Goal: Information Seeking & Learning: Learn about a topic

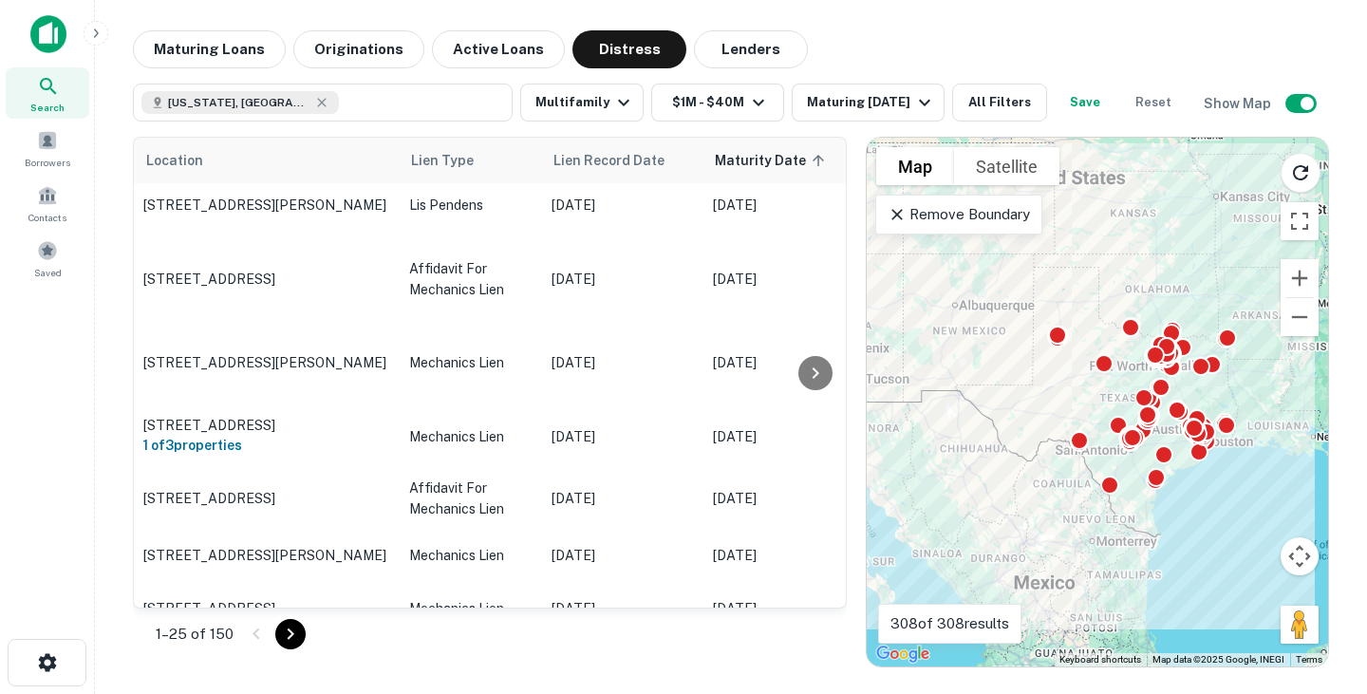
scroll to position [1124, 0]
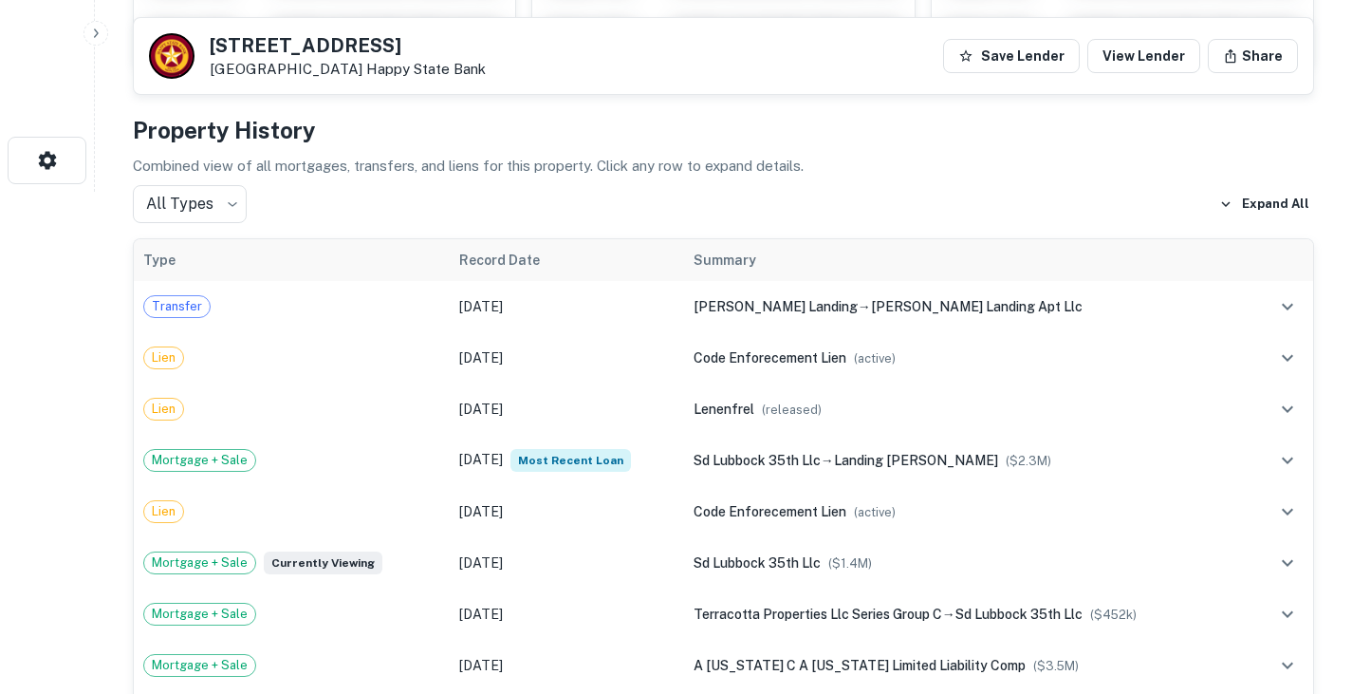
scroll to position [488, 0]
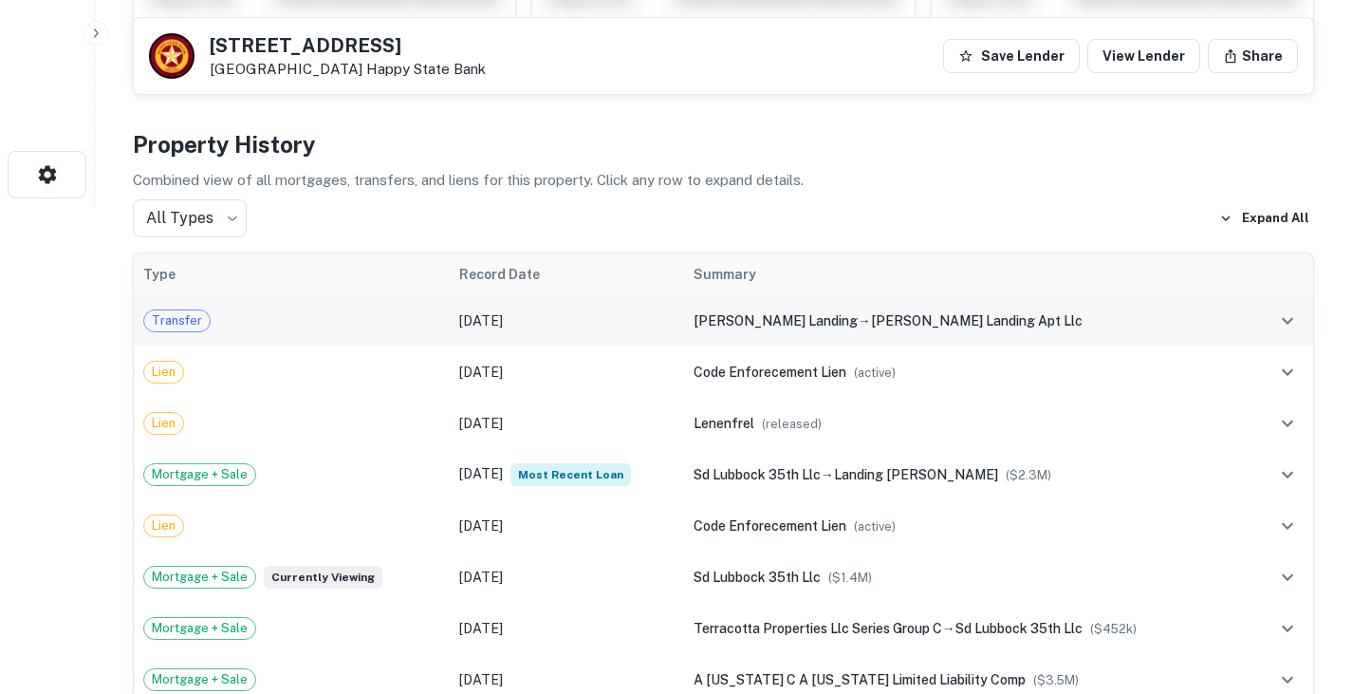
click at [818, 325] on div "sophies landing → sophies landing apt llc" at bounding box center [968, 320] width 548 height 21
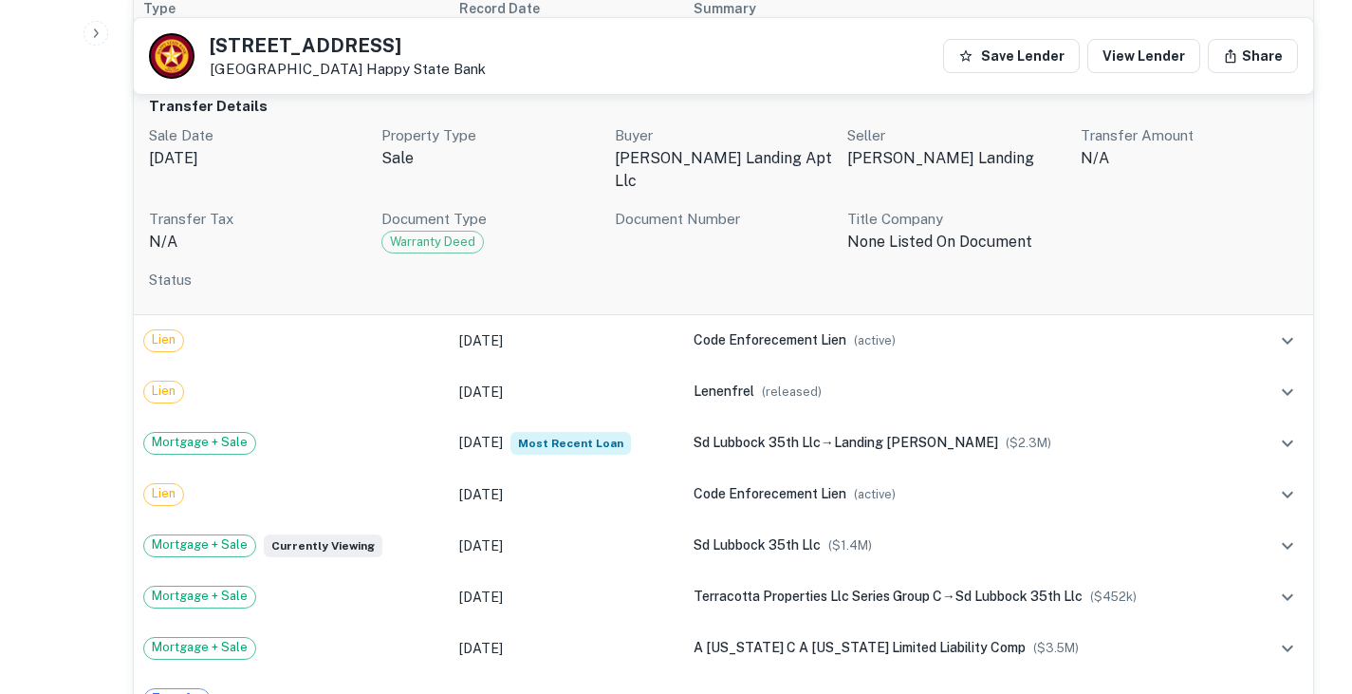
scroll to position [755, 0]
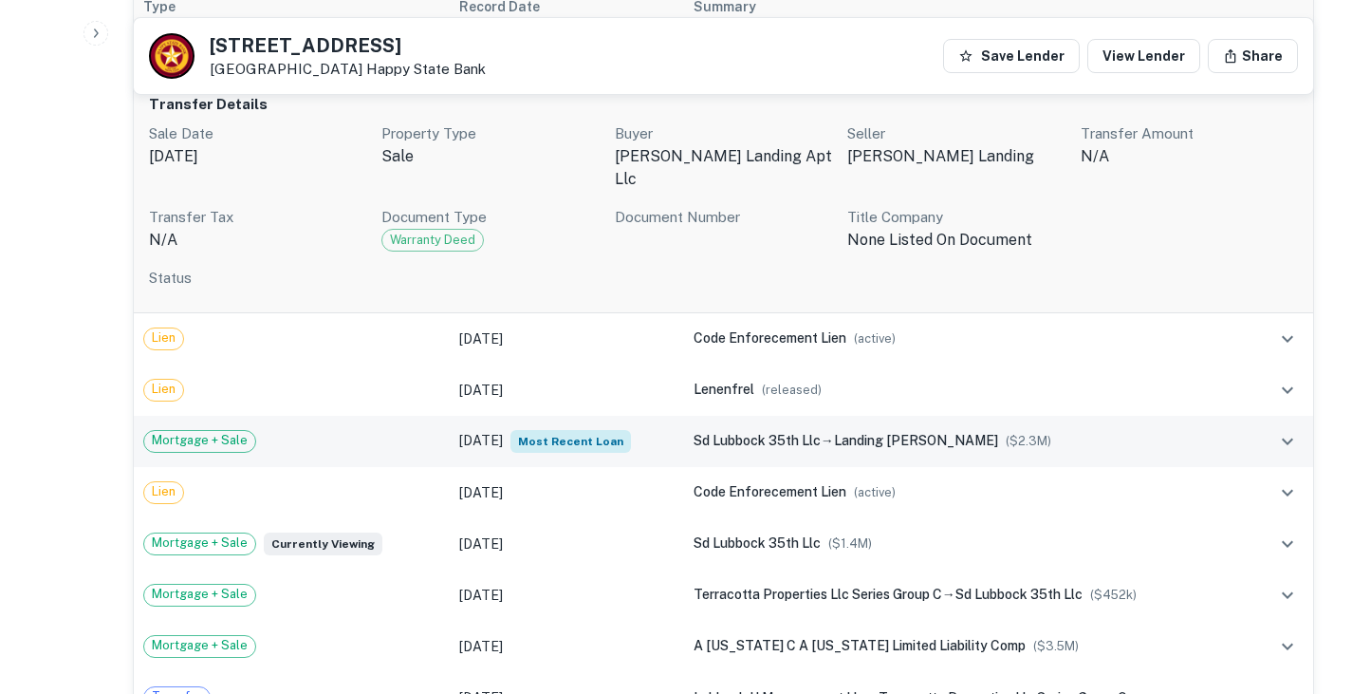
click at [664, 416] on td "Sep 29, 2022 Most Recent Loan" at bounding box center [566, 441] width 233 height 51
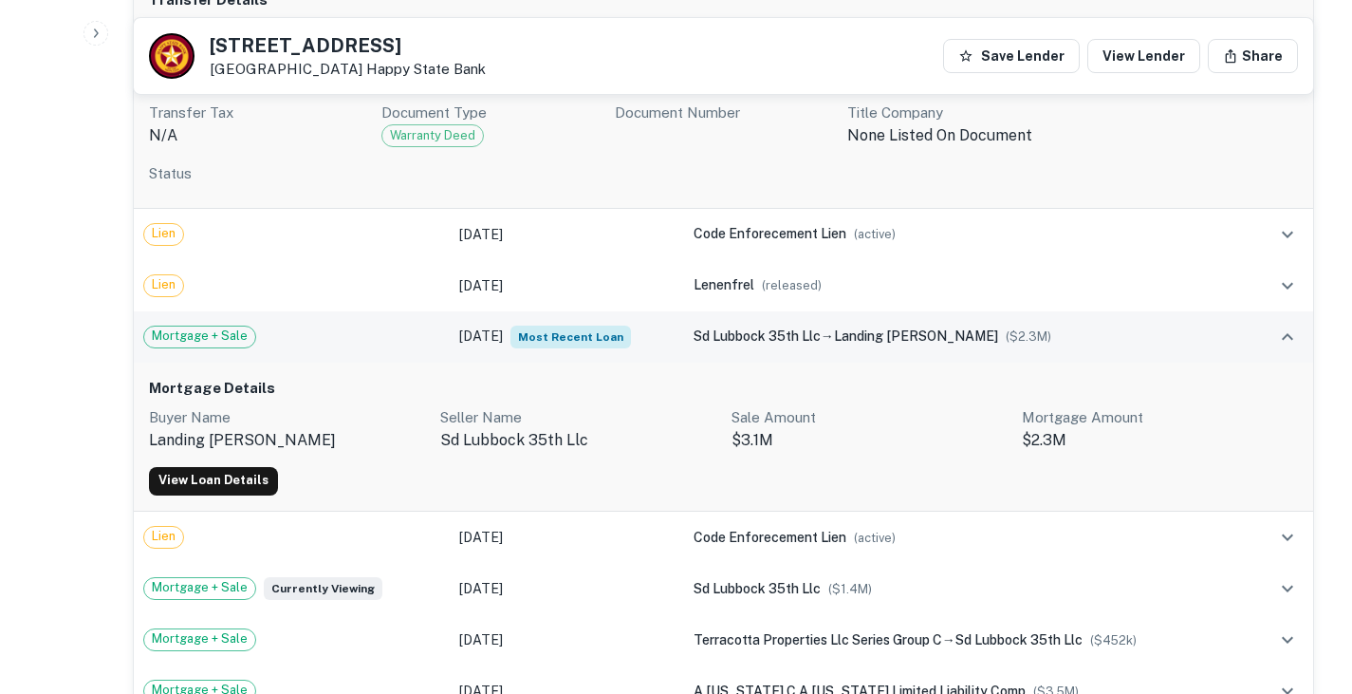
scroll to position [870, 0]
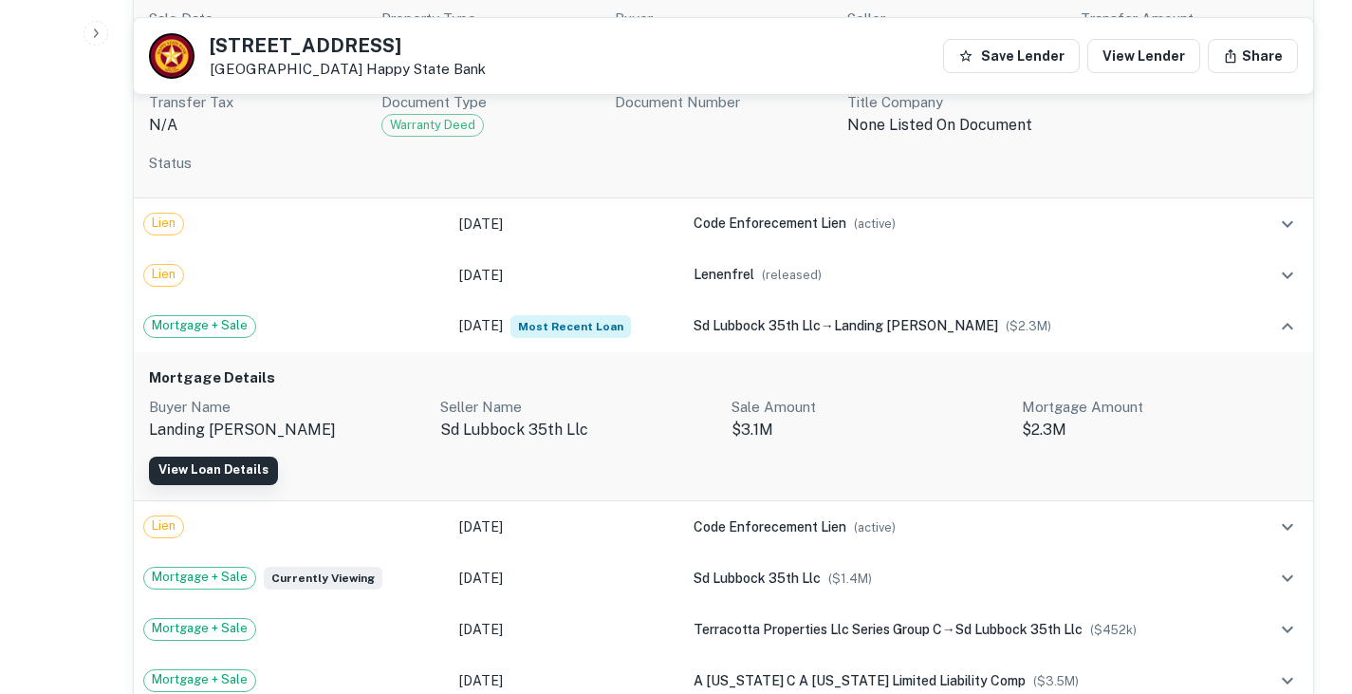
click at [237, 456] on link "View Loan Details" at bounding box center [213, 470] width 129 height 28
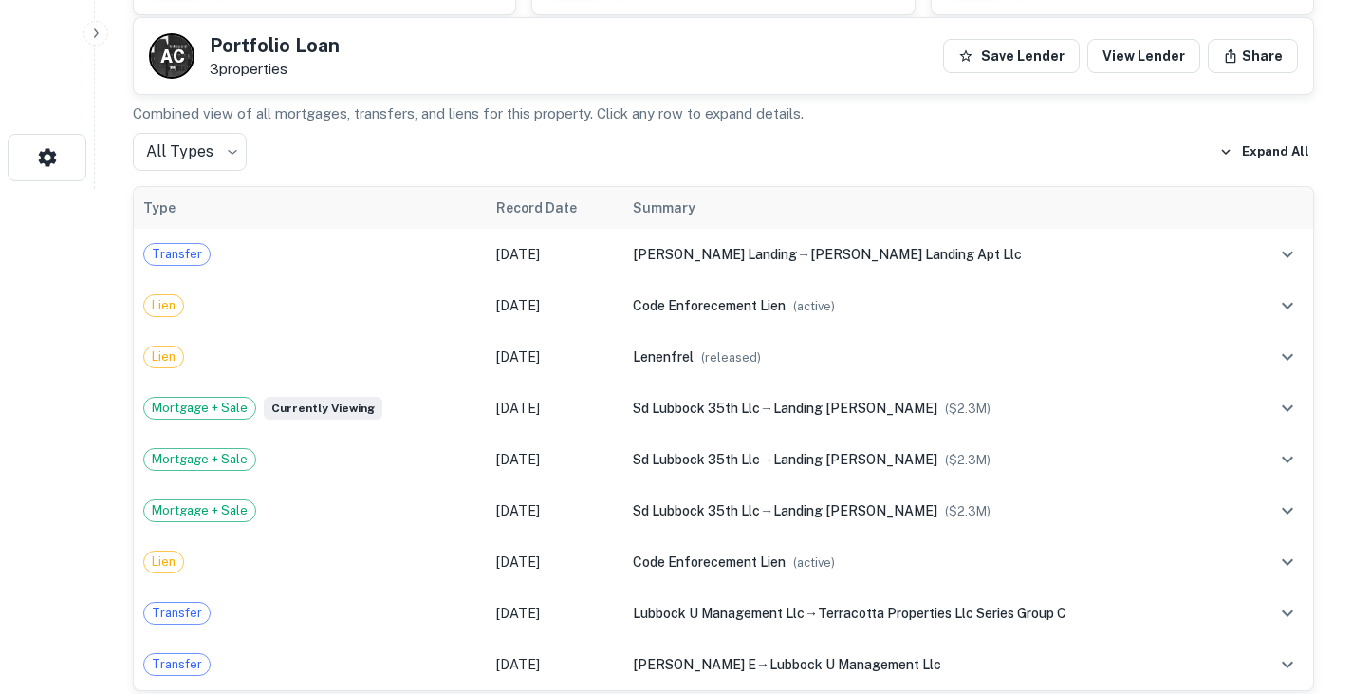
scroll to position [506, 0]
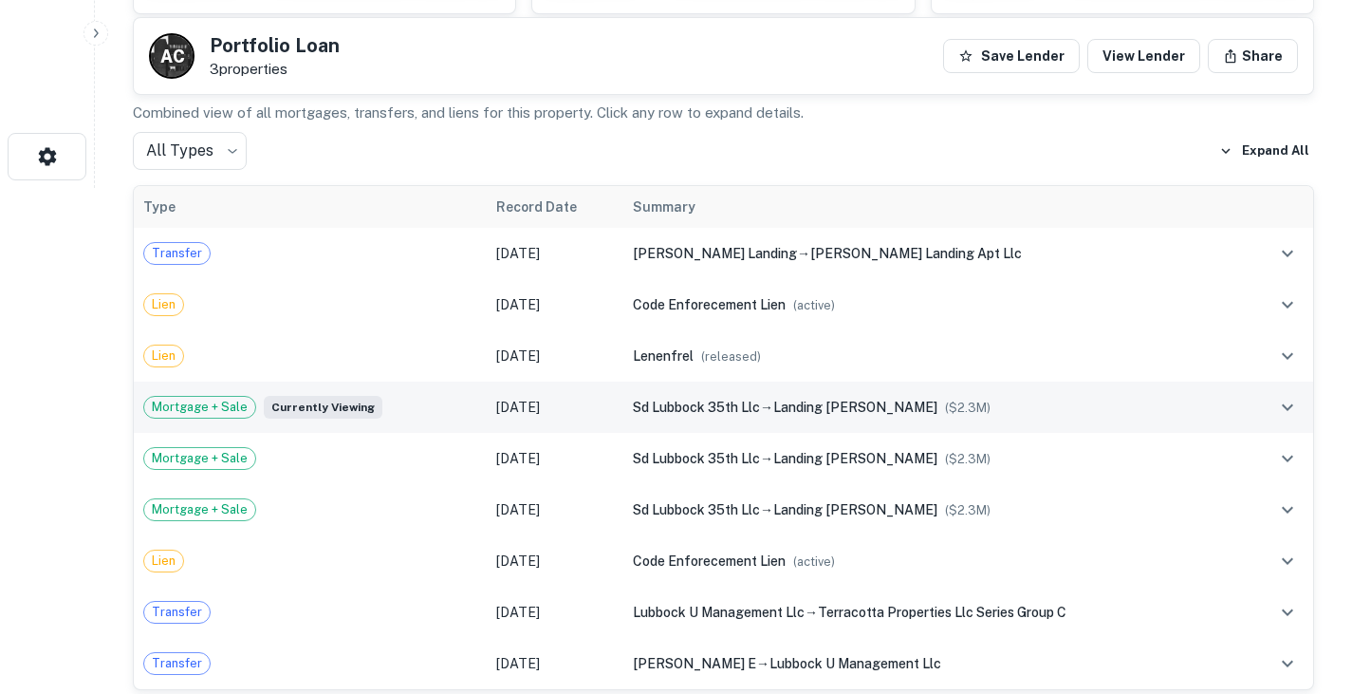
click at [655, 404] on span "sd lubbock 35th llc" at bounding box center [696, 407] width 127 height 15
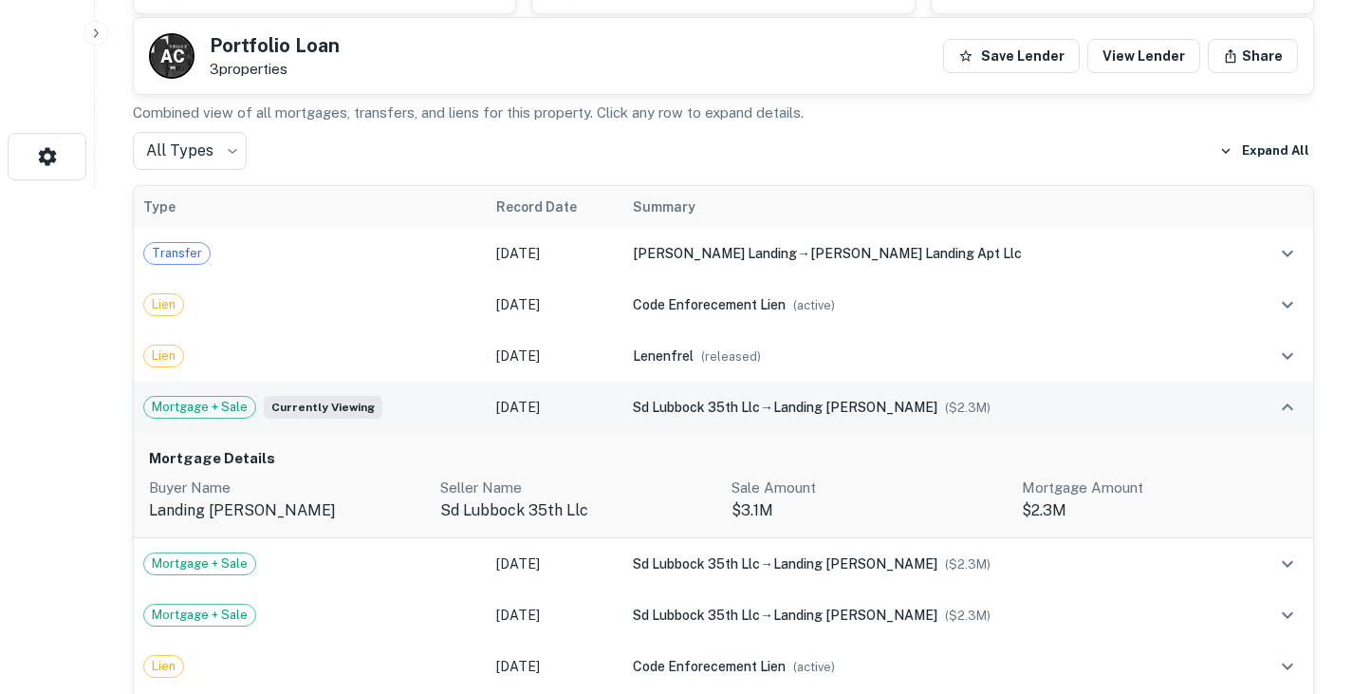
click at [653, 400] on span "sd lubbock 35th llc" at bounding box center [696, 407] width 127 height 15
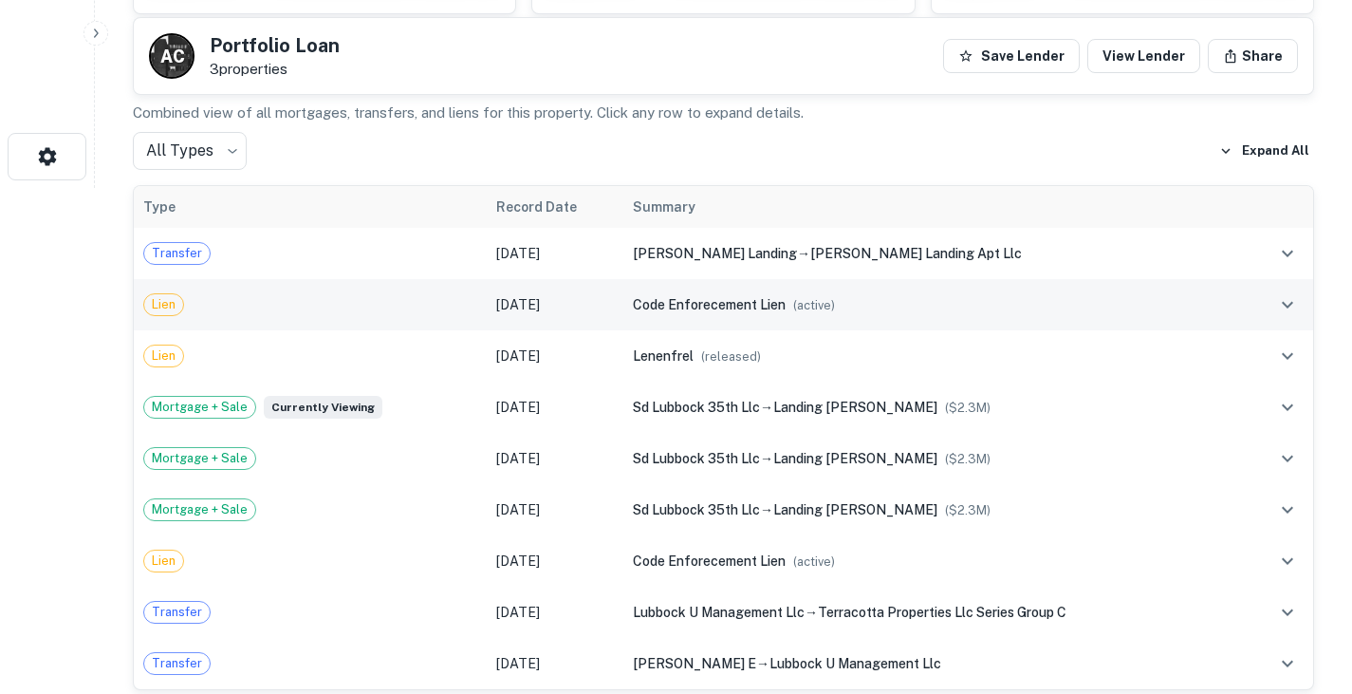
click at [685, 315] on td "code enforecement lien ( active )" at bounding box center [933, 304] width 620 height 51
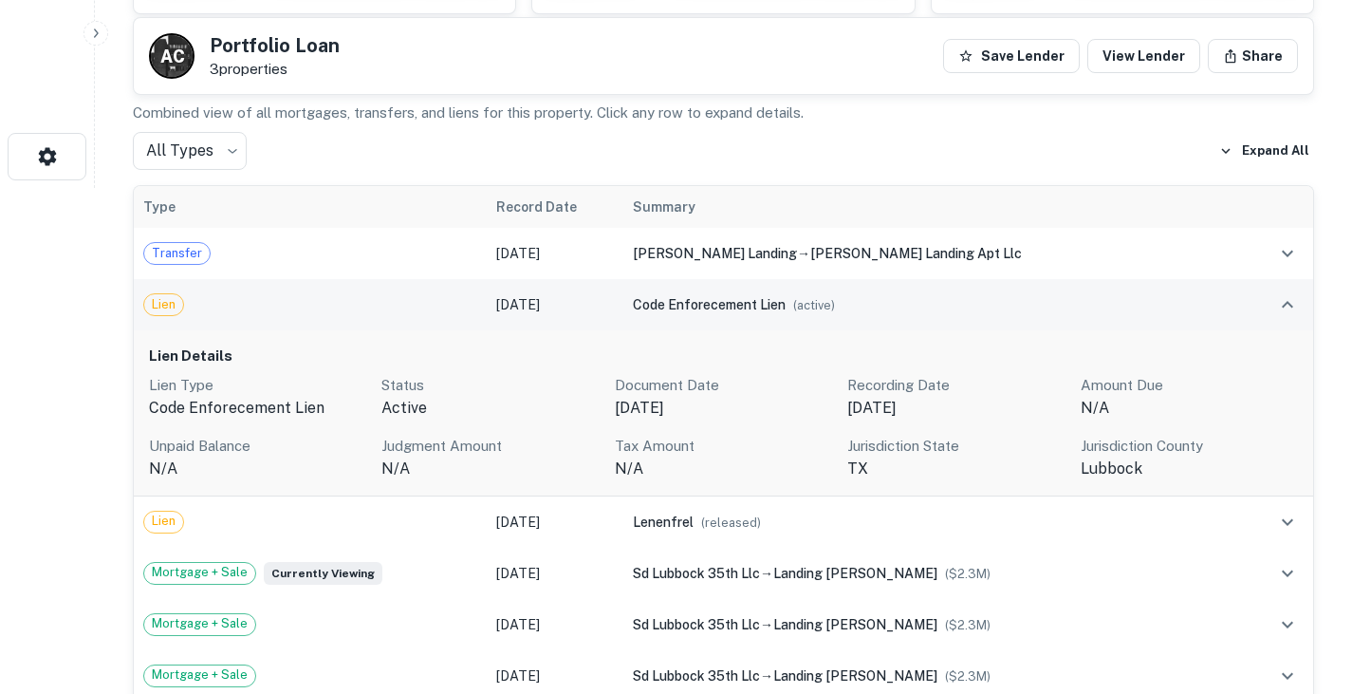
click at [685, 315] on td "code enforecement lien ( active )" at bounding box center [933, 304] width 620 height 51
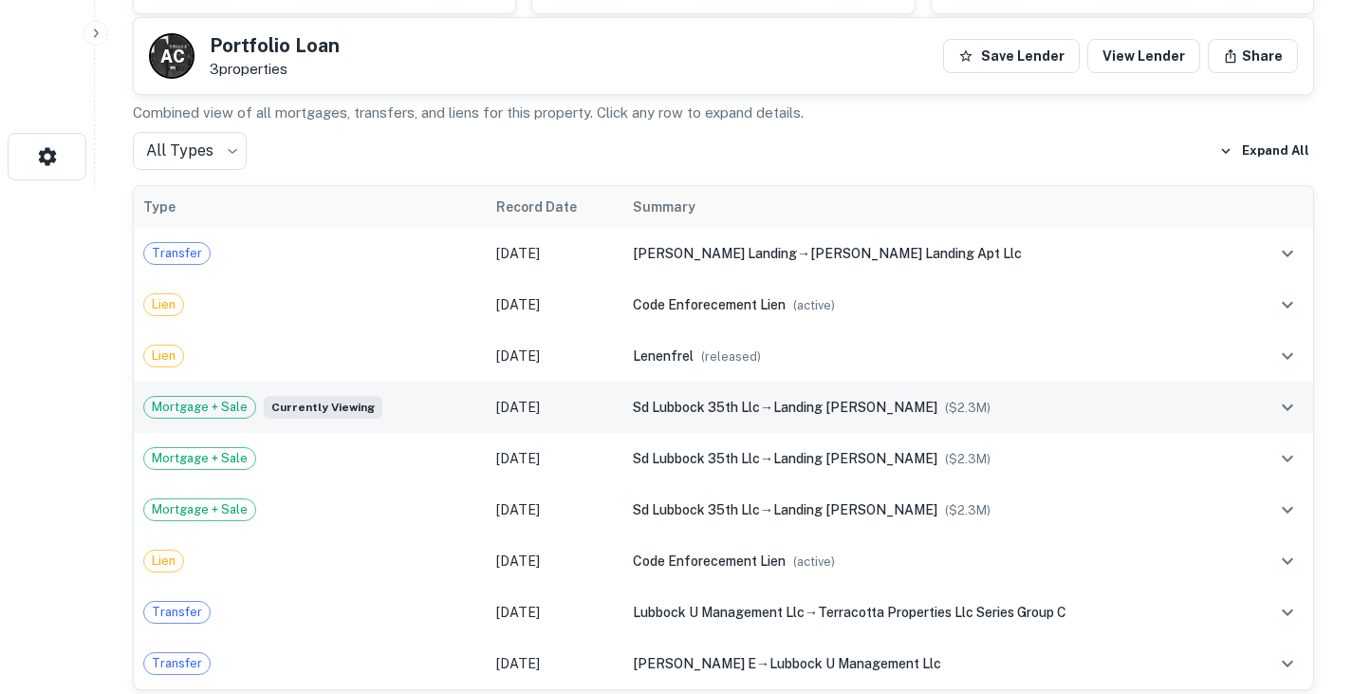
click at [655, 401] on span "sd lubbock 35th llc" at bounding box center [696, 407] width 127 height 15
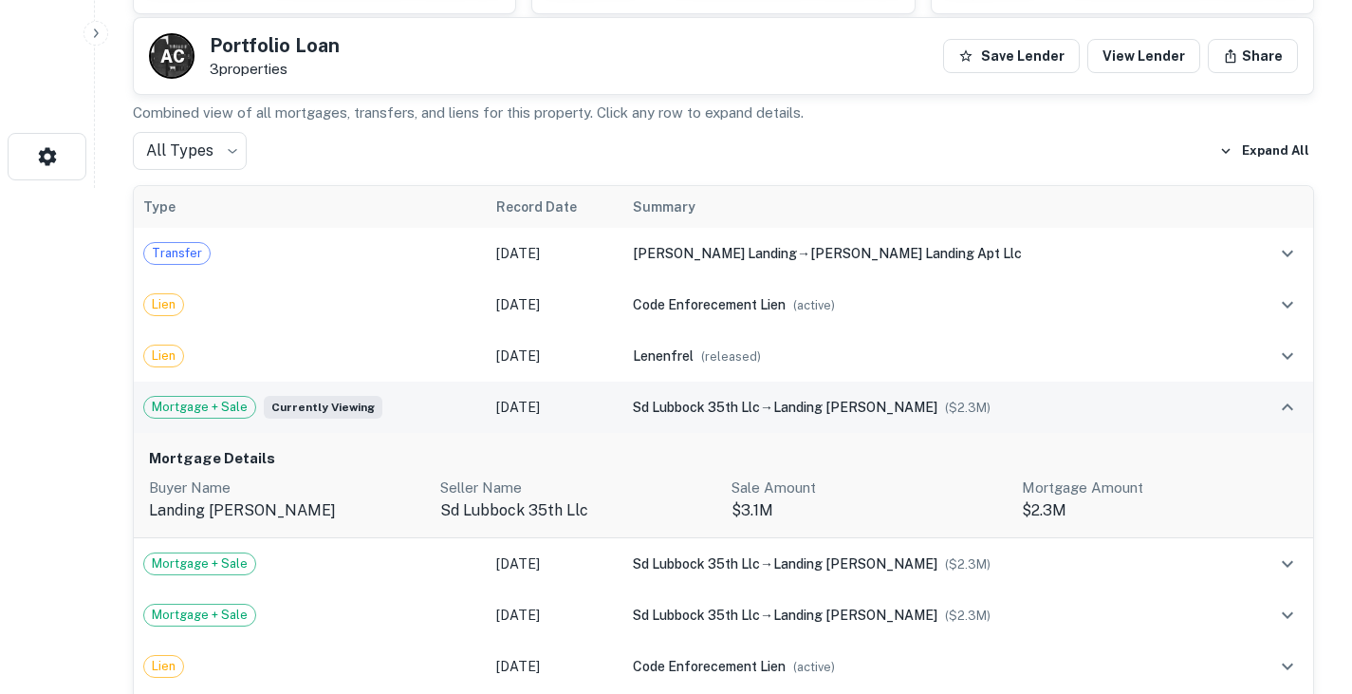
click at [655, 401] on span "sd lubbock 35th llc" at bounding box center [696, 407] width 127 height 15
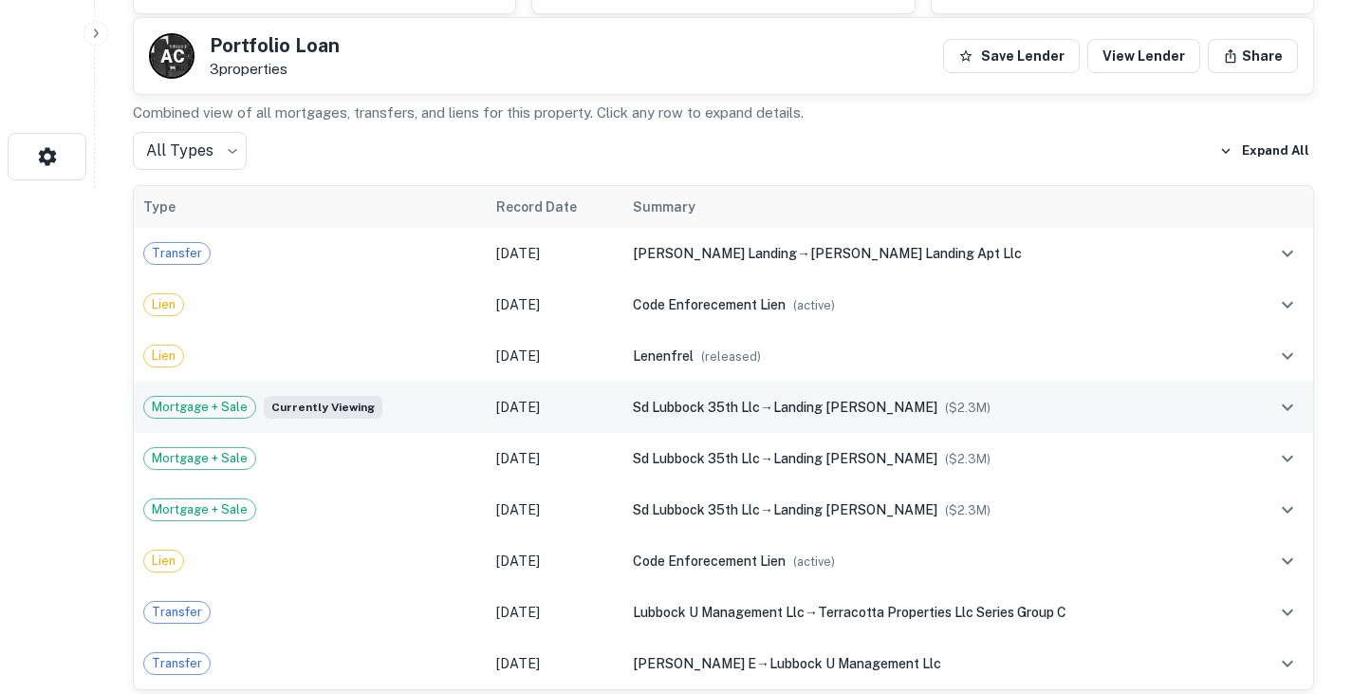
click at [655, 401] on span "sd lubbock 35th llc" at bounding box center [696, 407] width 127 height 15
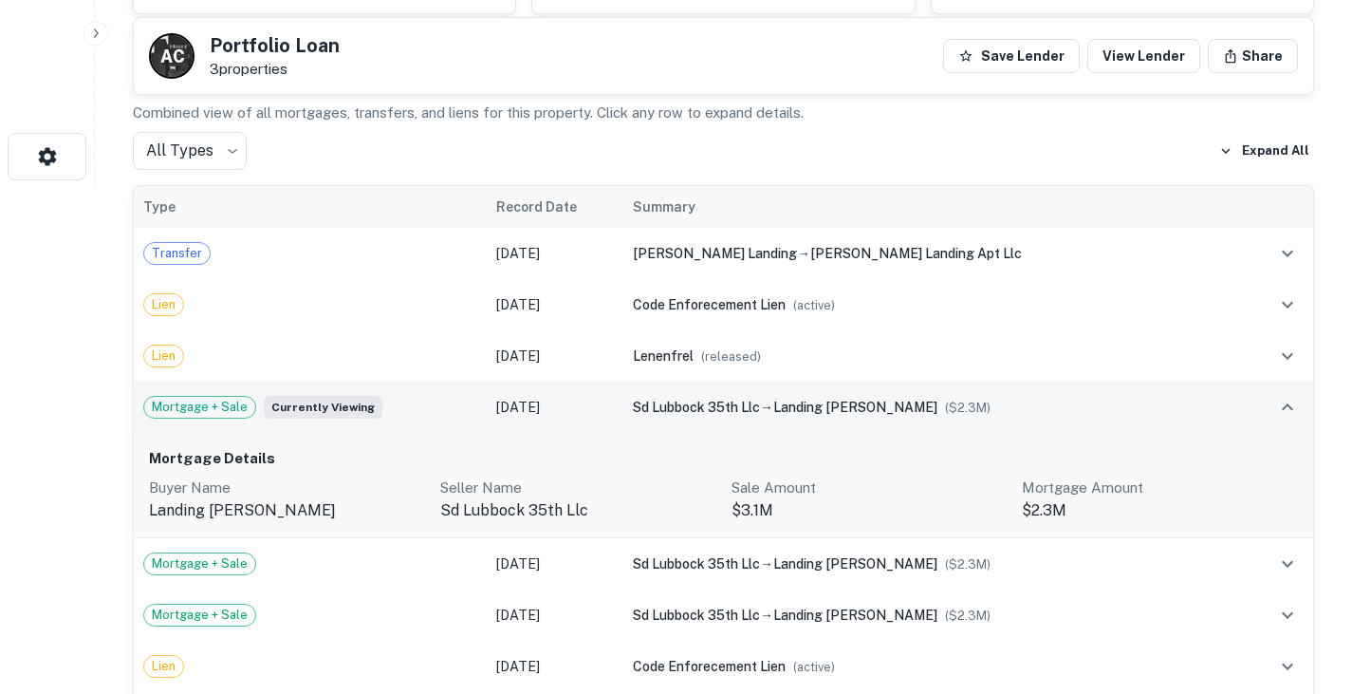
click at [655, 401] on span "sd lubbock 35th llc" at bounding box center [696, 407] width 127 height 15
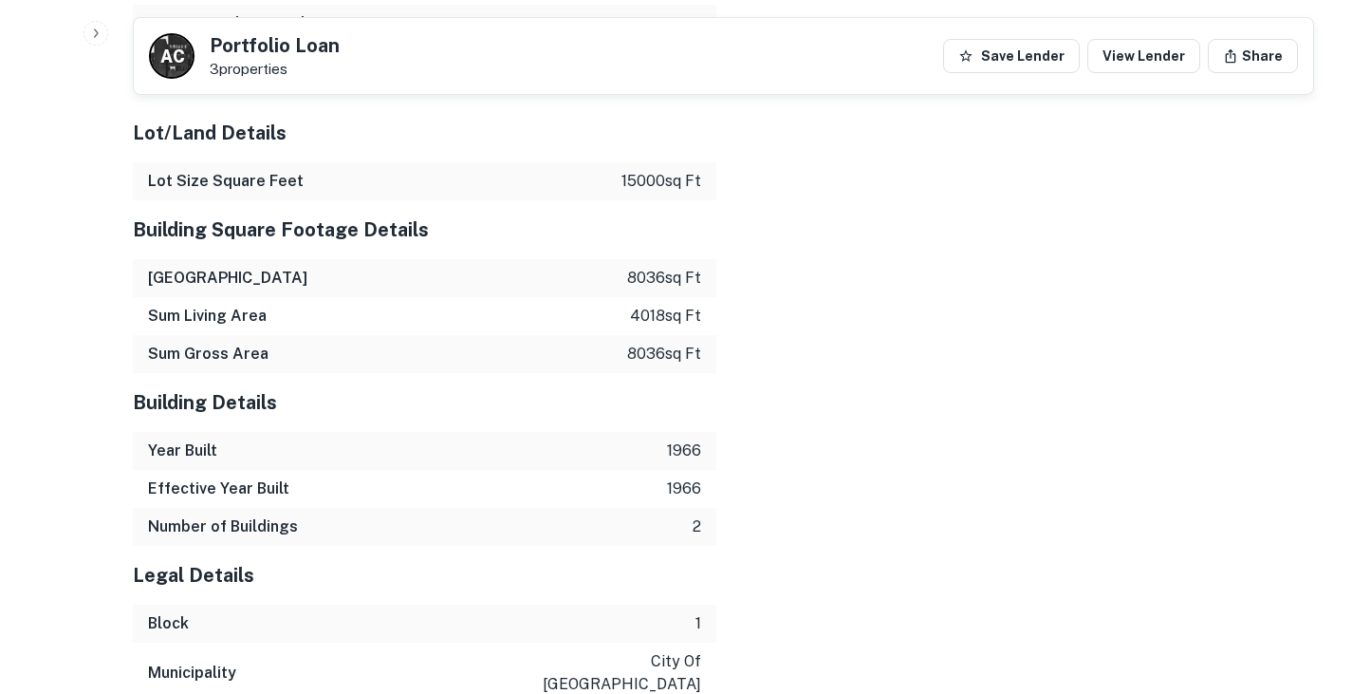
scroll to position [3303, 0]
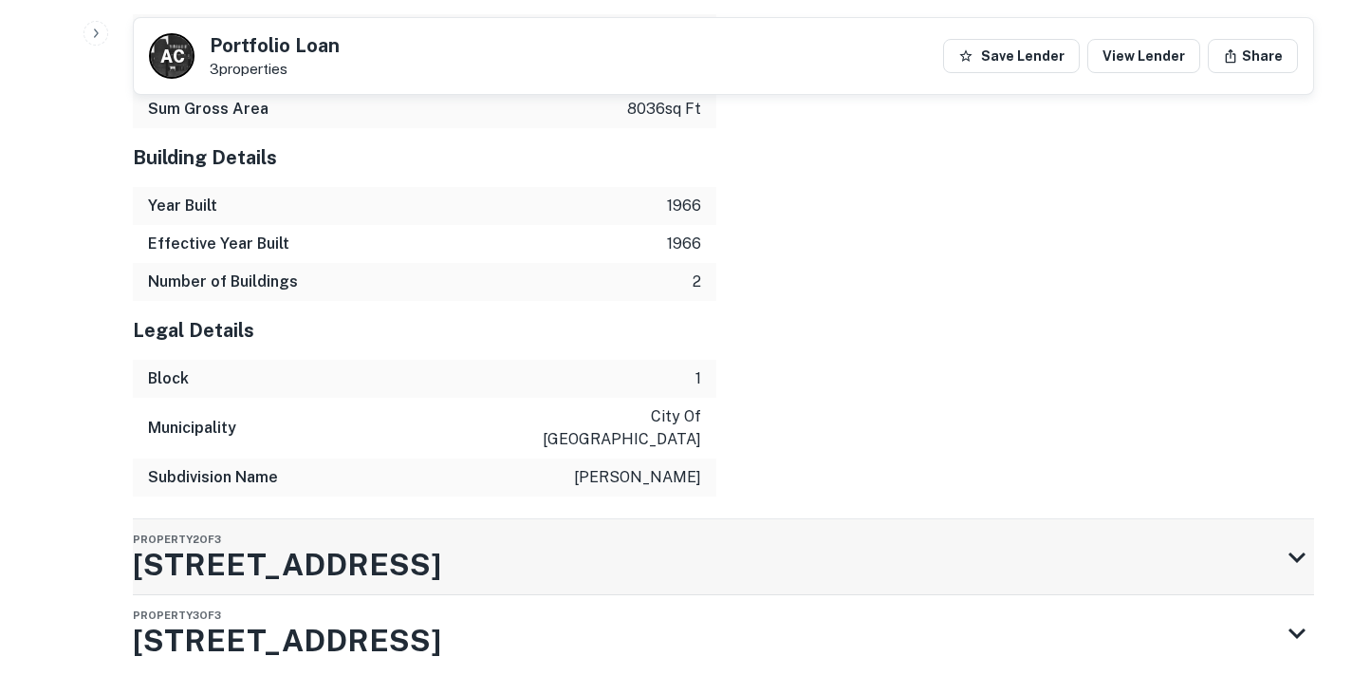
click at [572, 519] on div "Property 2 of 3 3218 35th St" at bounding box center [706, 557] width 1147 height 76
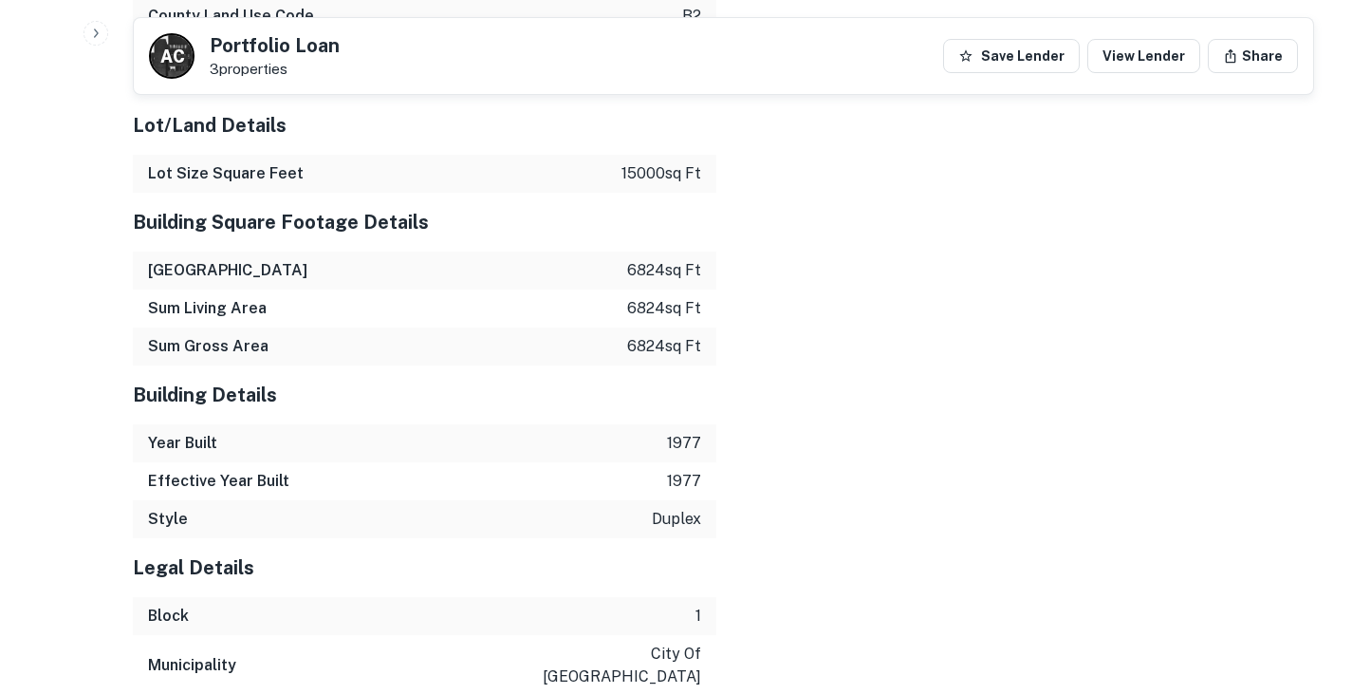
scroll to position [4520, 0]
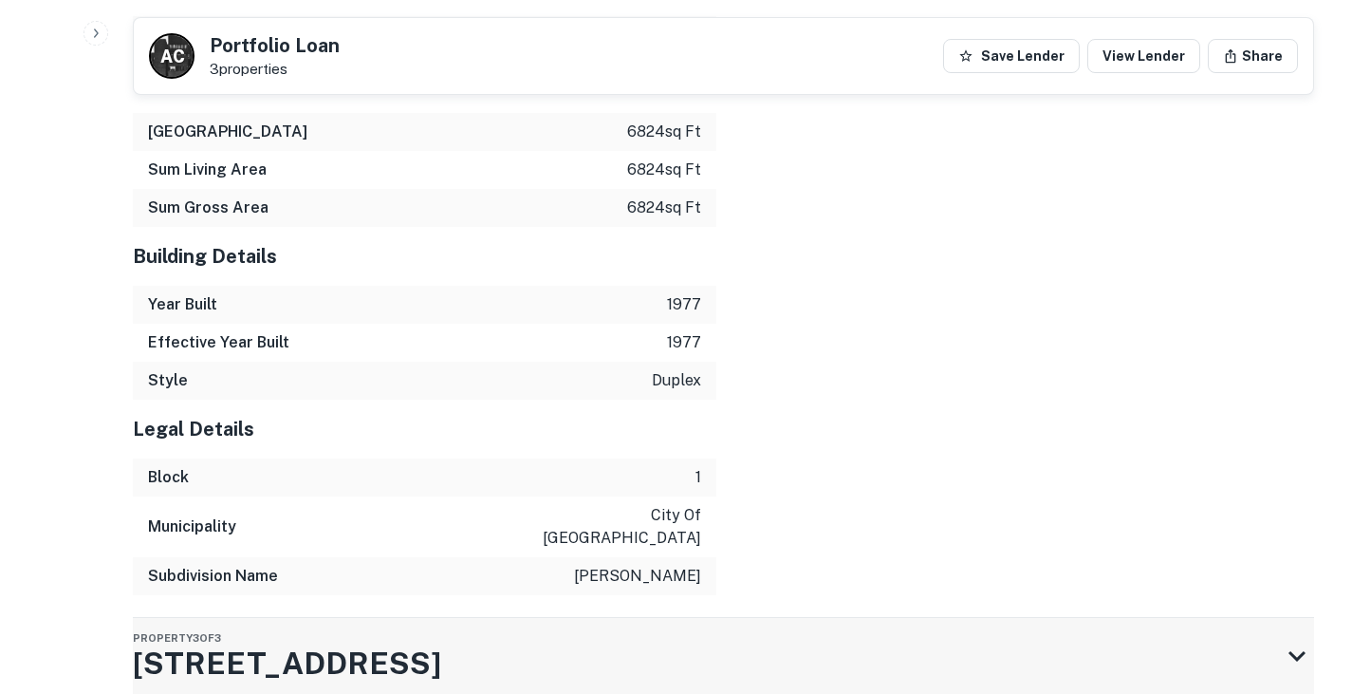
click at [660, 618] on div "Property 3 of 3 3211 35th St" at bounding box center [706, 656] width 1147 height 76
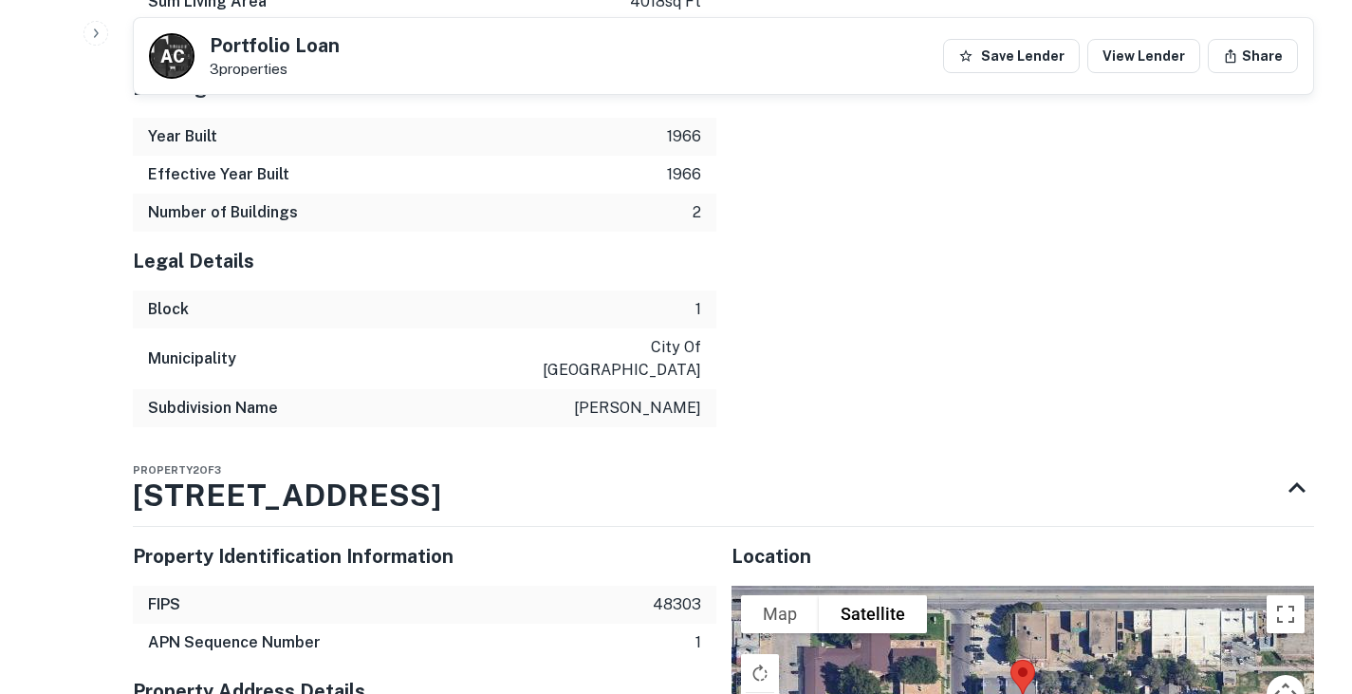
scroll to position [3194, 0]
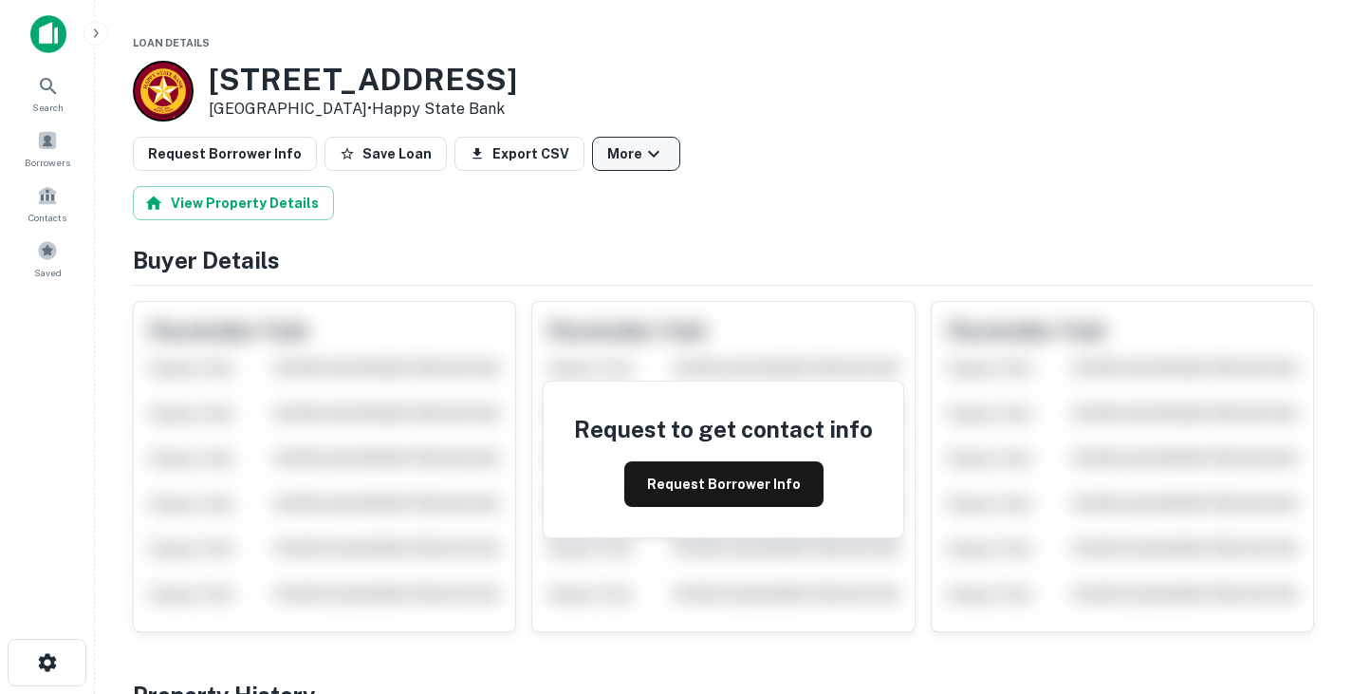
click at [612, 140] on button "More" at bounding box center [636, 154] width 88 height 34
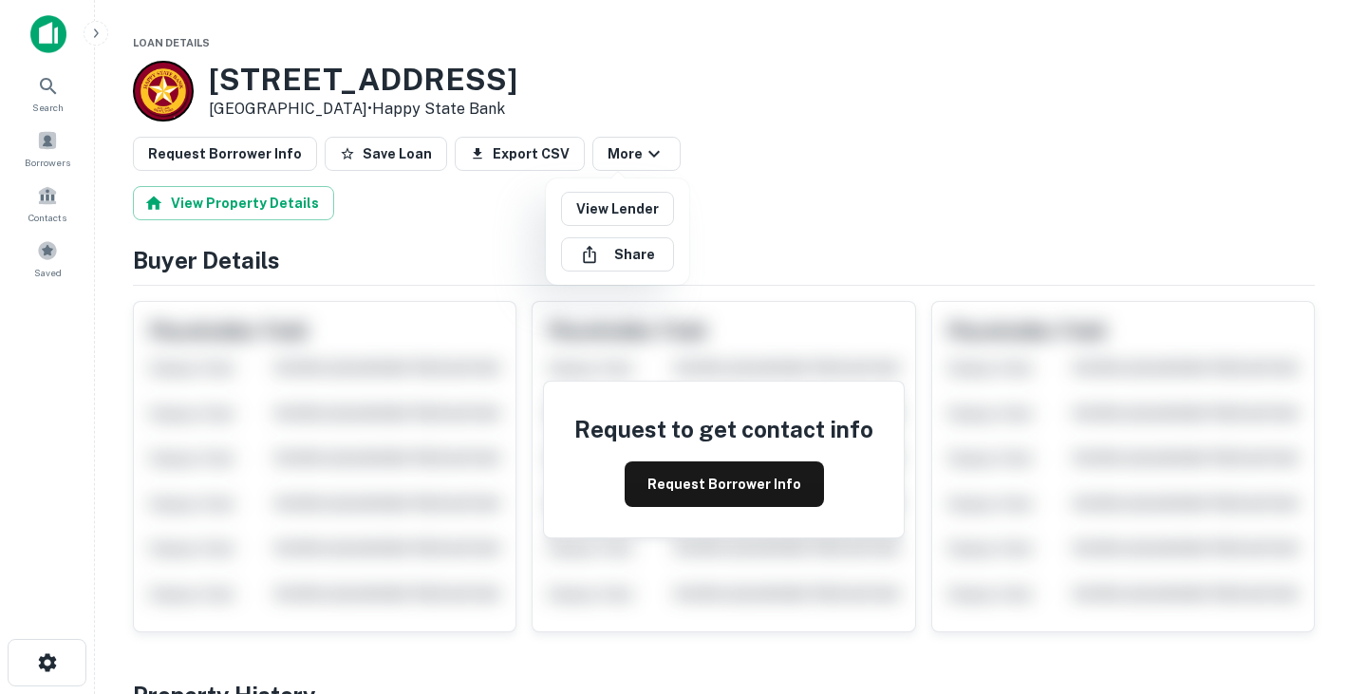
click at [737, 136] on div at bounding box center [683, 347] width 1367 height 694
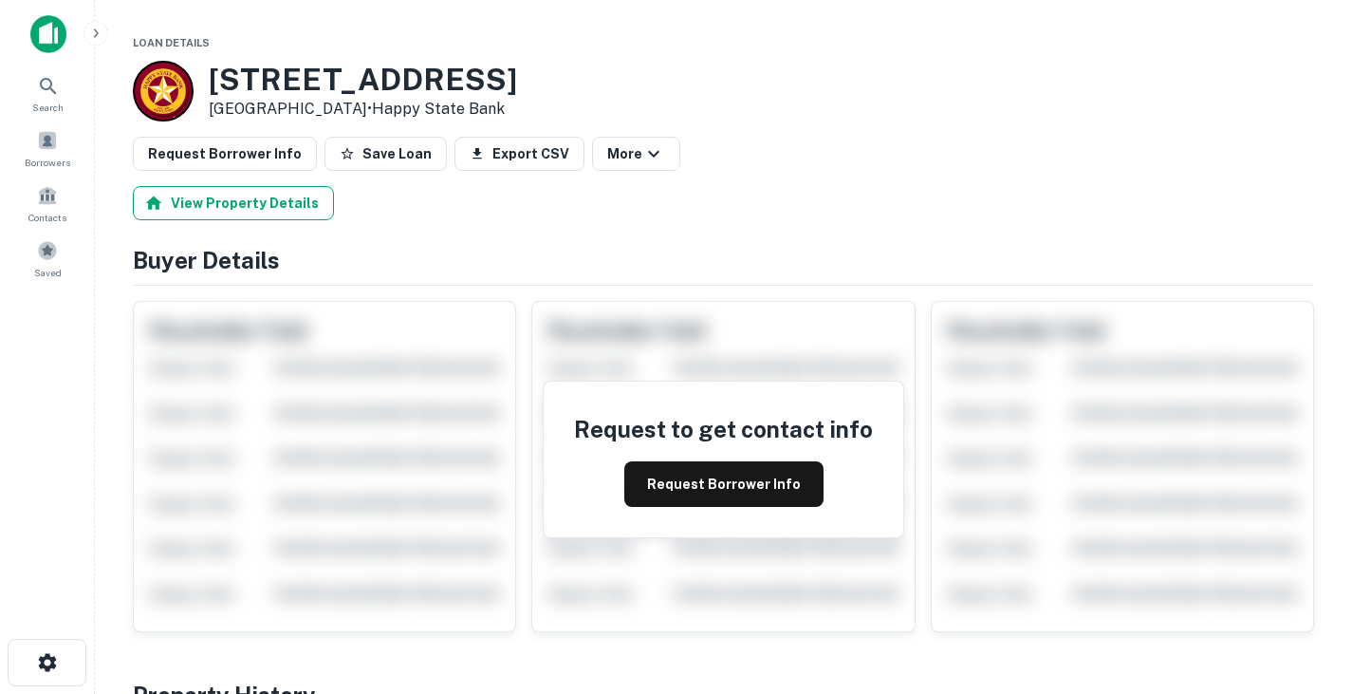
click at [295, 203] on button "View Property Details" at bounding box center [233, 203] width 201 height 34
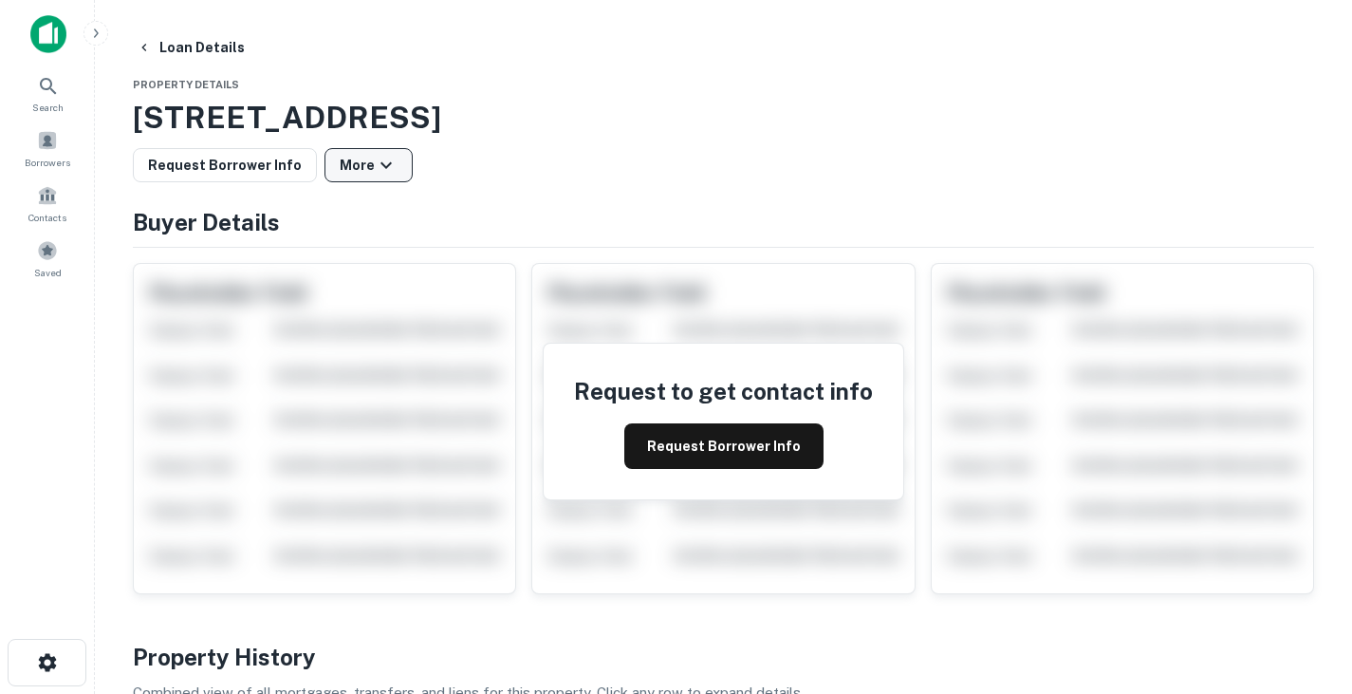
click at [390, 162] on button "More" at bounding box center [369, 165] width 88 height 34
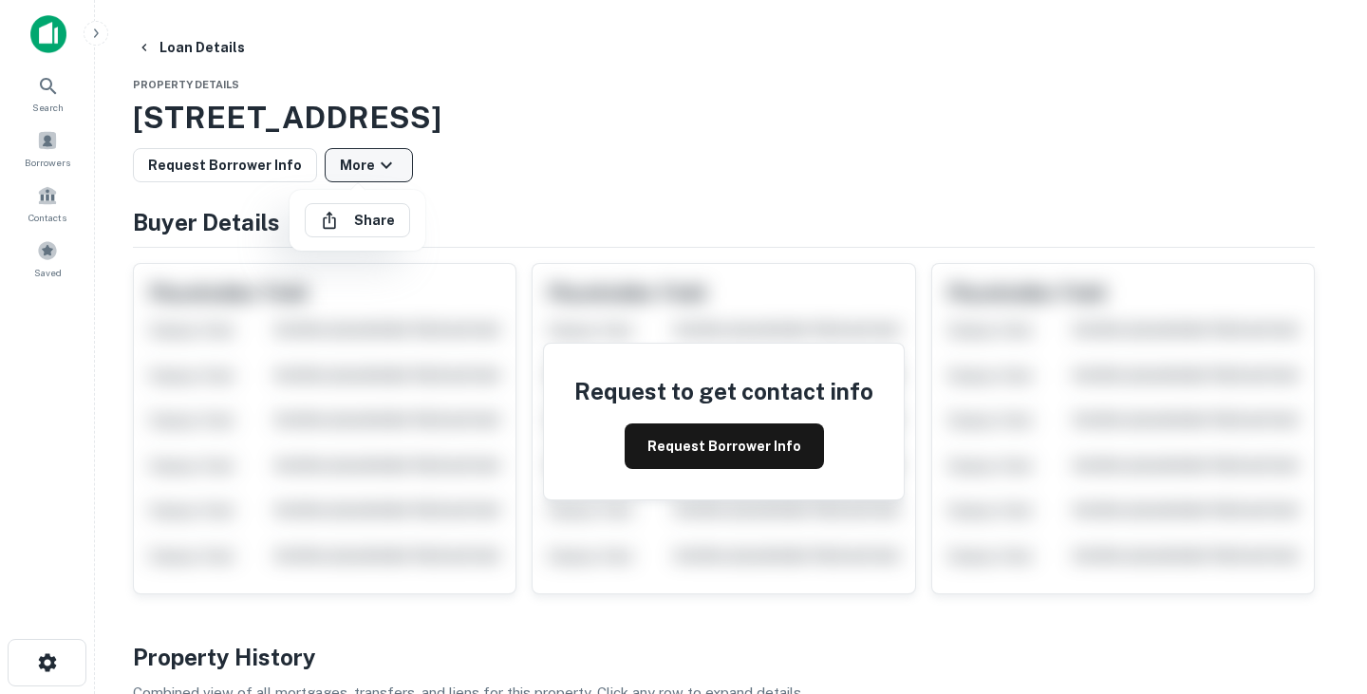
click at [390, 162] on div at bounding box center [683, 347] width 1367 height 694
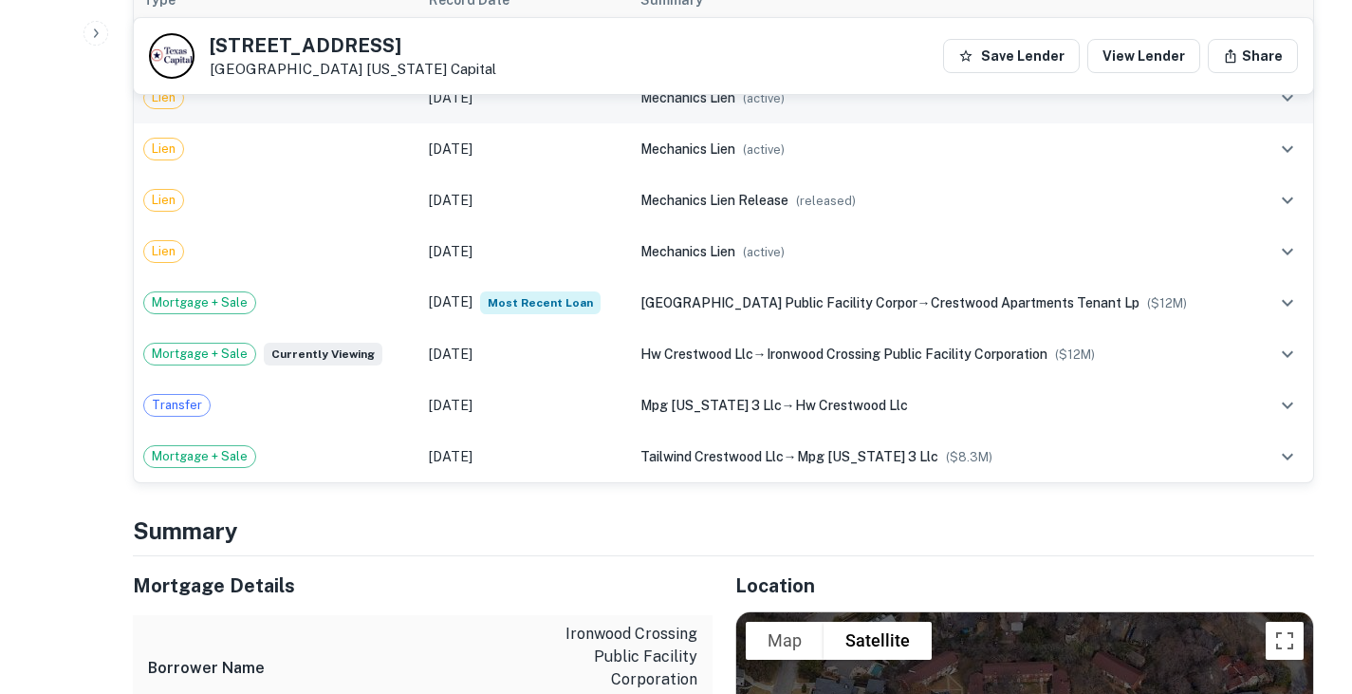
scroll to position [740, 0]
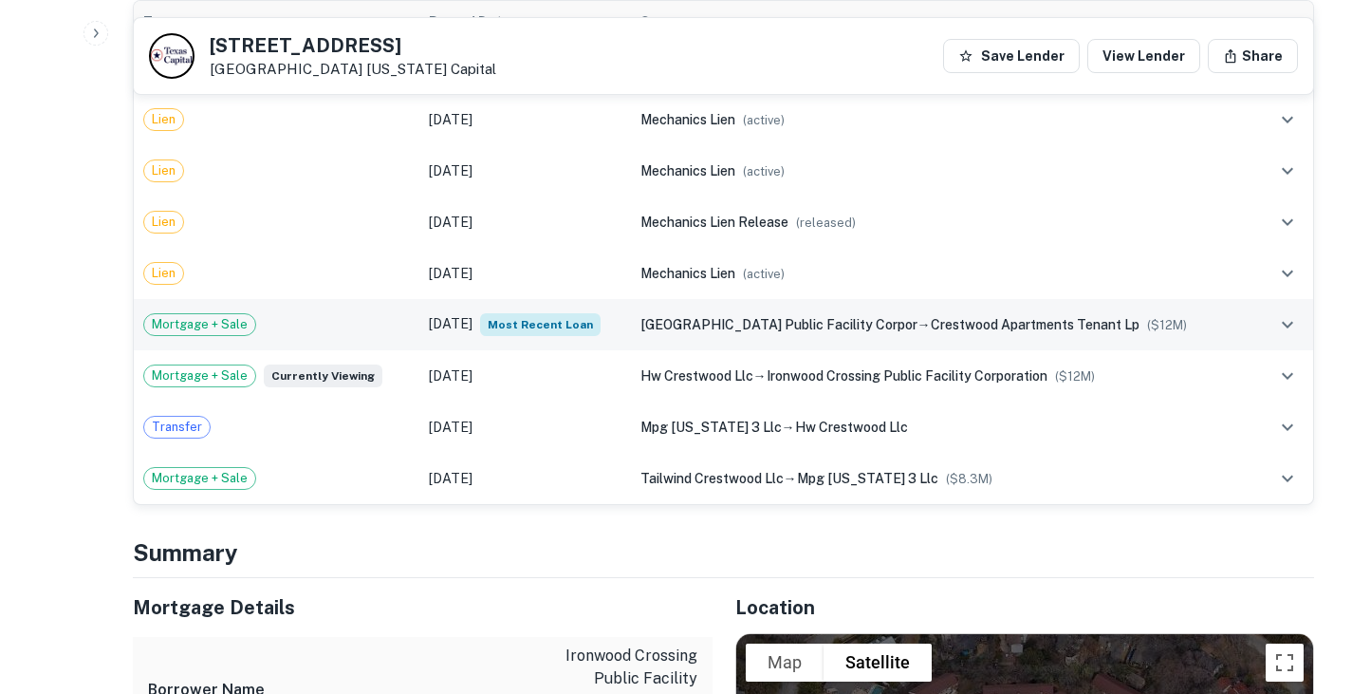
click at [663, 332] on div "[GEOGRAPHIC_DATA] public facility corpor → crestwood apartments tenant lp ($ 12…" at bounding box center [944, 324] width 607 height 21
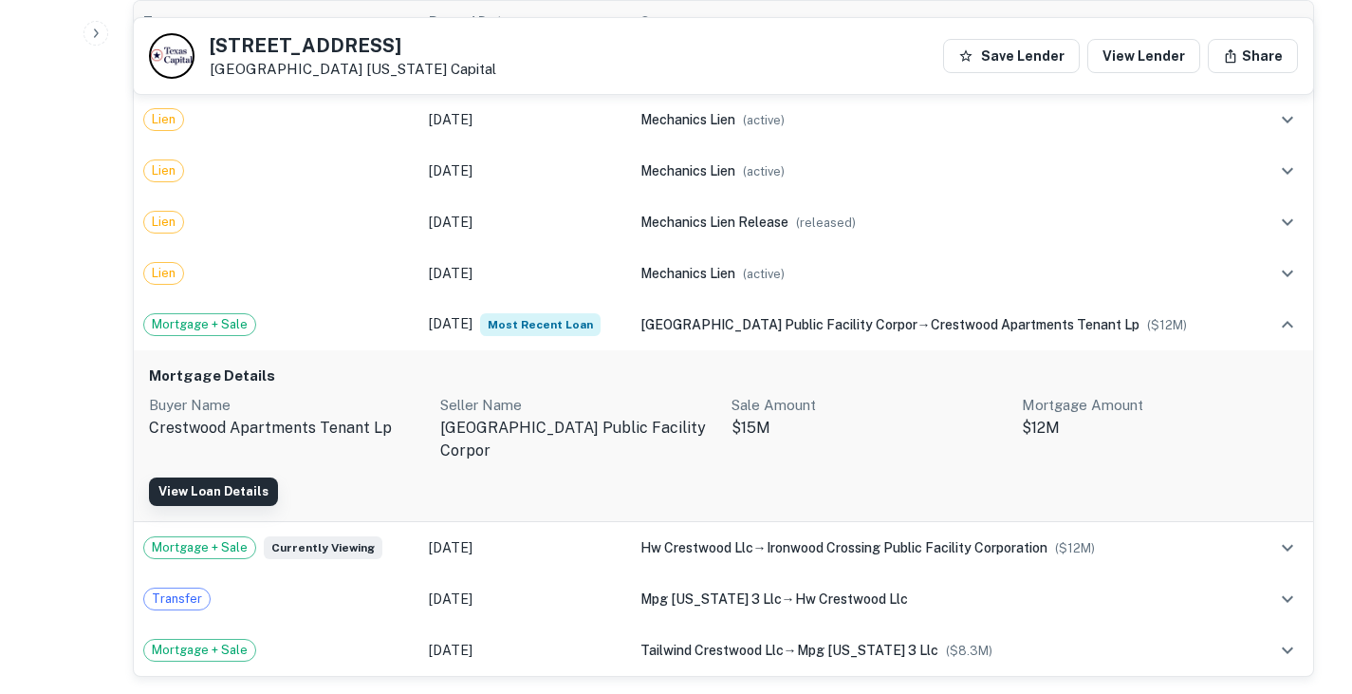
click at [222, 492] on link "View Loan Details" at bounding box center [213, 491] width 129 height 28
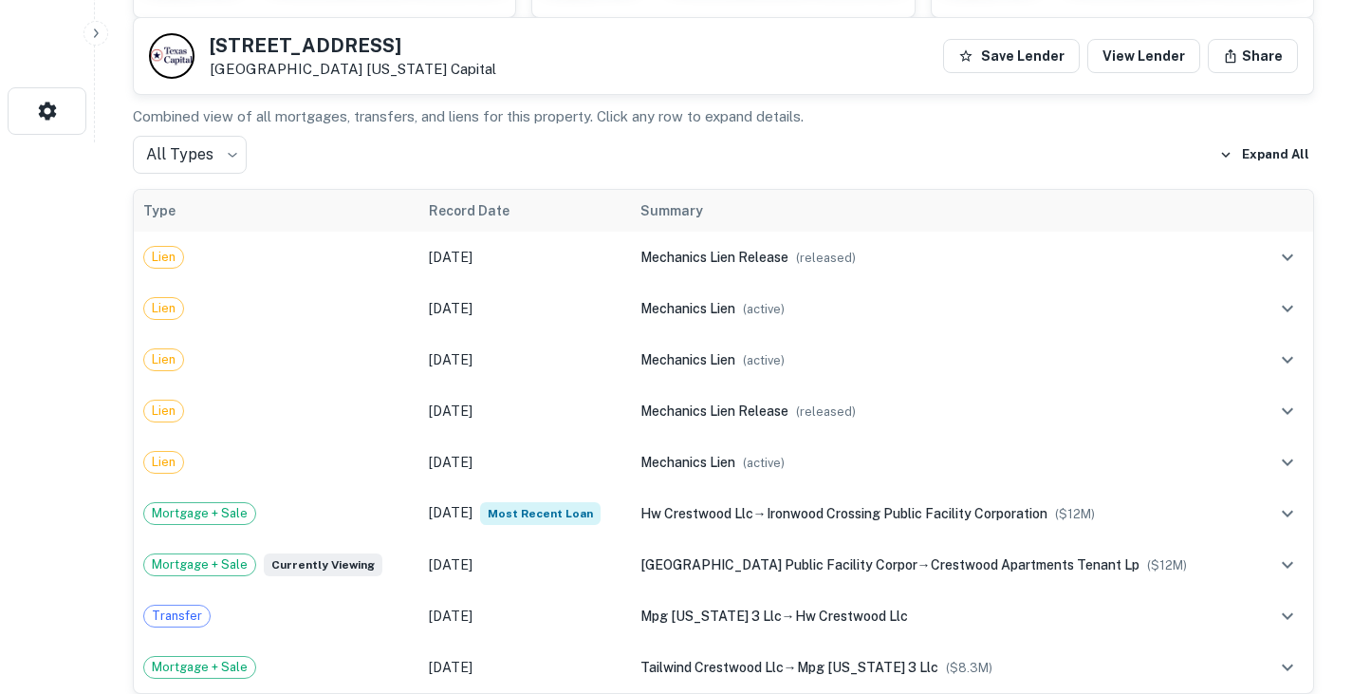
scroll to position [639, 0]
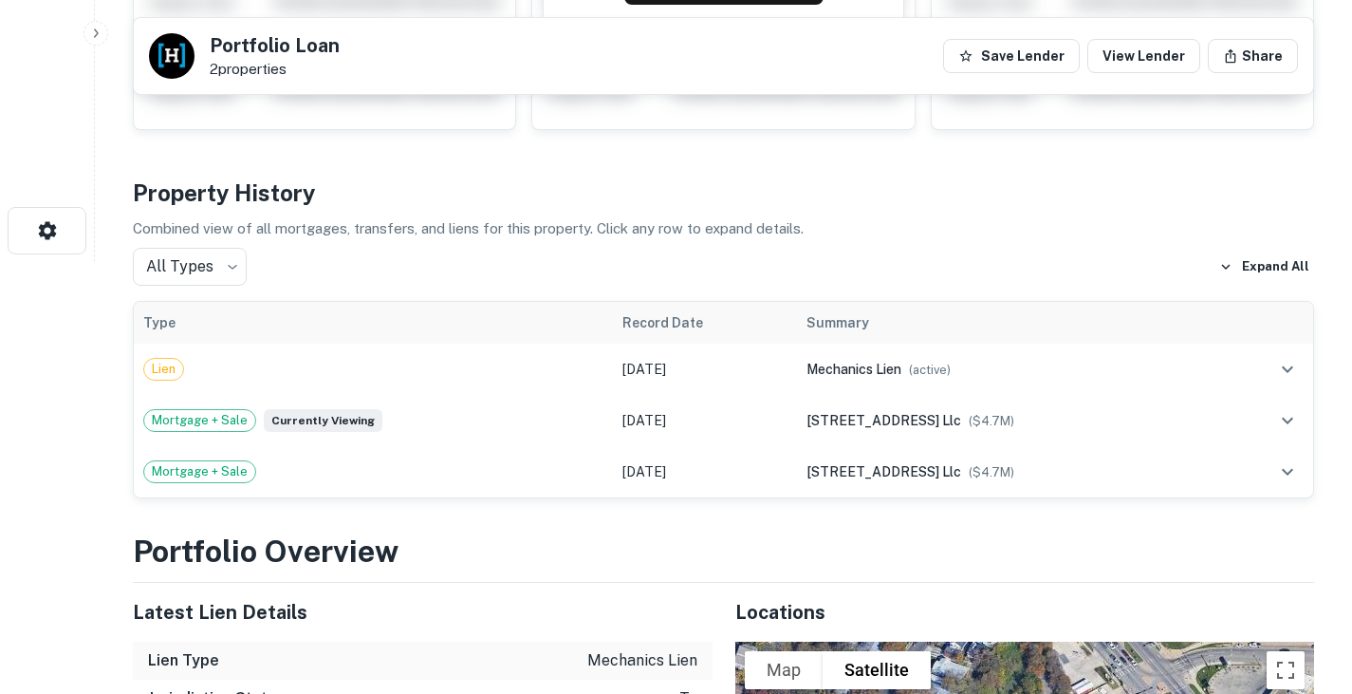
scroll to position [417, 0]
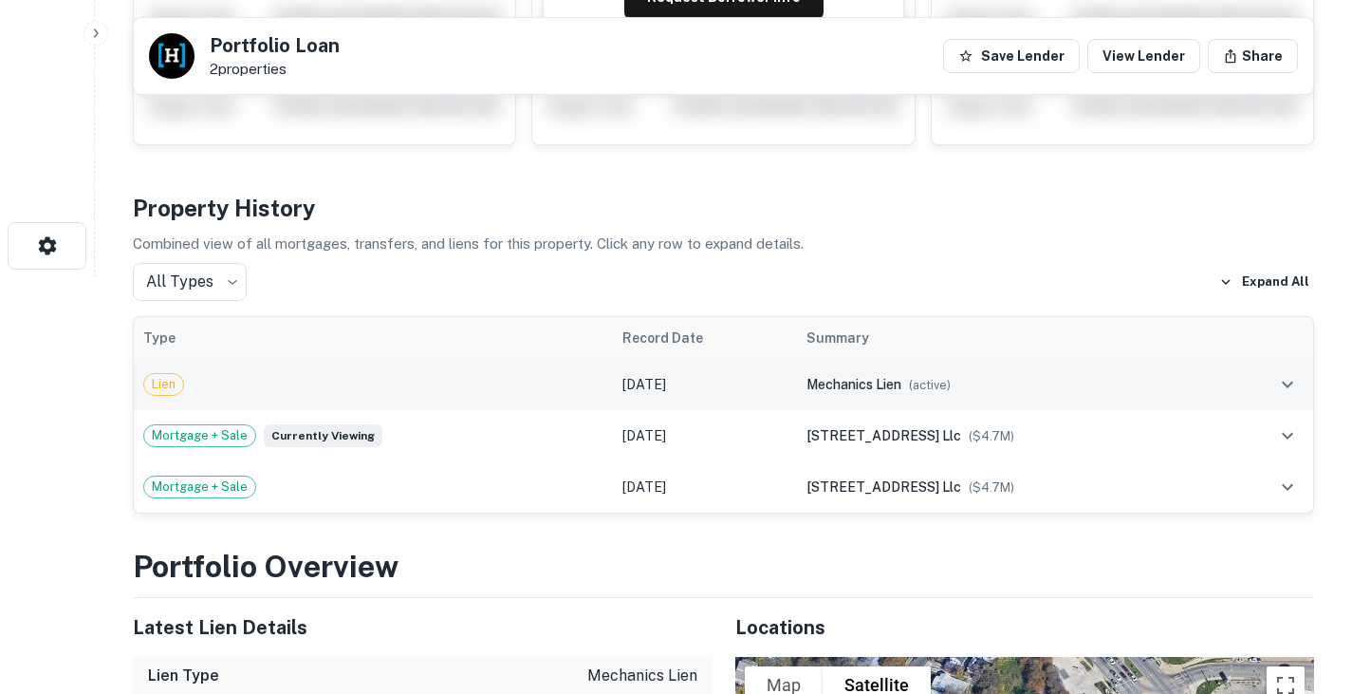
click at [462, 385] on div "Lien" at bounding box center [373, 384] width 460 height 23
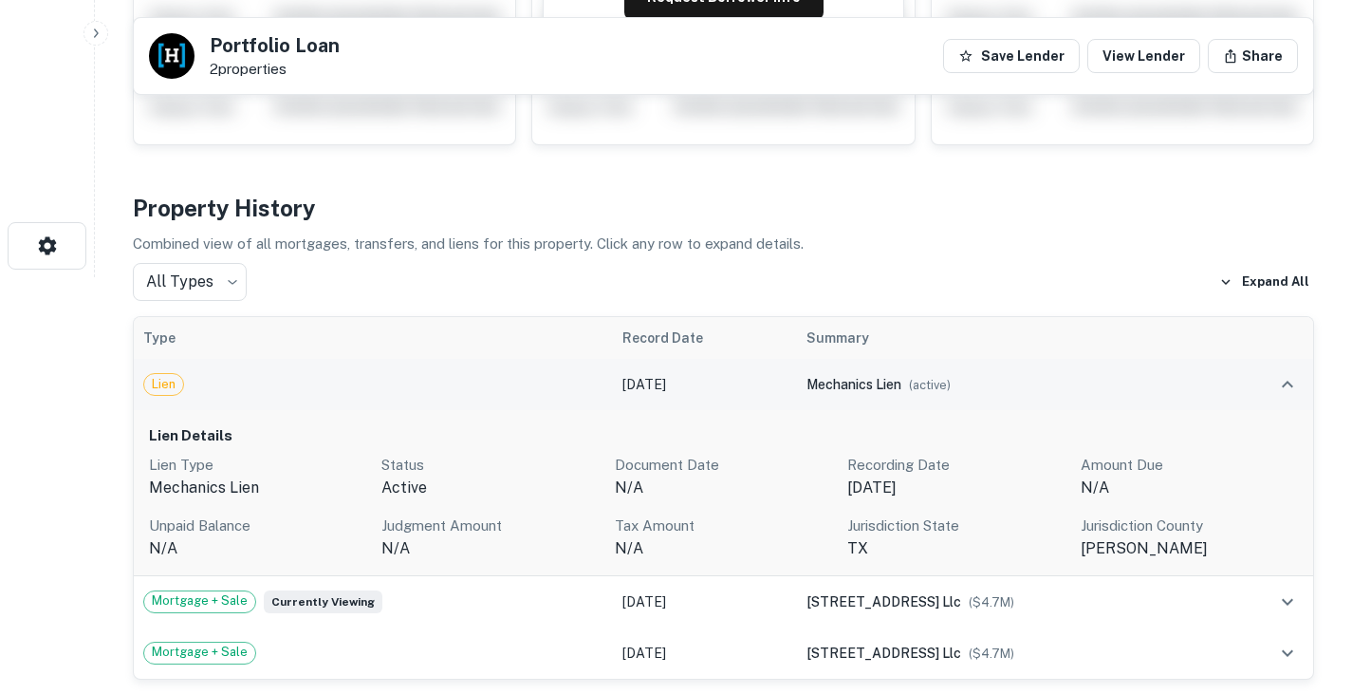
click at [462, 385] on div "Lien" at bounding box center [373, 384] width 460 height 23
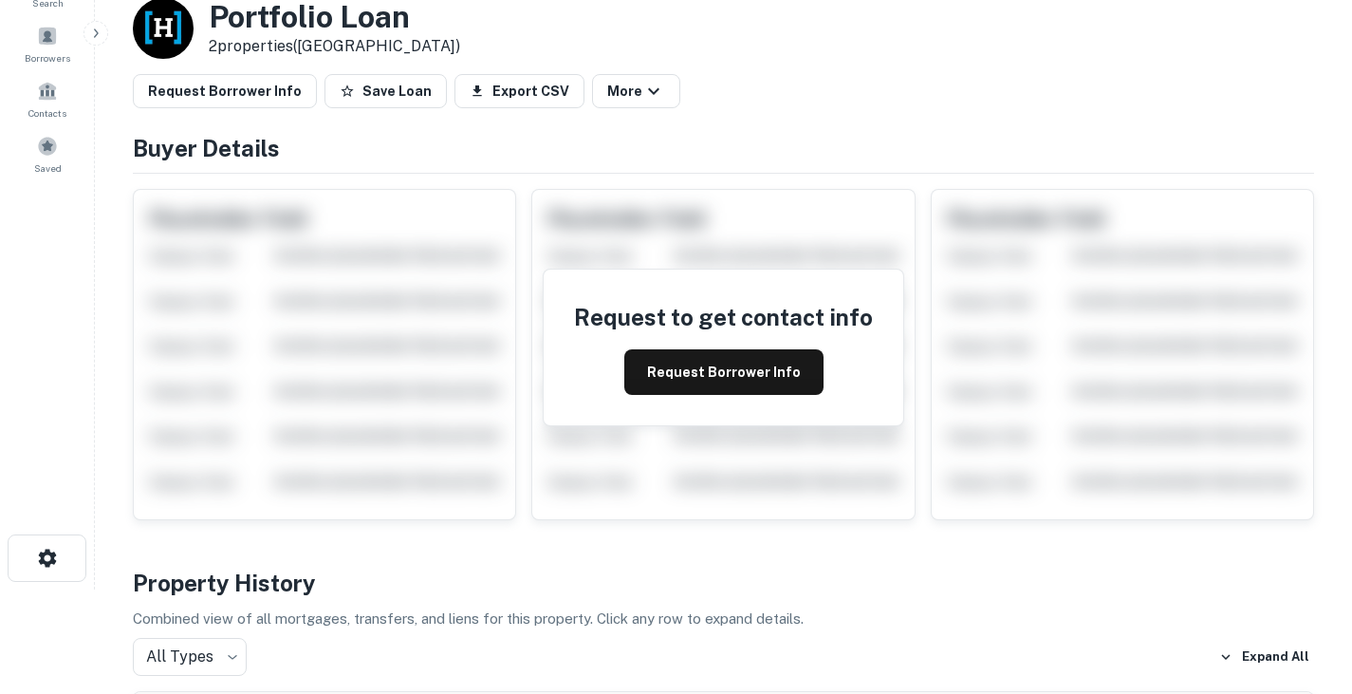
scroll to position [0, 0]
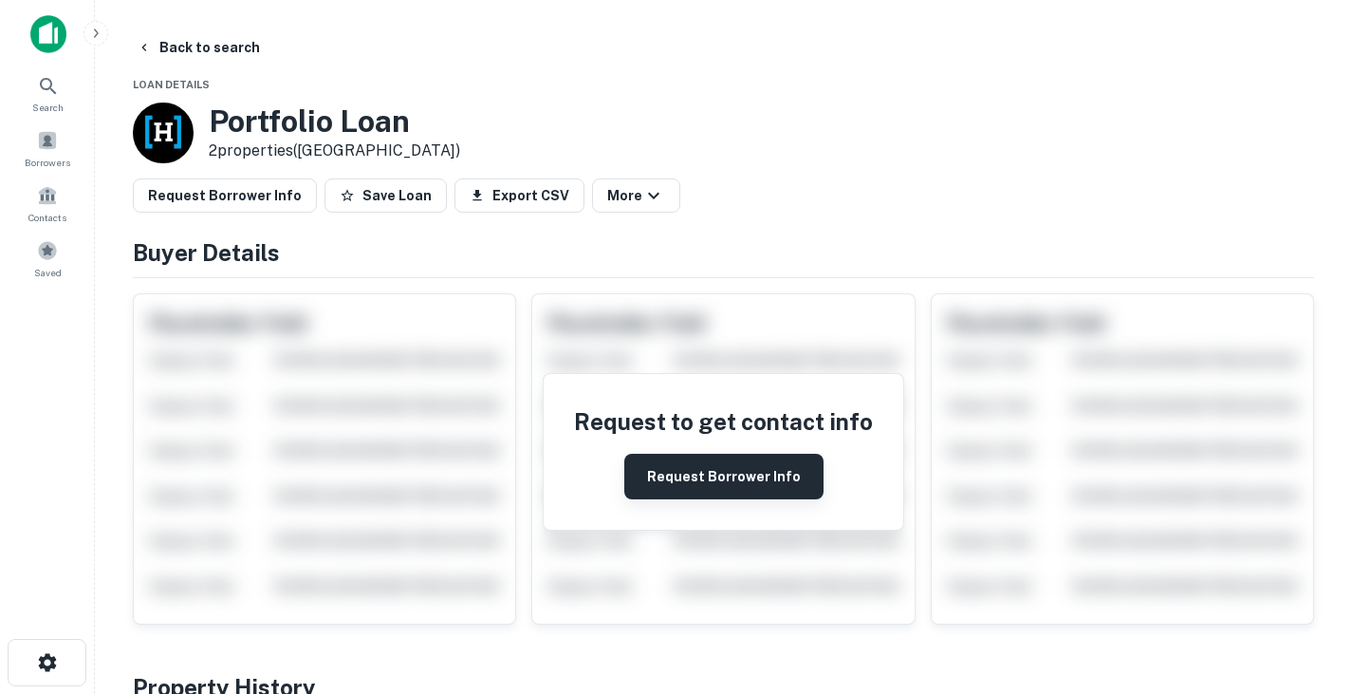
click at [735, 460] on button "Request Borrower Info" at bounding box center [723, 477] width 199 height 46
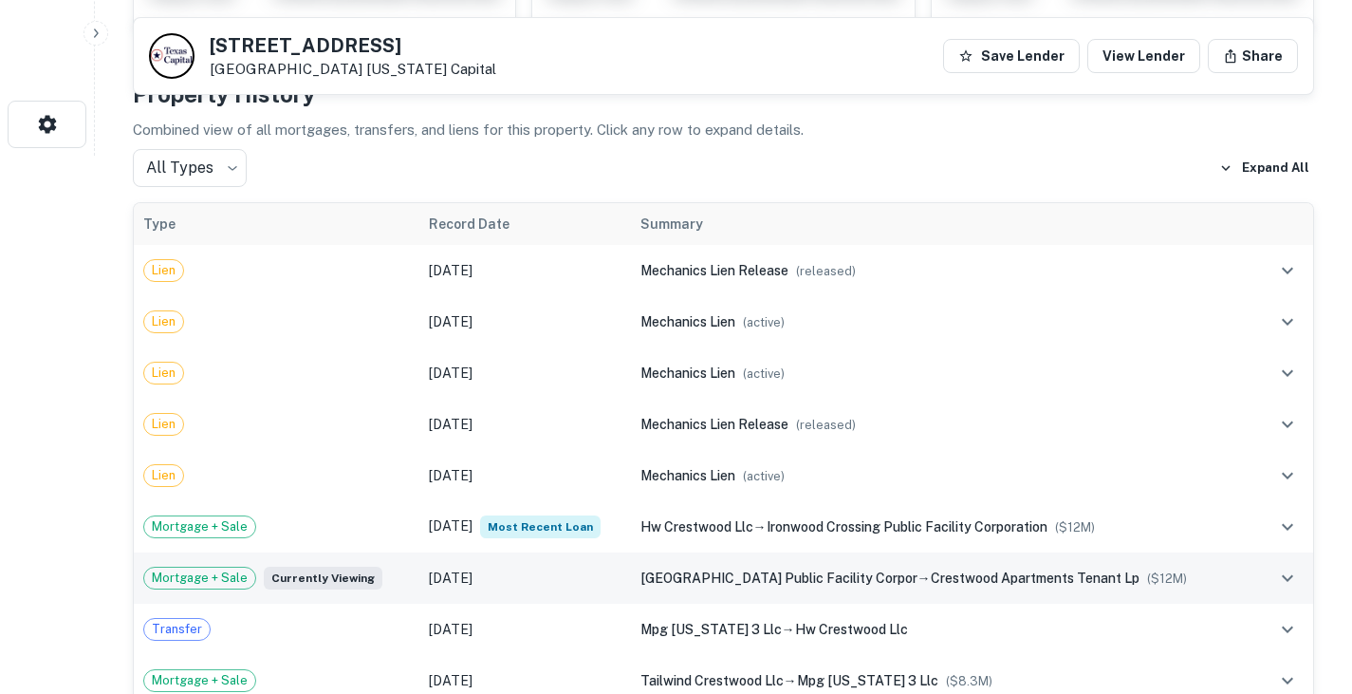
scroll to position [536, 0]
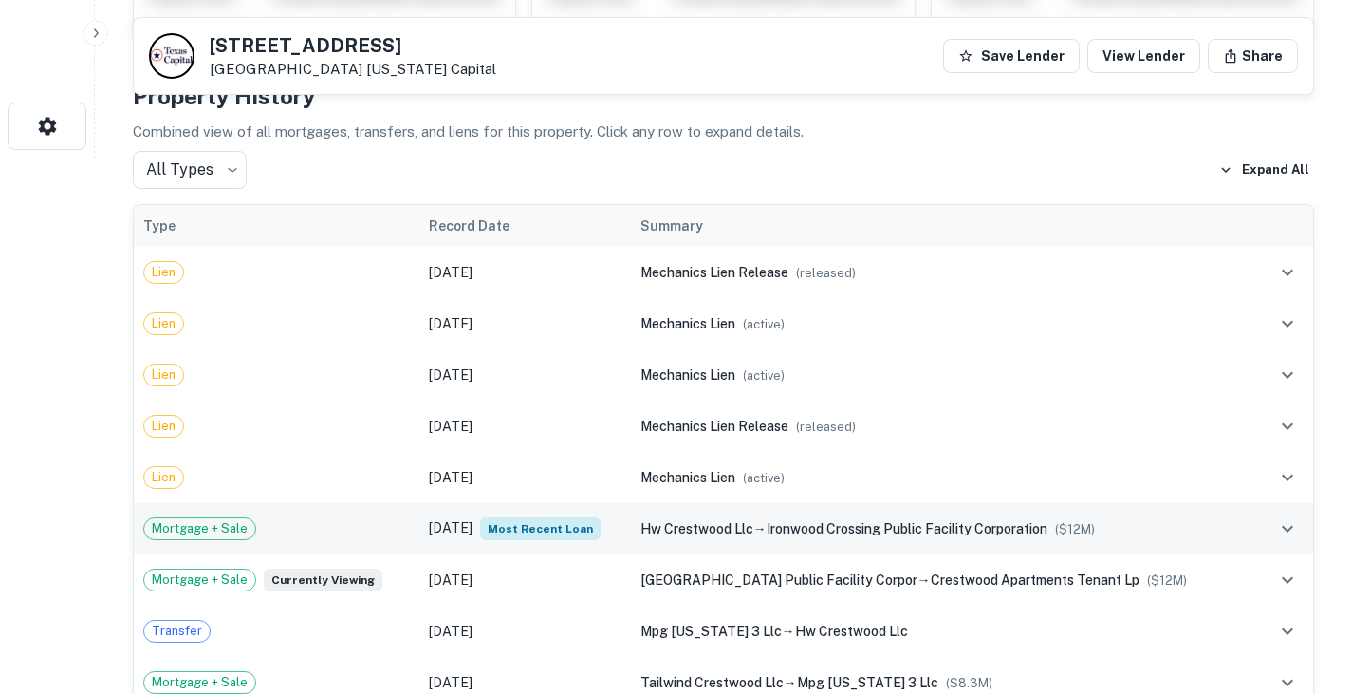
click at [328, 523] on div "Mortgage + Sale" at bounding box center [276, 528] width 267 height 23
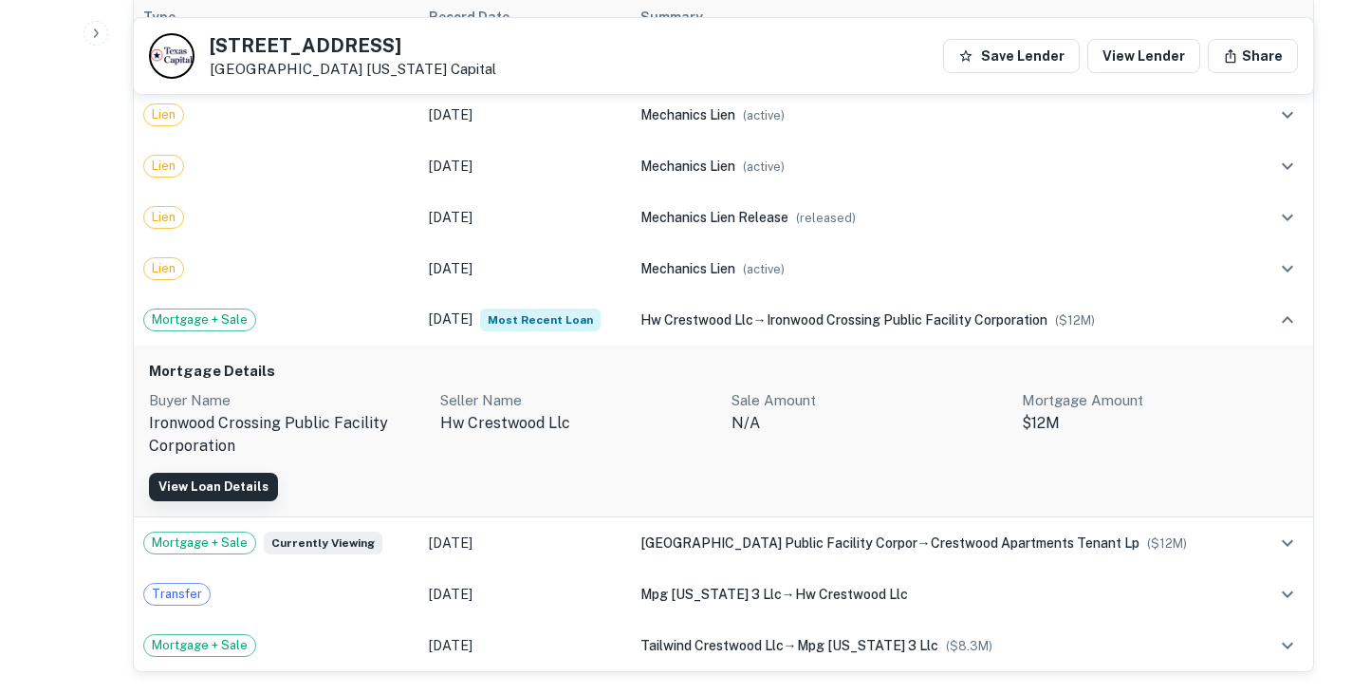
scroll to position [746, 0]
click at [217, 483] on link "View Loan Details" at bounding box center [213, 486] width 129 height 28
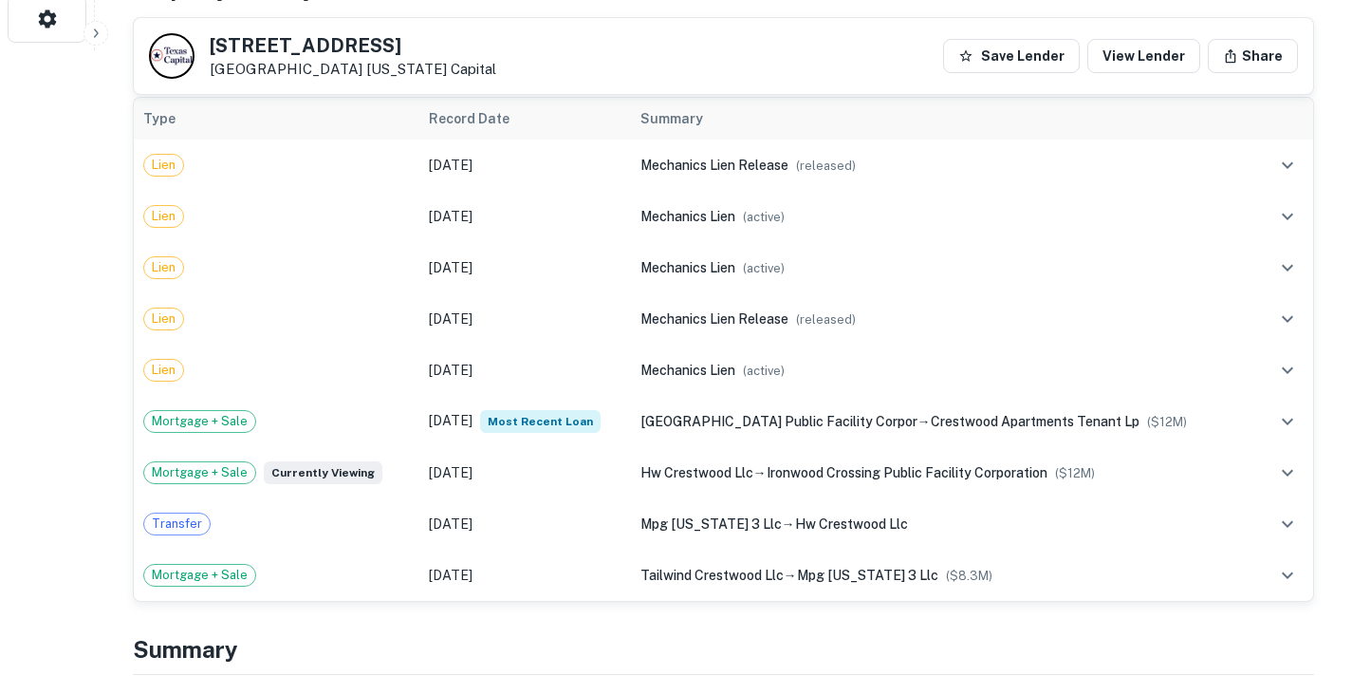
scroll to position [644, 0]
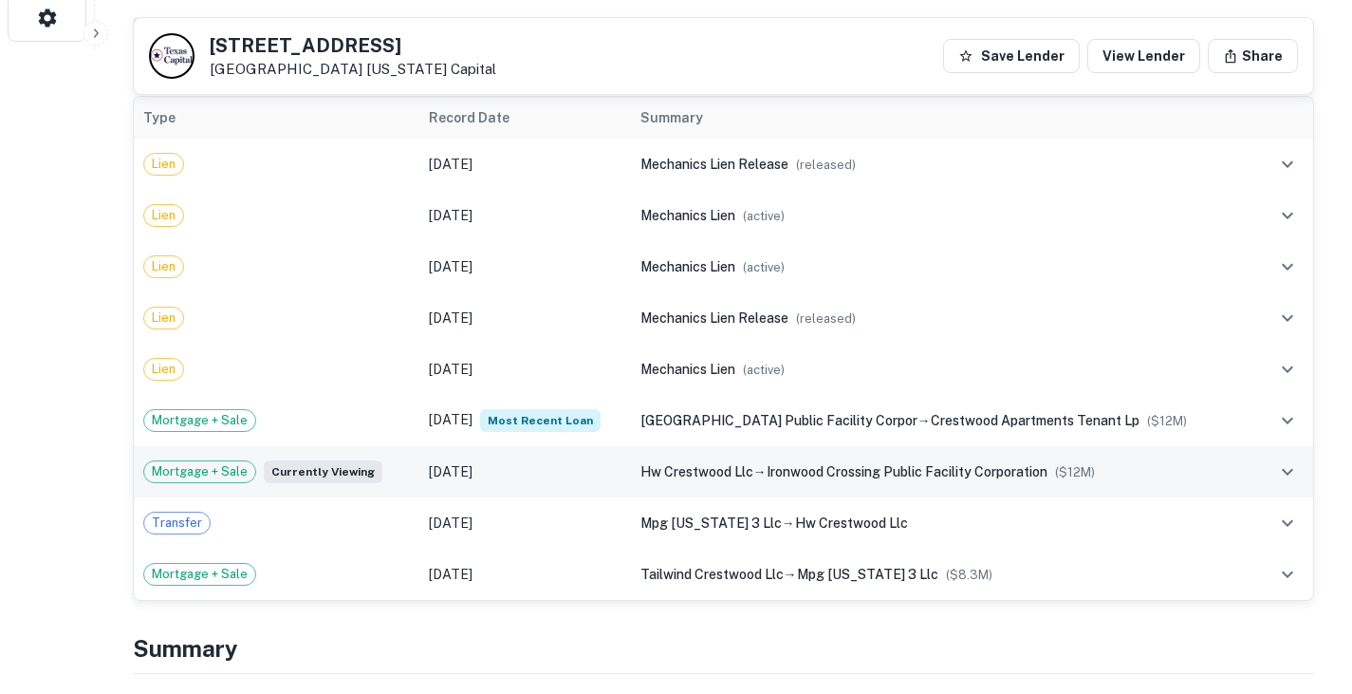
click at [445, 456] on td "[DATE]" at bounding box center [524, 471] width 211 height 51
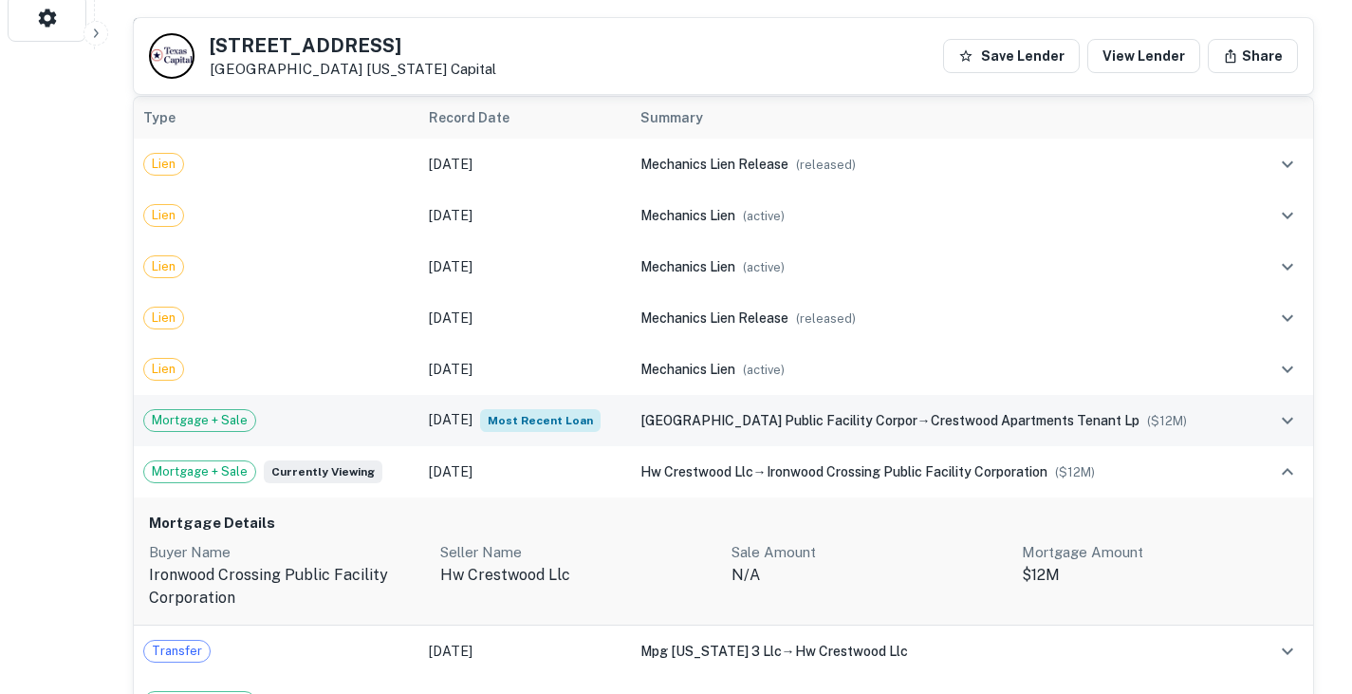
click at [455, 417] on td "[DATE] Most Recent Loan" at bounding box center [524, 420] width 211 height 51
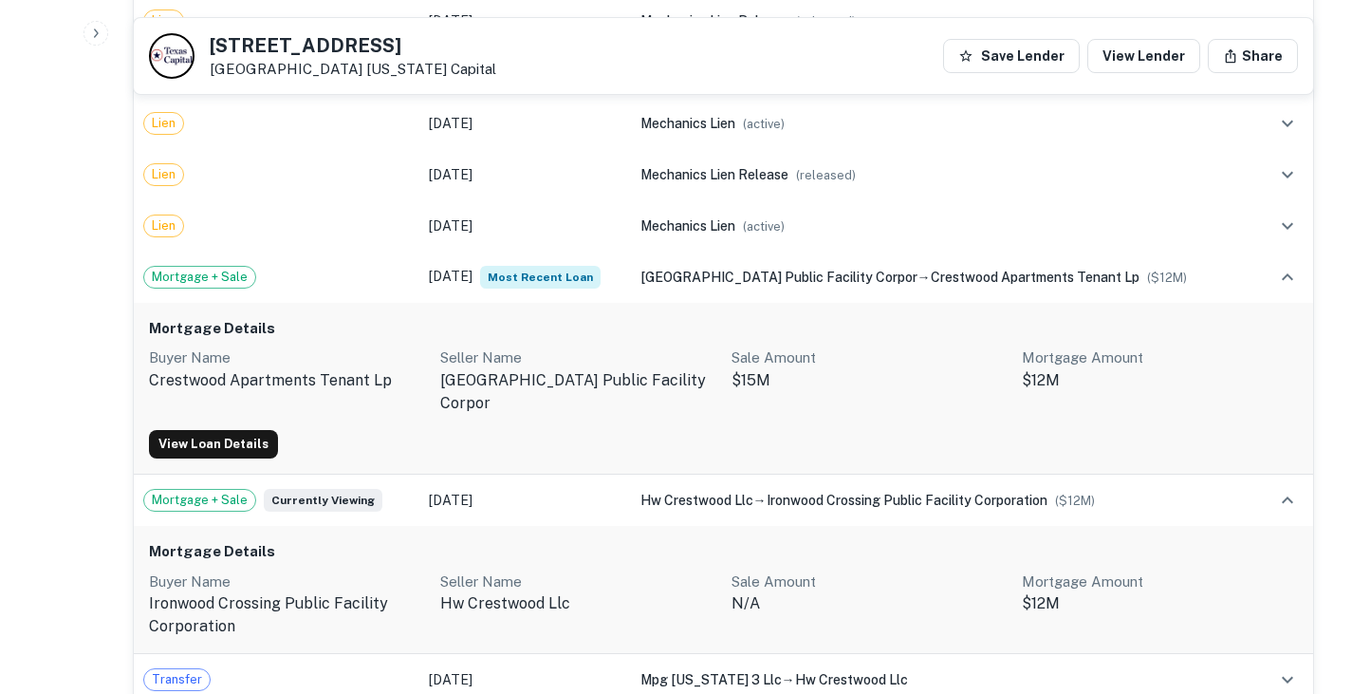
scroll to position [789, 0]
click at [213, 442] on link "View Loan Details" at bounding box center [213, 443] width 129 height 28
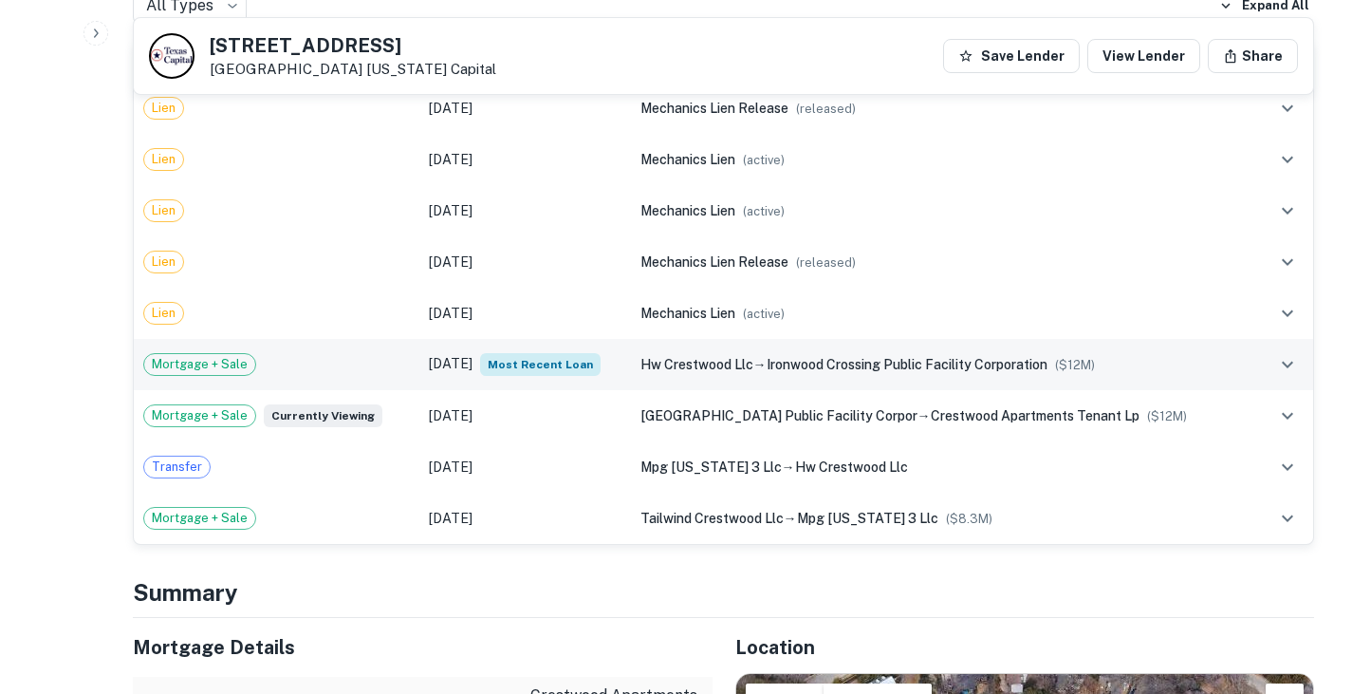
scroll to position [354, 0]
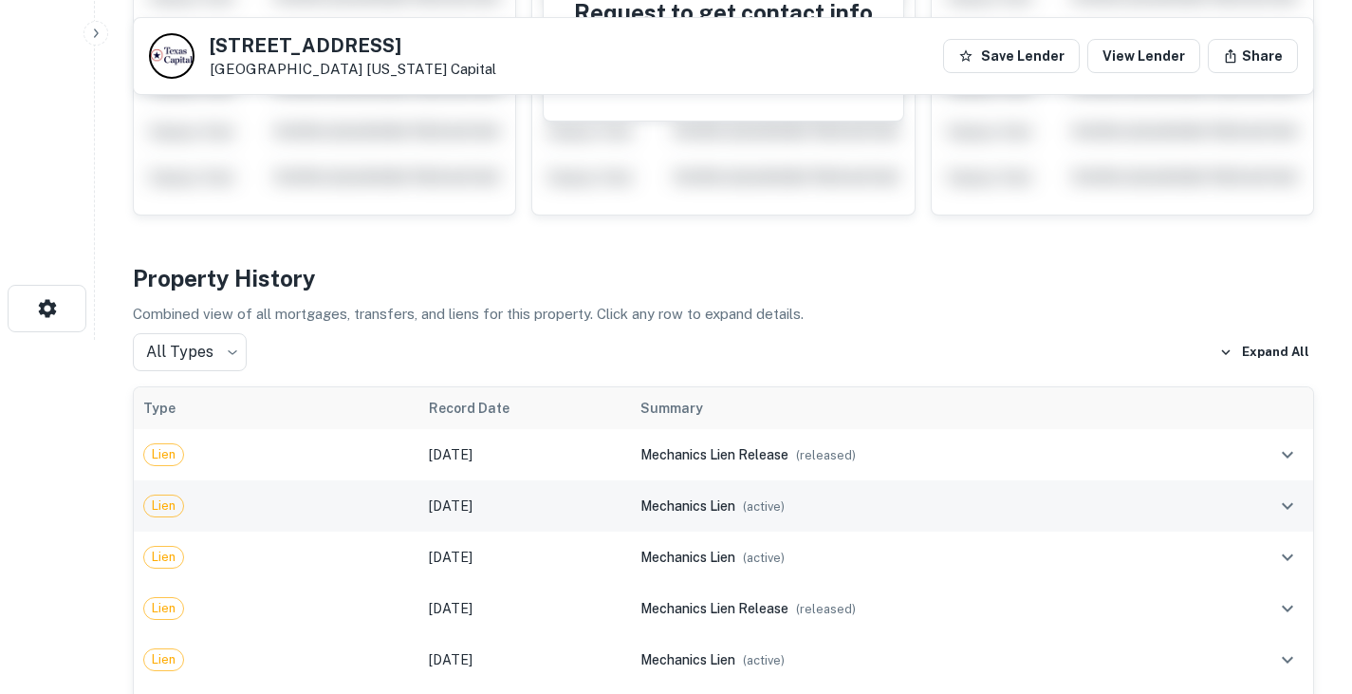
click at [534, 490] on td "[DATE]" at bounding box center [524, 505] width 211 height 51
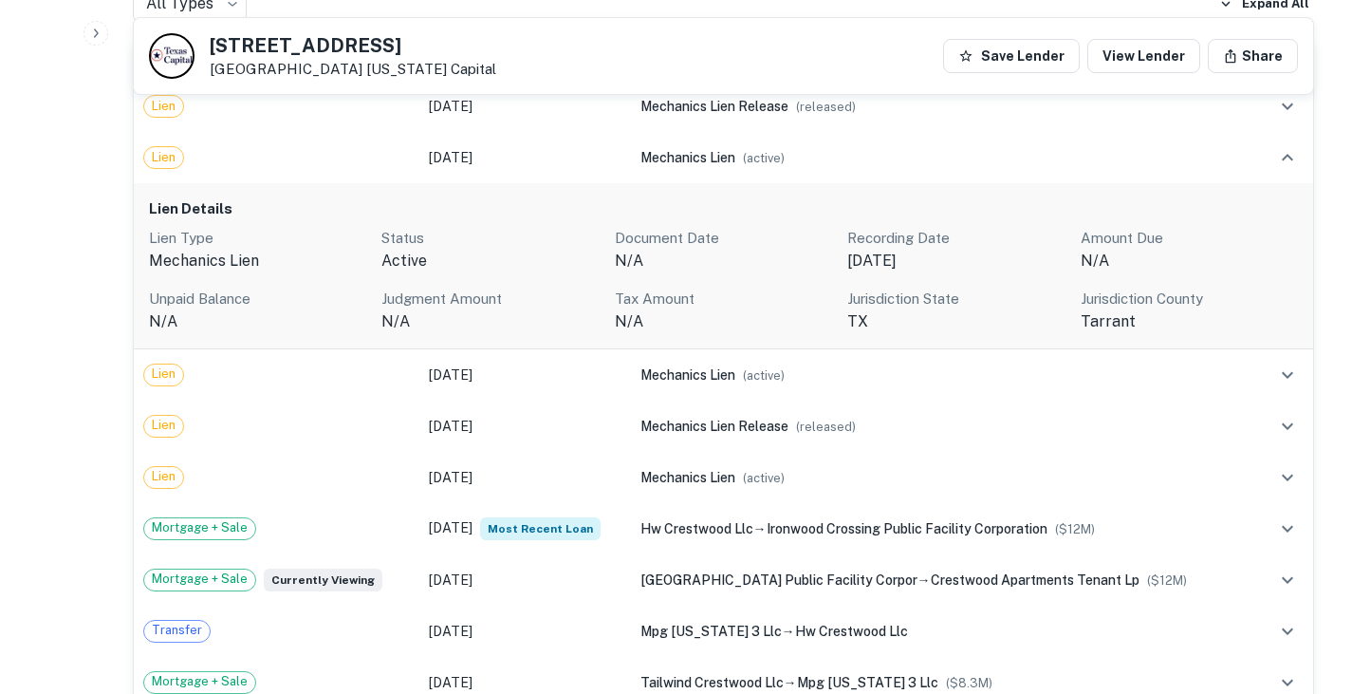
scroll to position [711, 0]
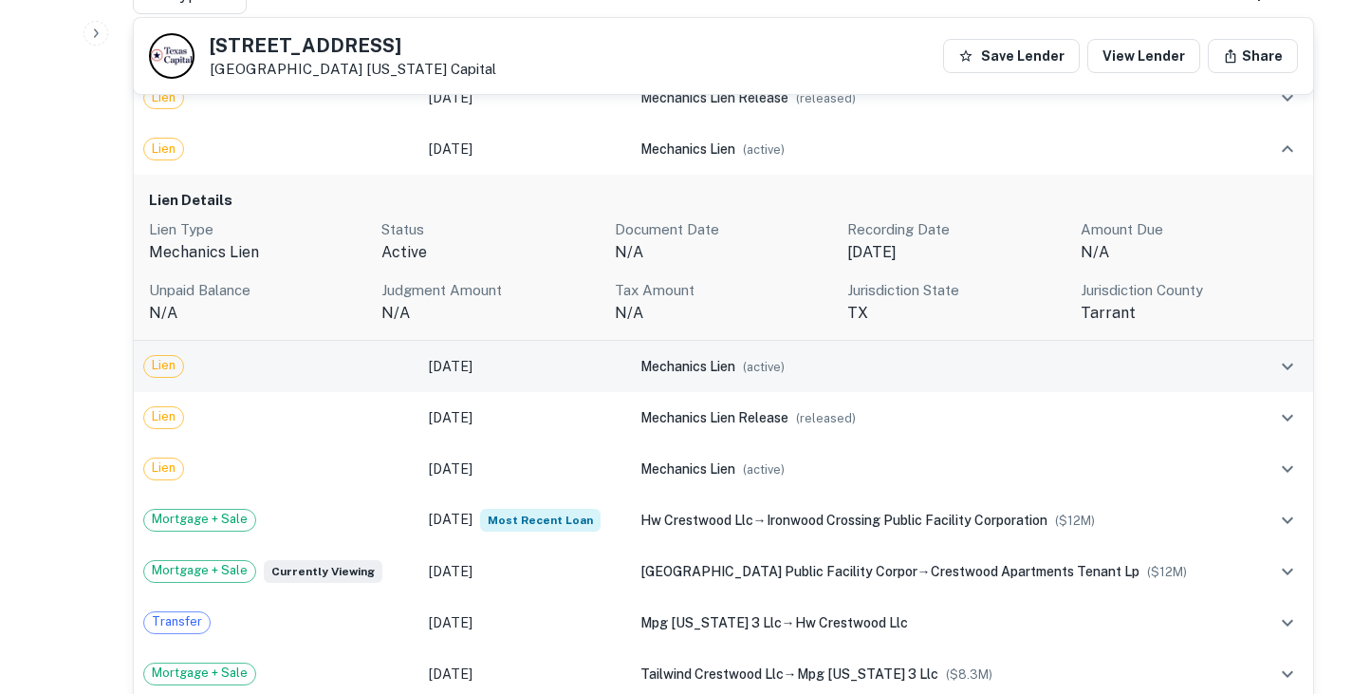
click at [603, 369] on td "Feb 13, 2024" at bounding box center [524, 366] width 211 height 51
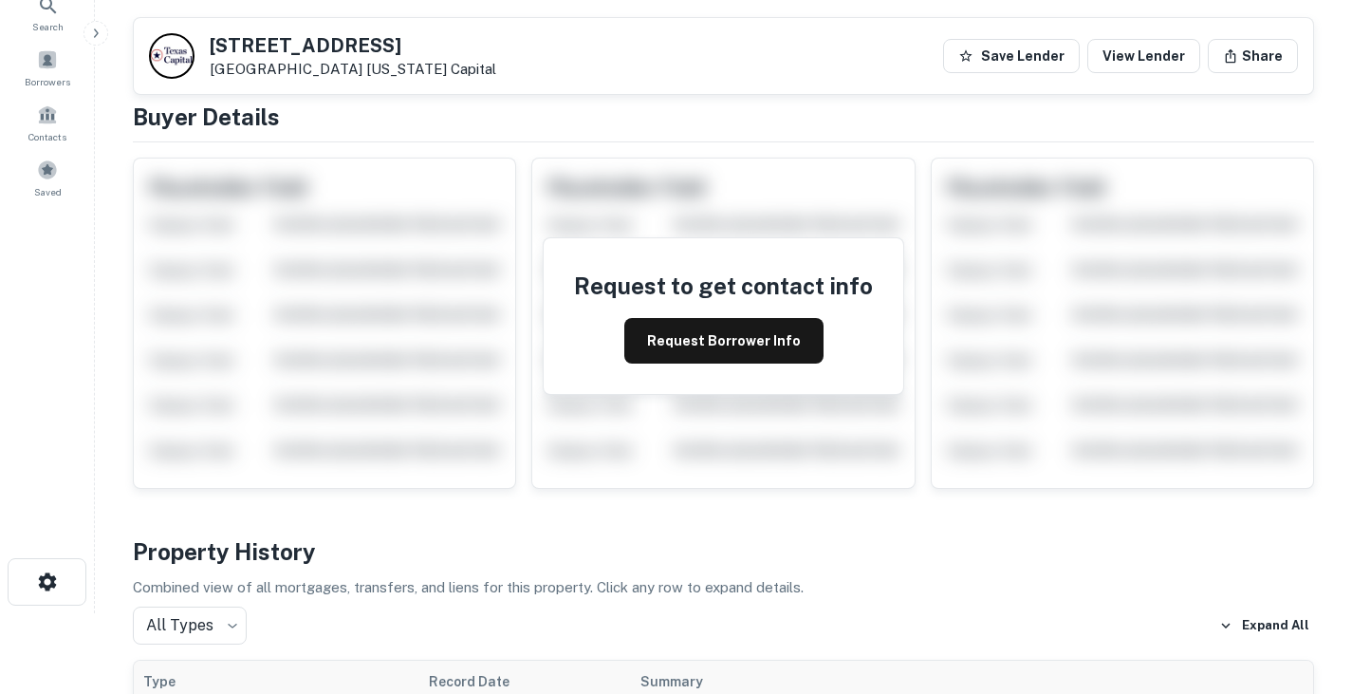
scroll to position [0, 0]
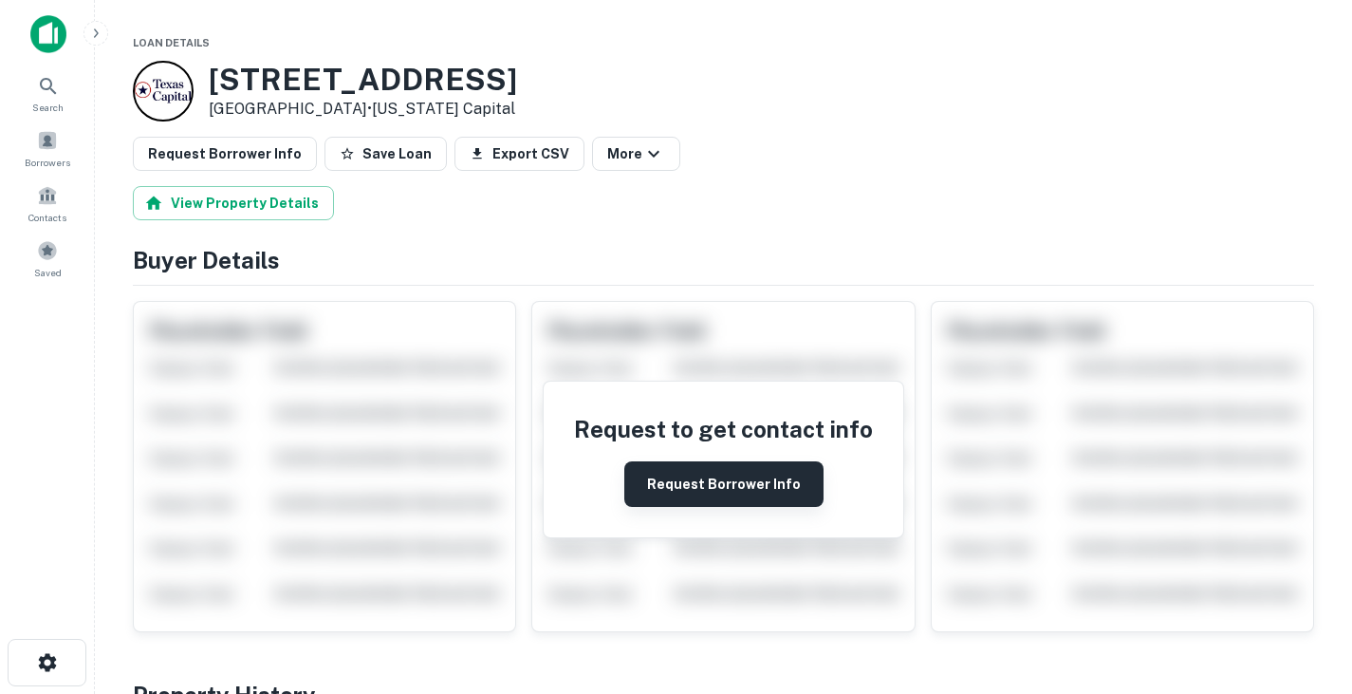
click at [714, 496] on button "Request Borrower Info" at bounding box center [723, 484] width 199 height 46
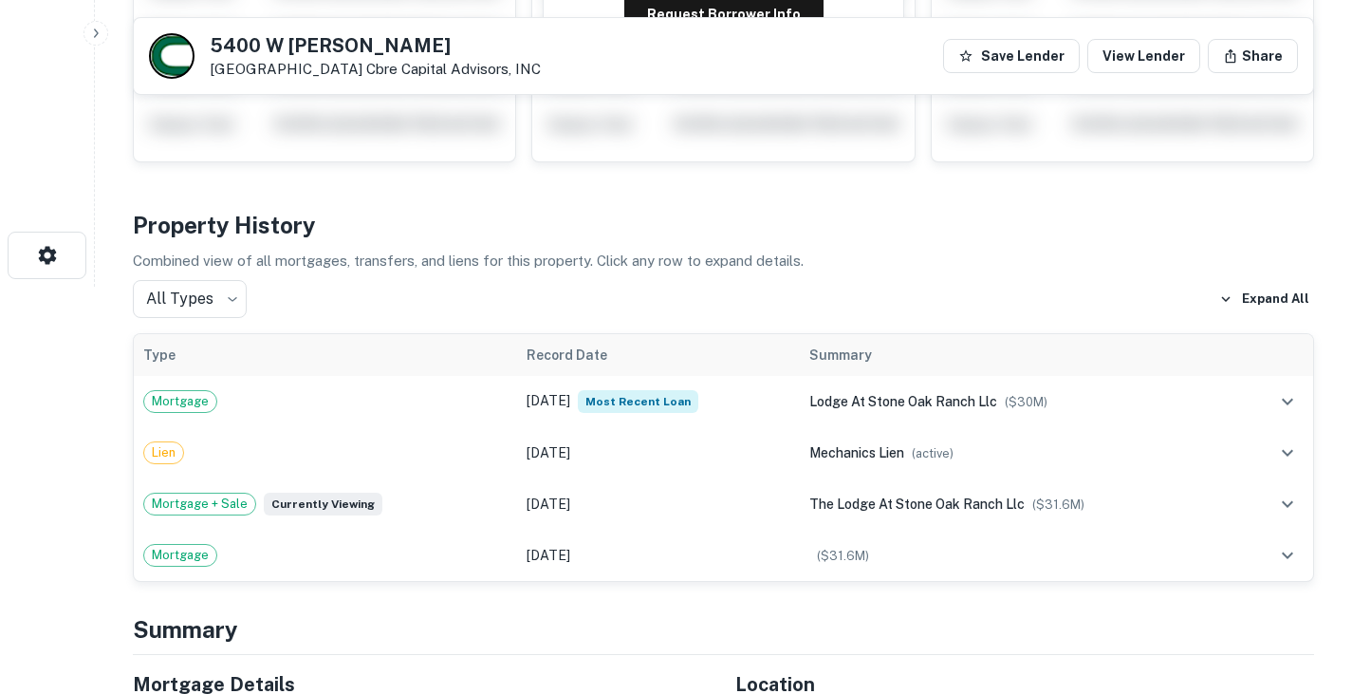
scroll to position [409, 0]
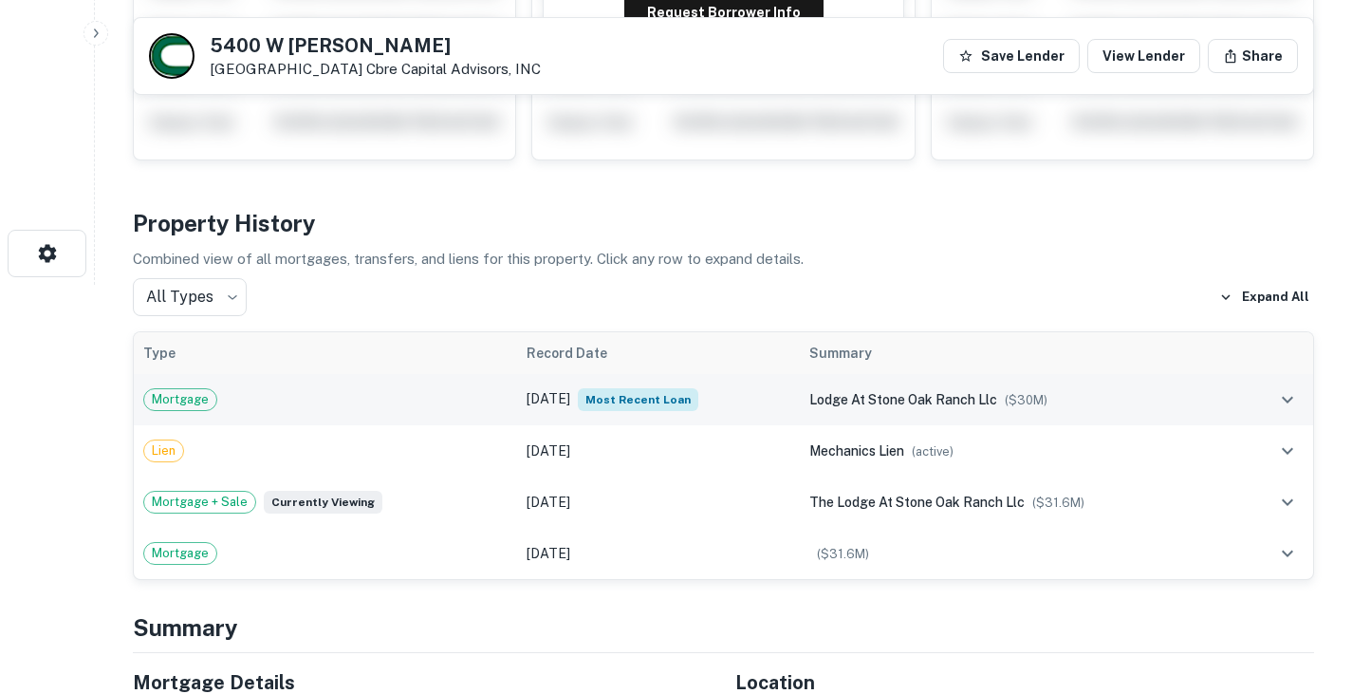
click at [492, 400] on td "Mortgage" at bounding box center [325, 399] width 383 height 51
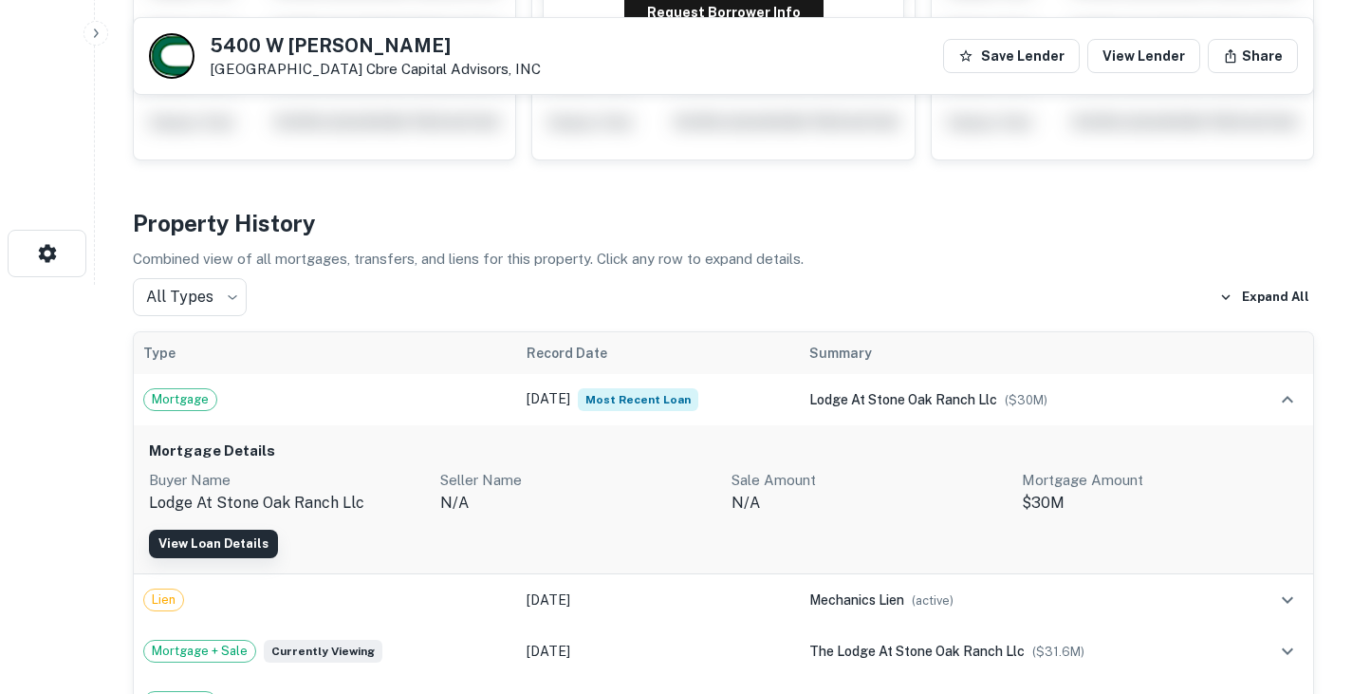
click at [226, 549] on link "View Loan Details" at bounding box center [213, 544] width 129 height 28
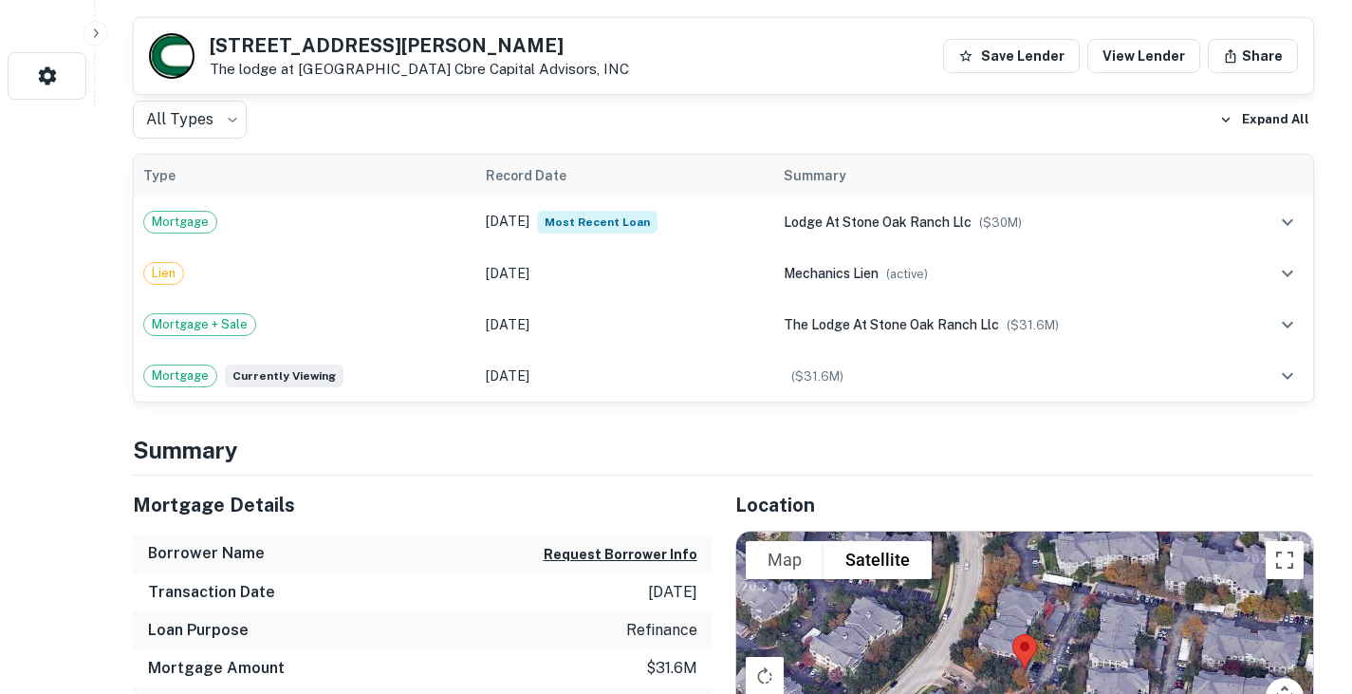
scroll to position [588, 0]
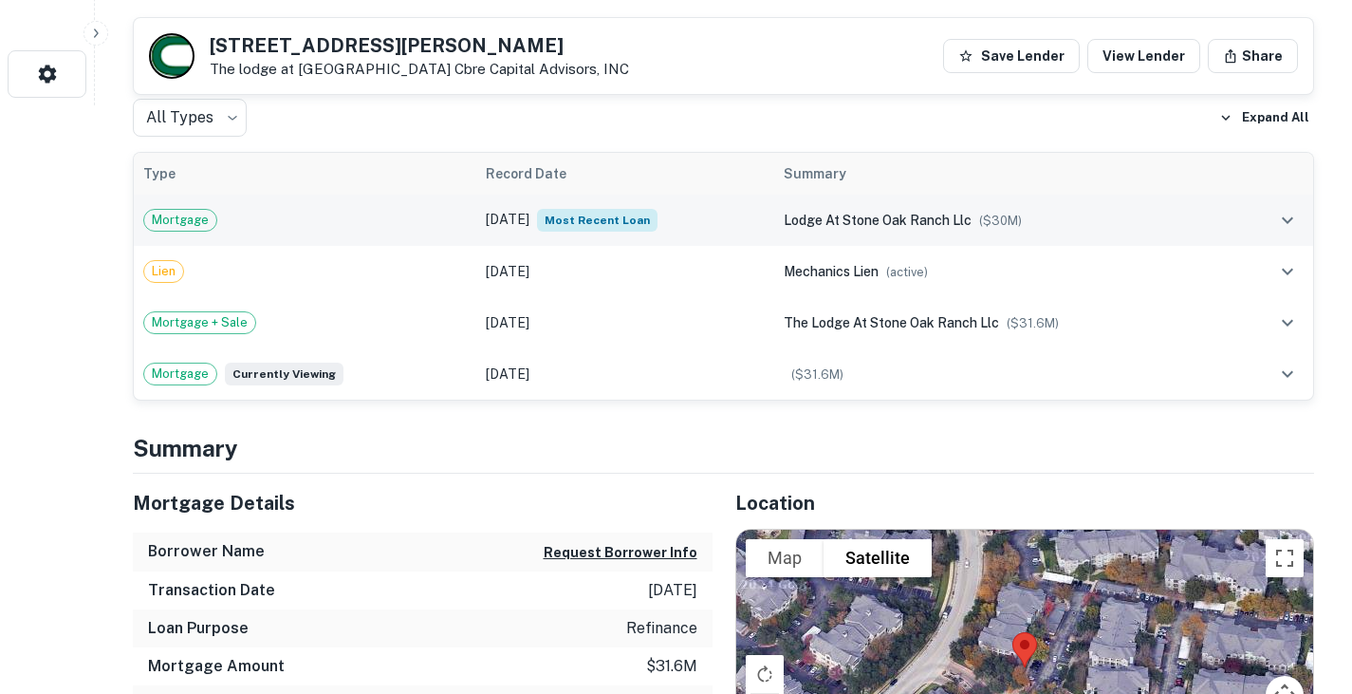
click at [423, 216] on div "Mortgage" at bounding box center [305, 220] width 324 height 23
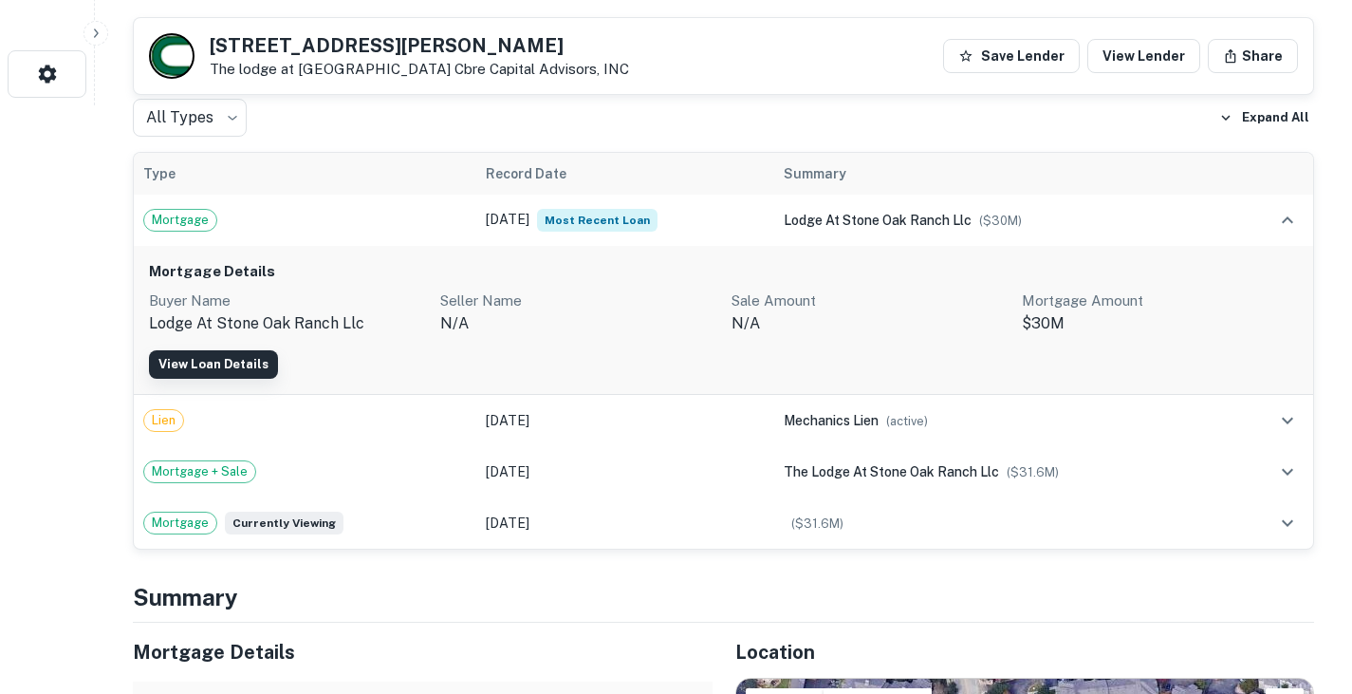
click at [252, 363] on link "View Loan Details" at bounding box center [213, 364] width 129 height 28
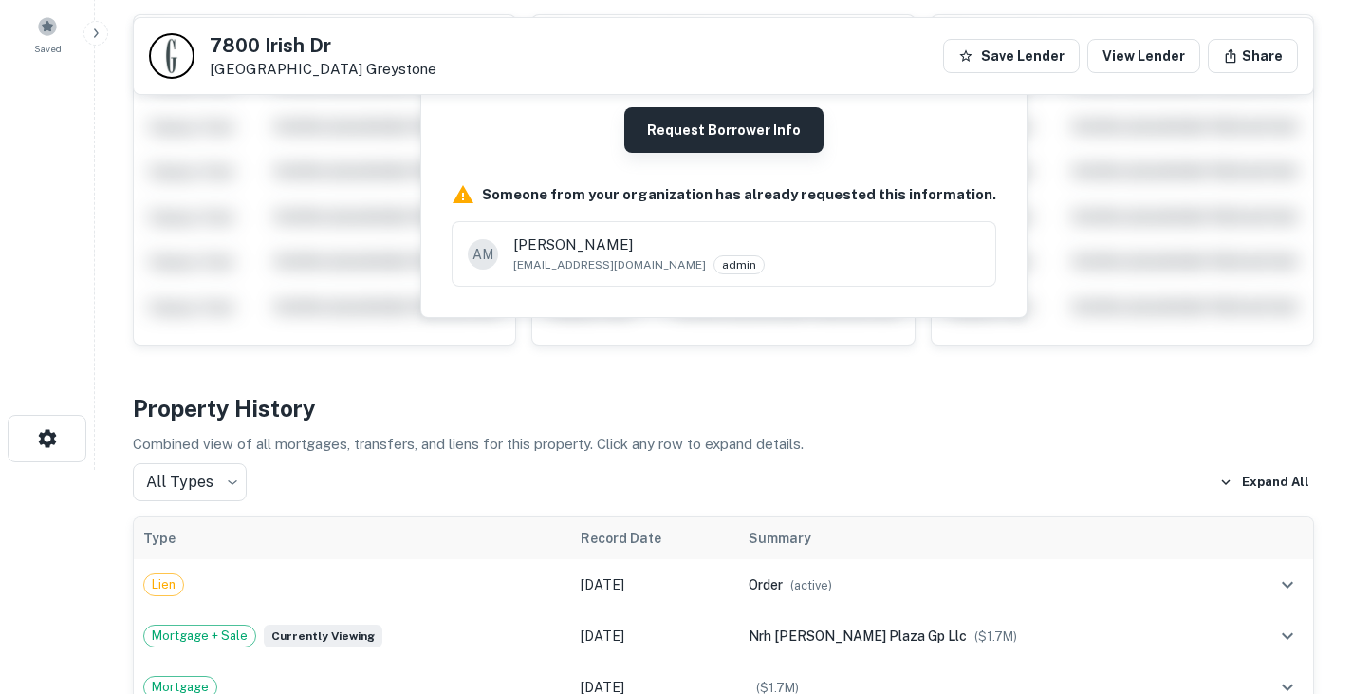
scroll to position [223, 0]
click at [721, 140] on button "Request Borrower Info" at bounding box center [723, 131] width 199 height 46
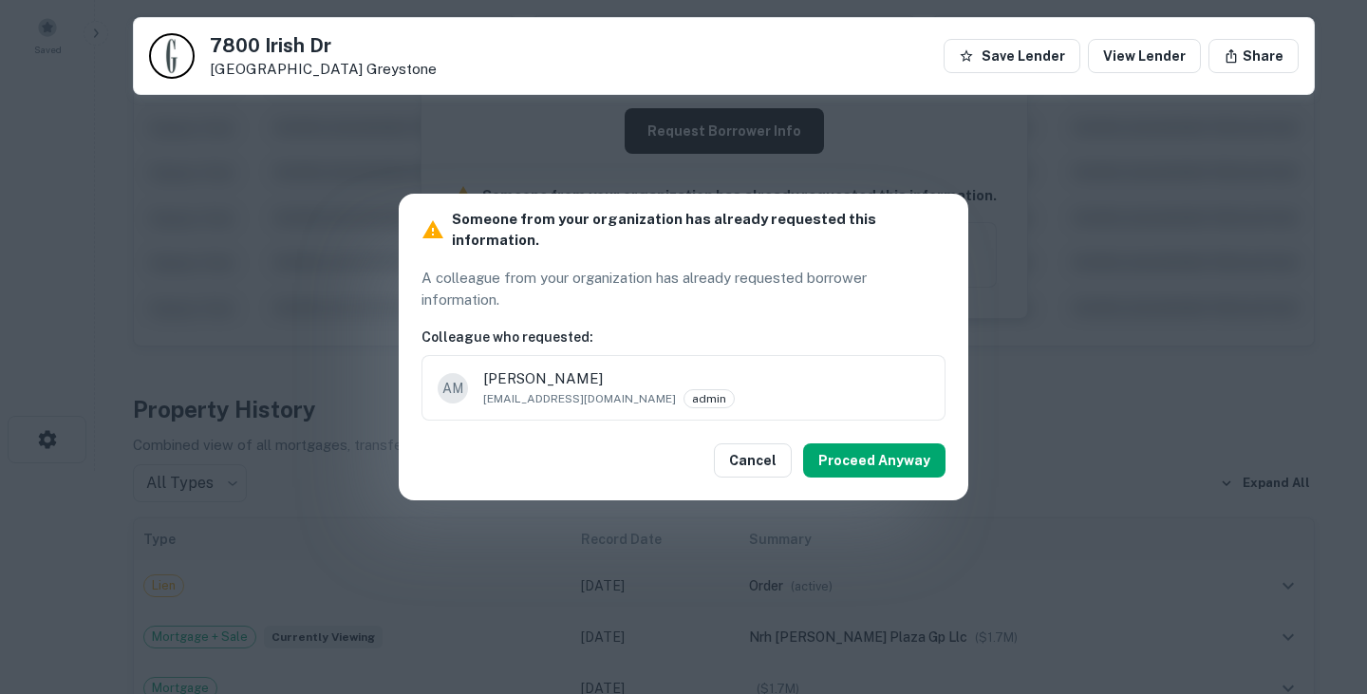
click at [578, 379] on span "Anton Mattli" at bounding box center [706, 378] width 446 height 23
click at [918, 450] on button "Proceed Anyway" at bounding box center [874, 460] width 142 height 34
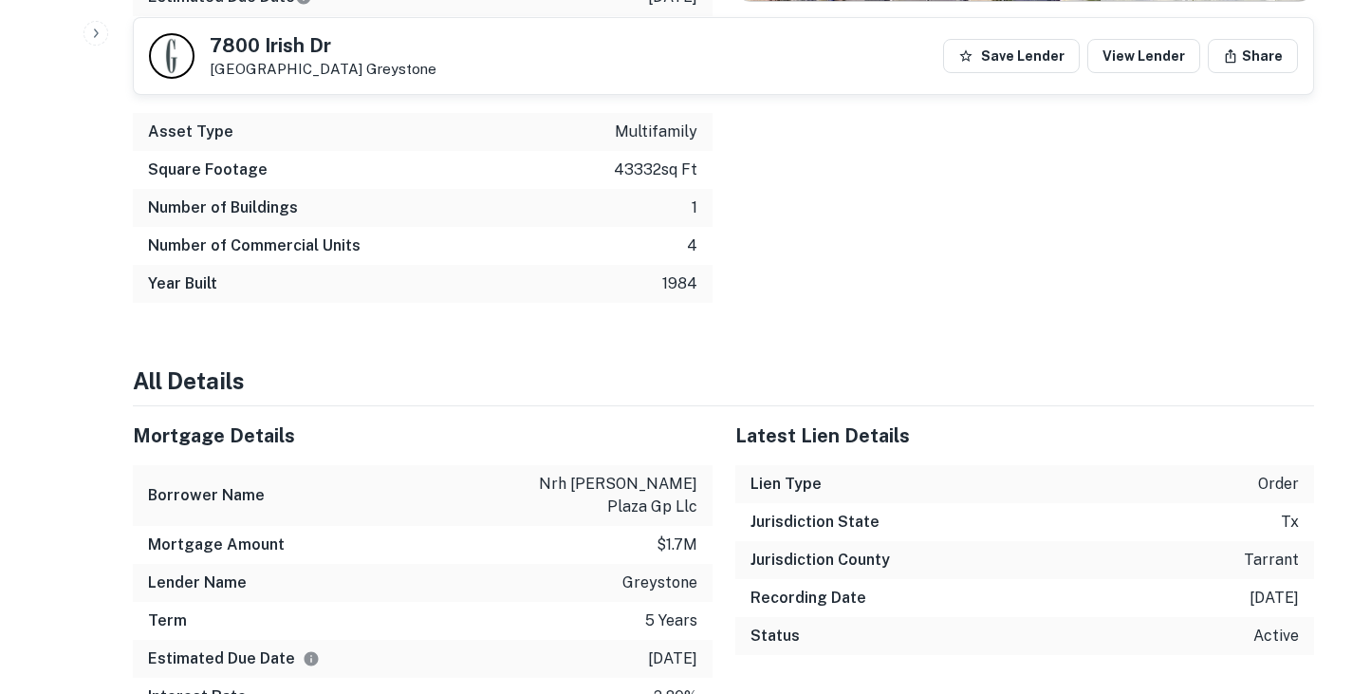
scroll to position [980, 0]
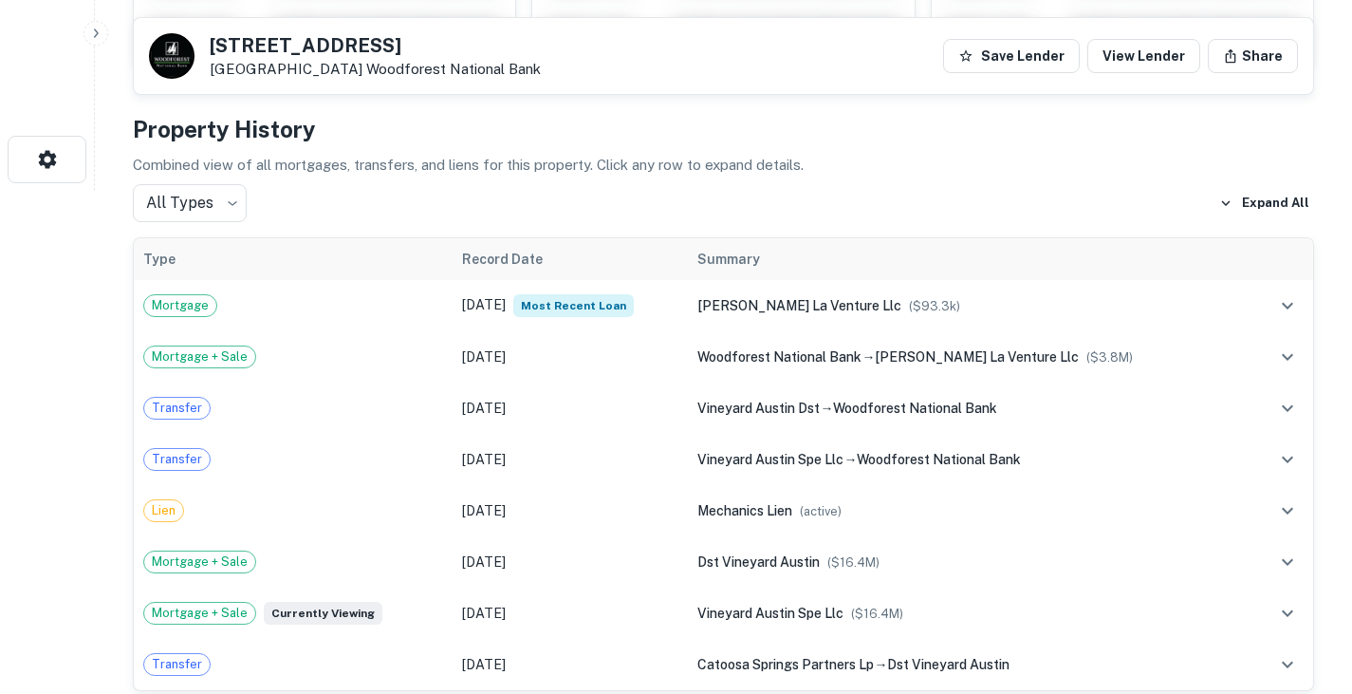
scroll to position [482, 0]
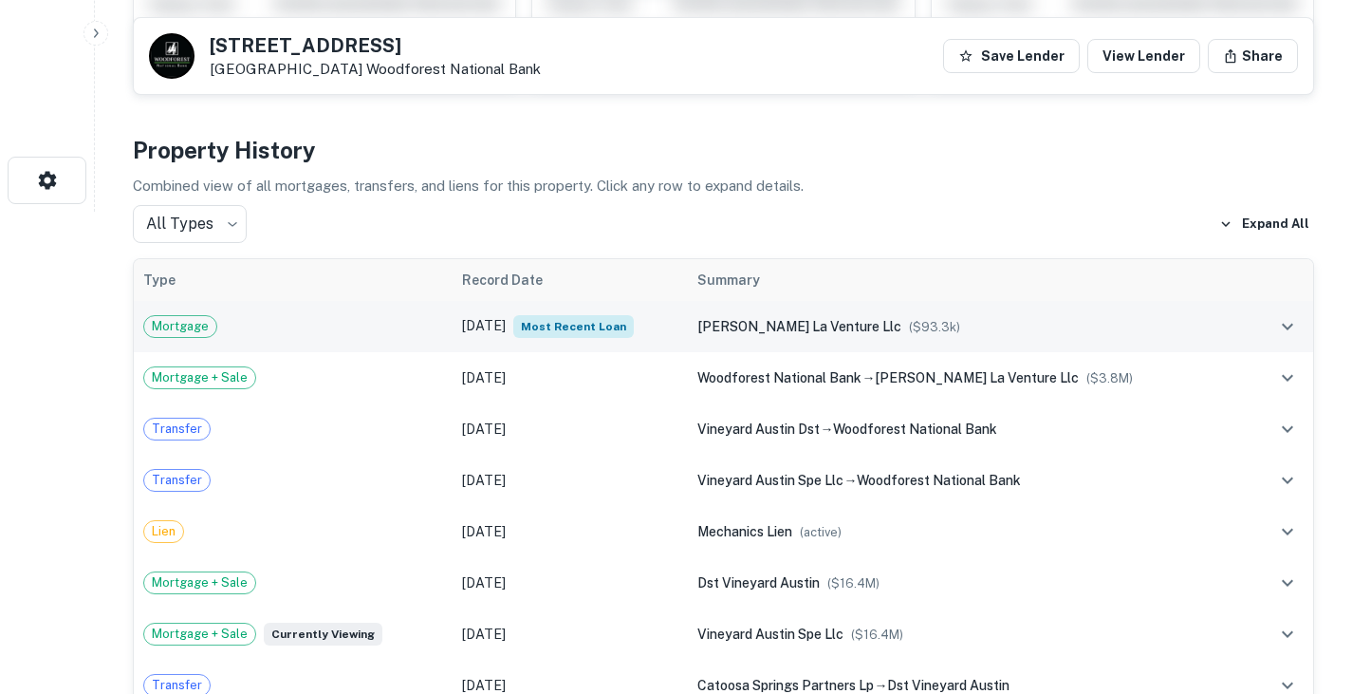
click at [382, 327] on div "Mortgage" at bounding box center [293, 326] width 300 height 23
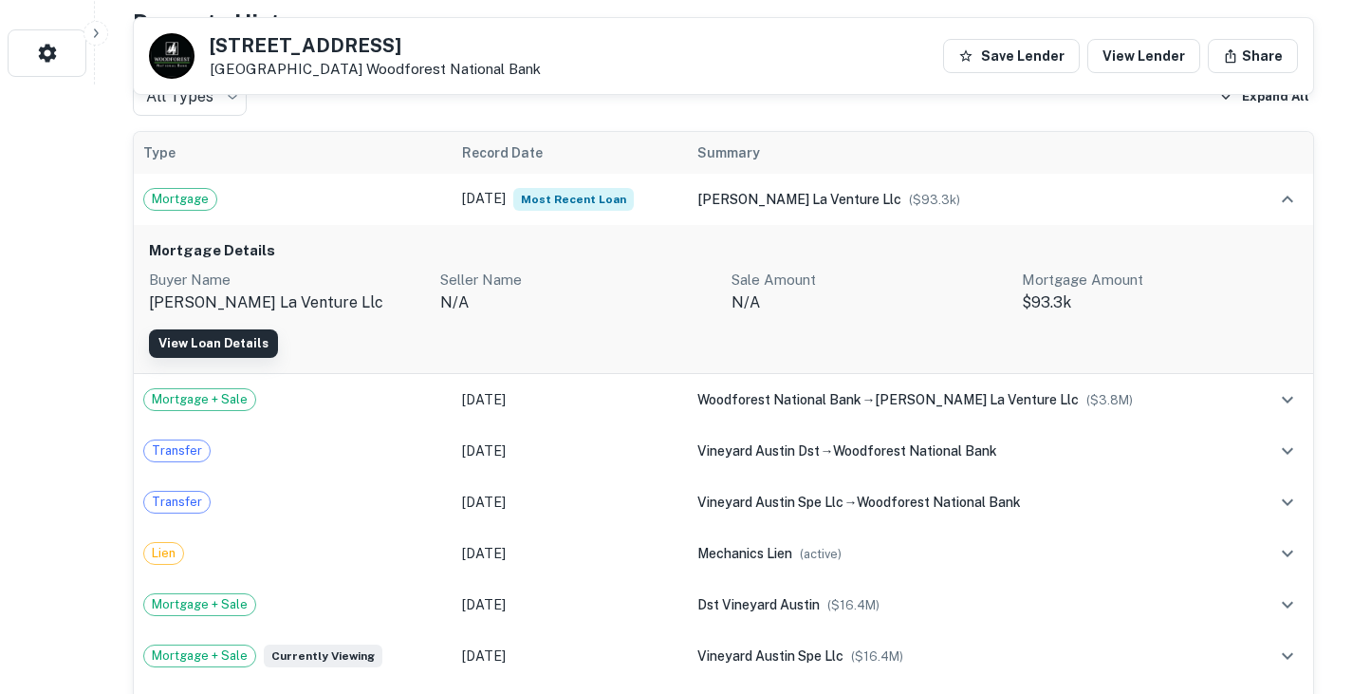
scroll to position [610, 0]
click at [251, 341] on link "View Loan Details" at bounding box center [213, 342] width 129 height 28
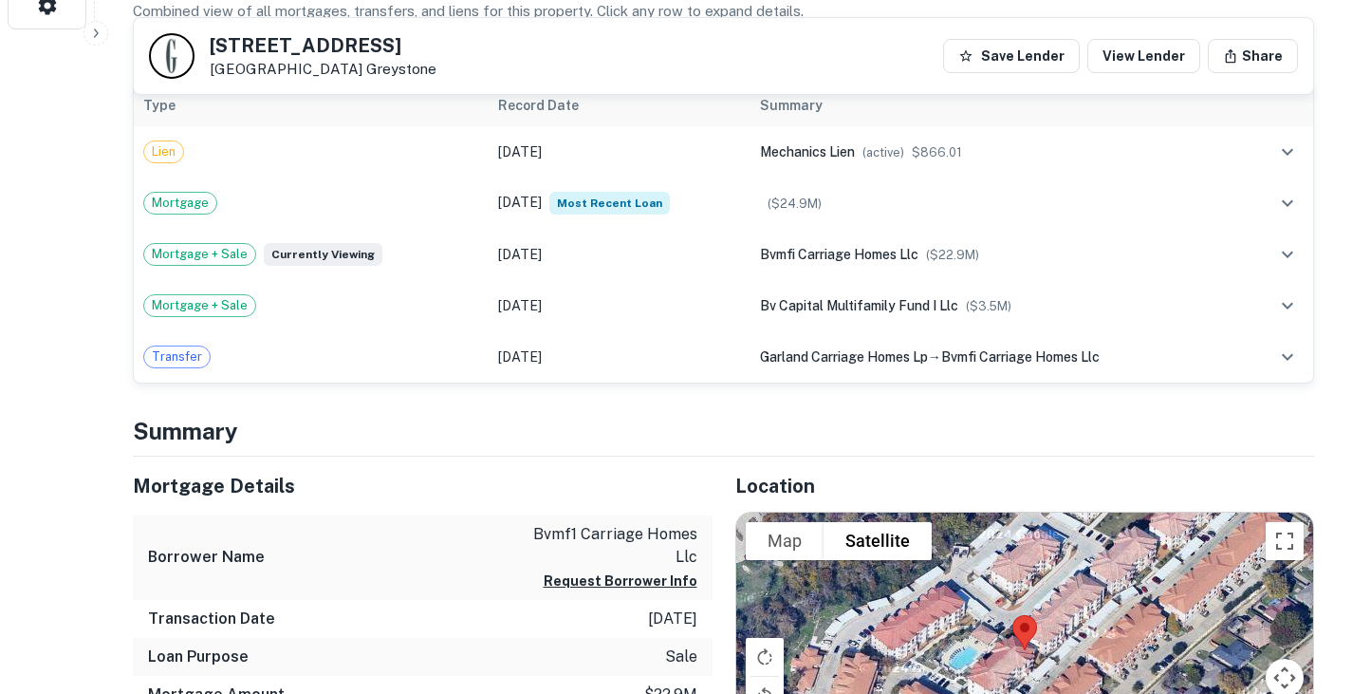
scroll to position [624, 0]
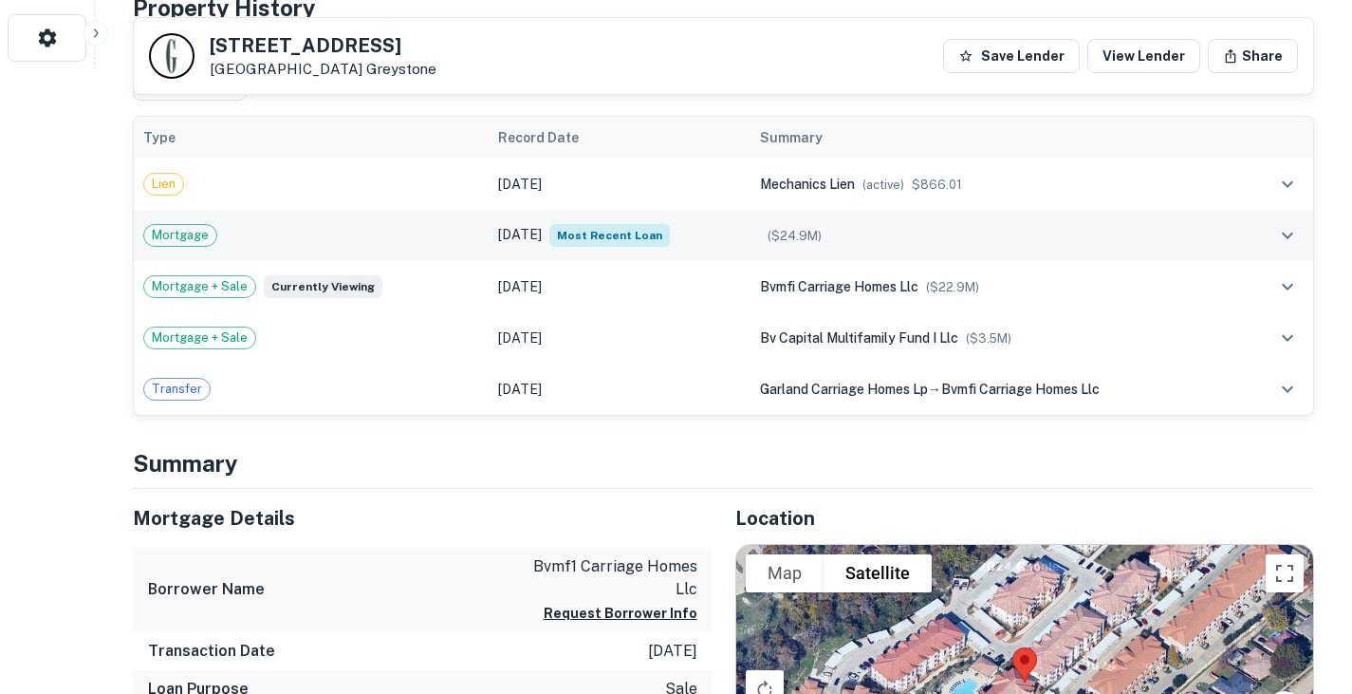
click at [353, 231] on div "Mortgage" at bounding box center [311, 235] width 336 height 23
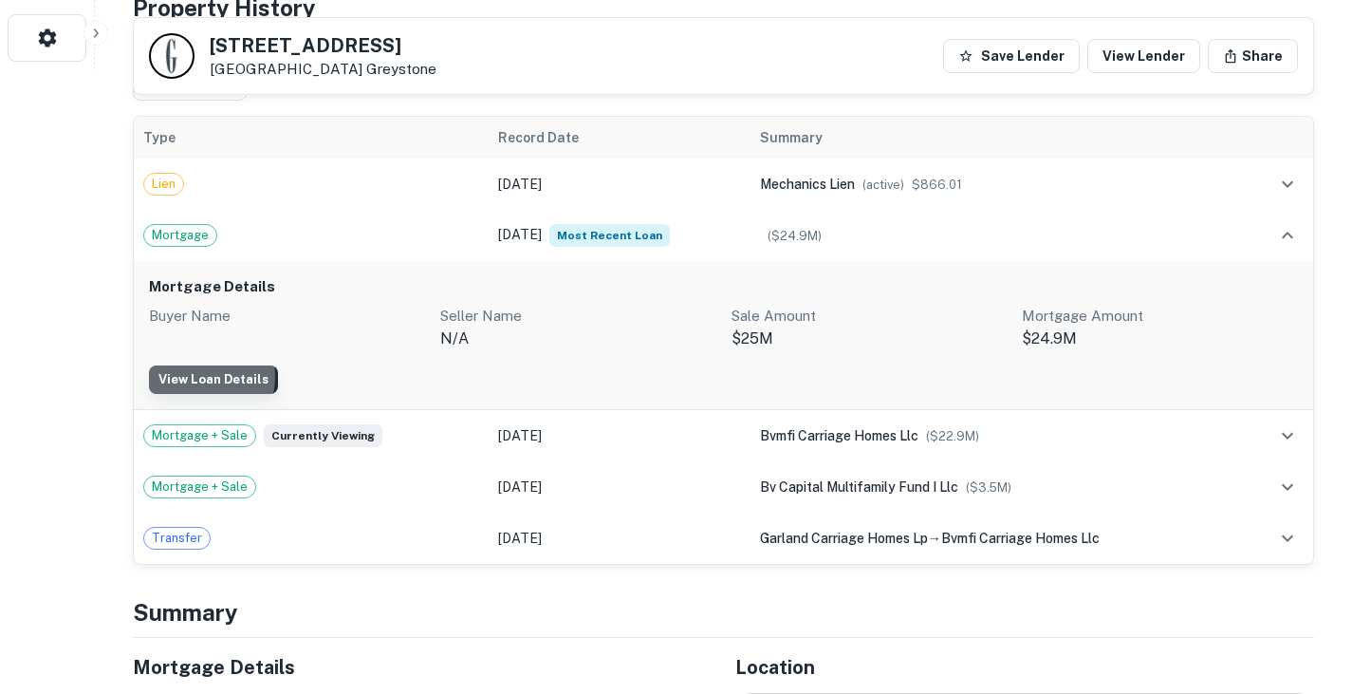
click at [201, 377] on link "View Loan Details" at bounding box center [213, 379] width 129 height 28
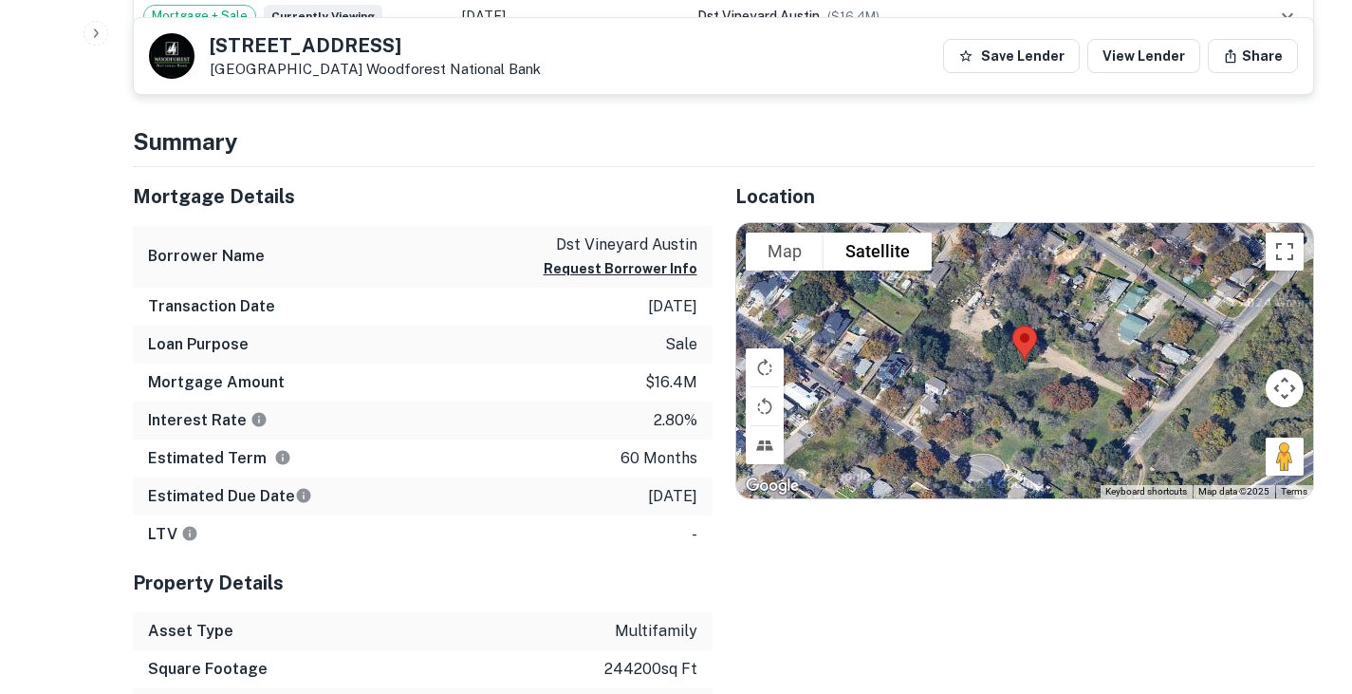
scroll to position [551, 0]
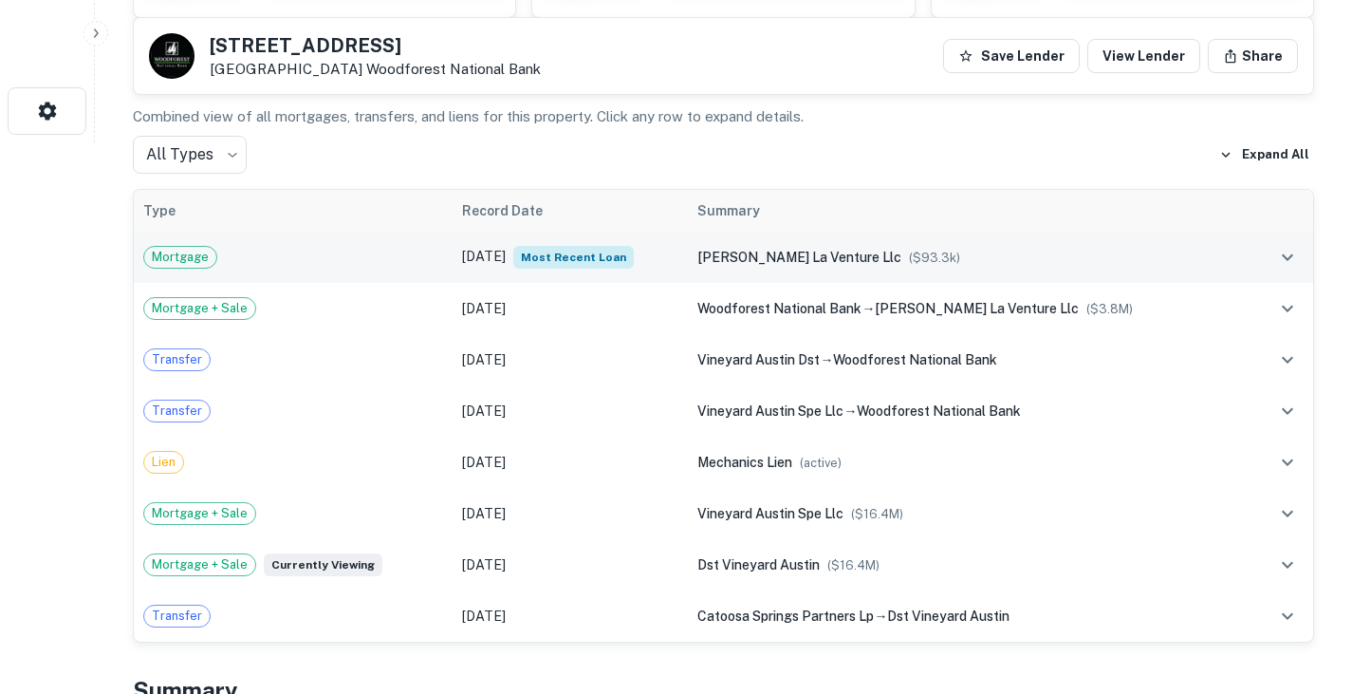
click at [399, 261] on div "Mortgage" at bounding box center [293, 257] width 300 height 23
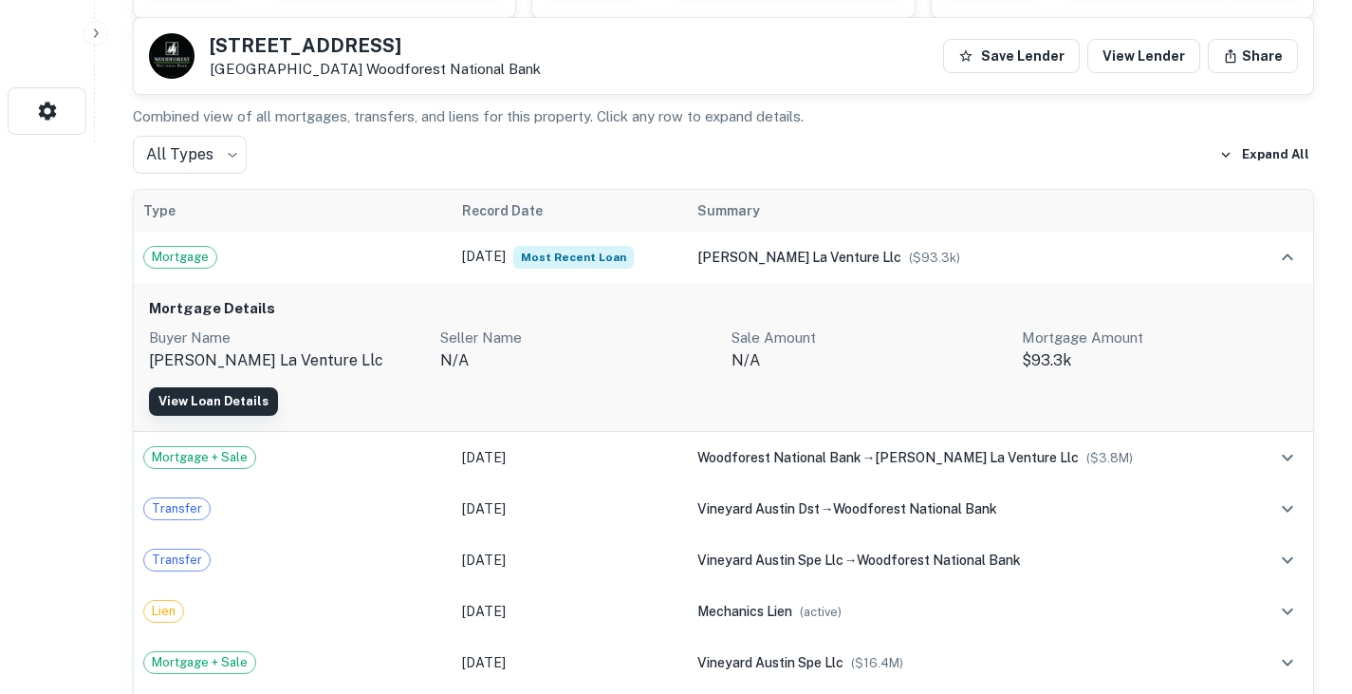
click at [246, 397] on link "View Loan Details" at bounding box center [213, 401] width 129 height 28
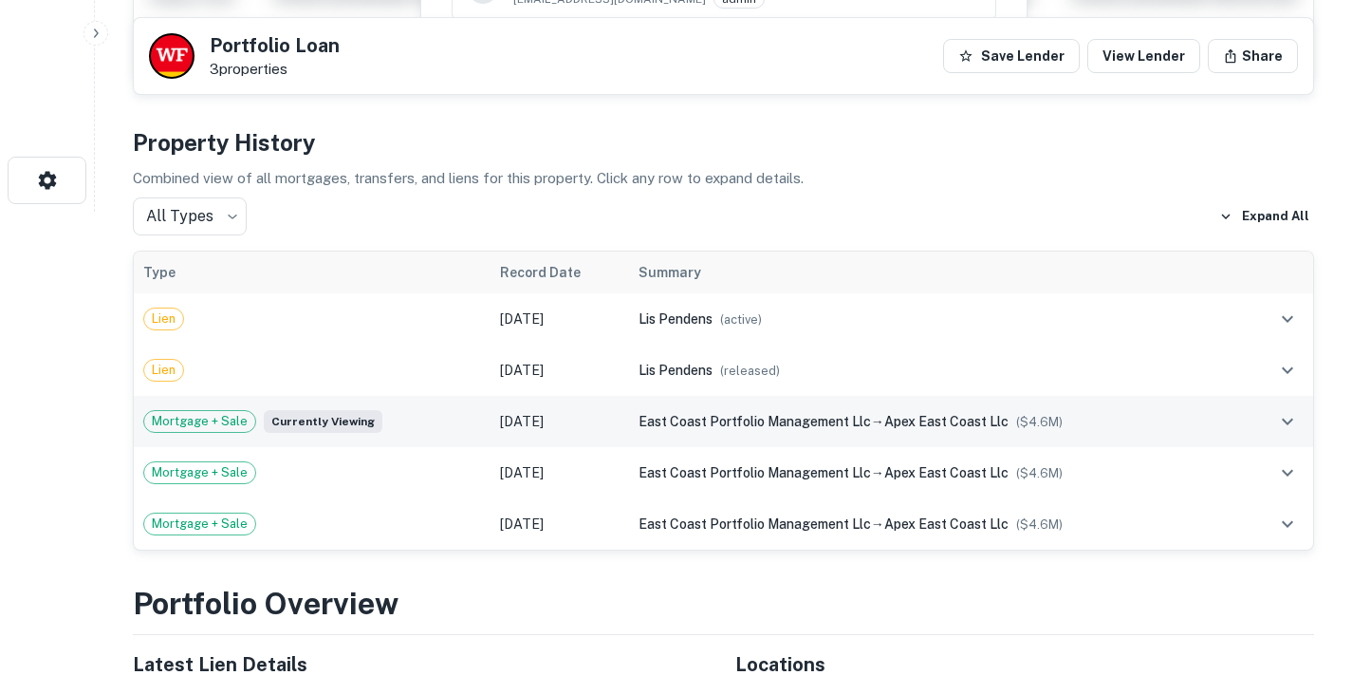
scroll to position [481, 0]
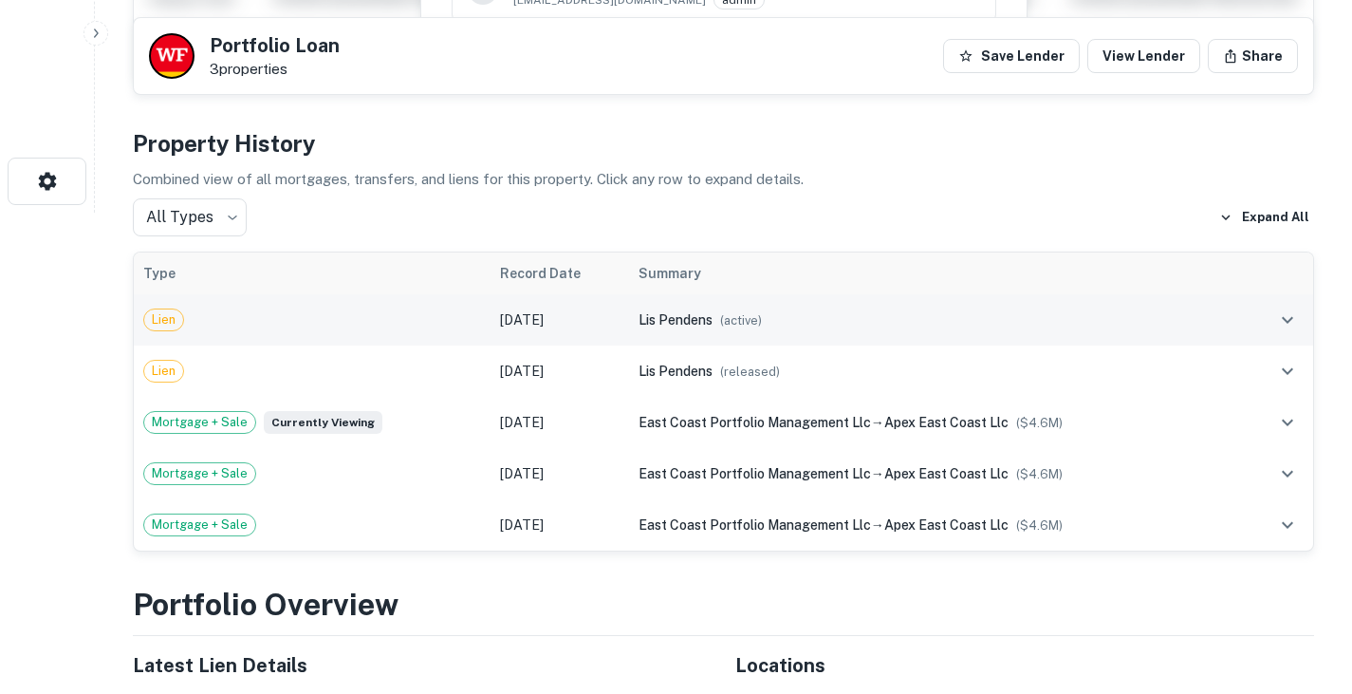
click at [623, 309] on td "[DATE]" at bounding box center [560, 319] width 138 height 51
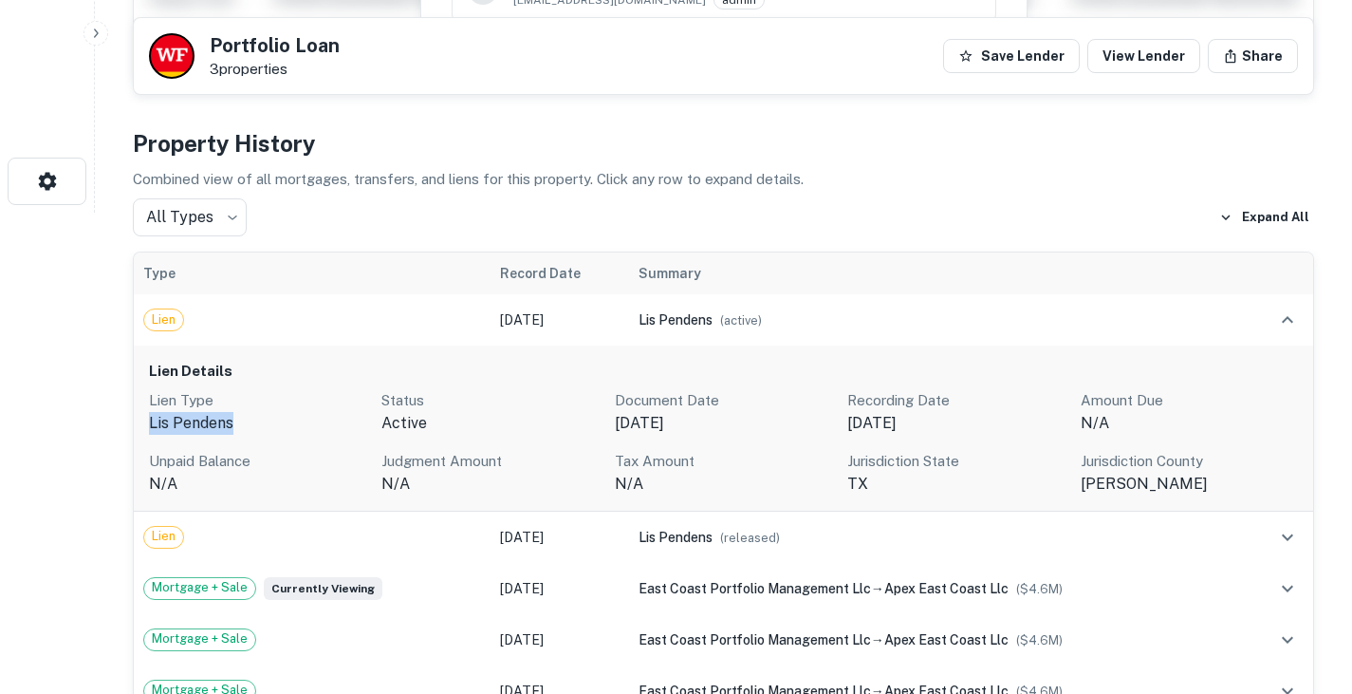
drag, startPoint x: 150, startPoint y: 425, endPoint x: 244, endPoint y: 421, distance: 94.0
click at [244, 421] on p "lis pendens" at bounding box center [257, 423] width 217 height 23
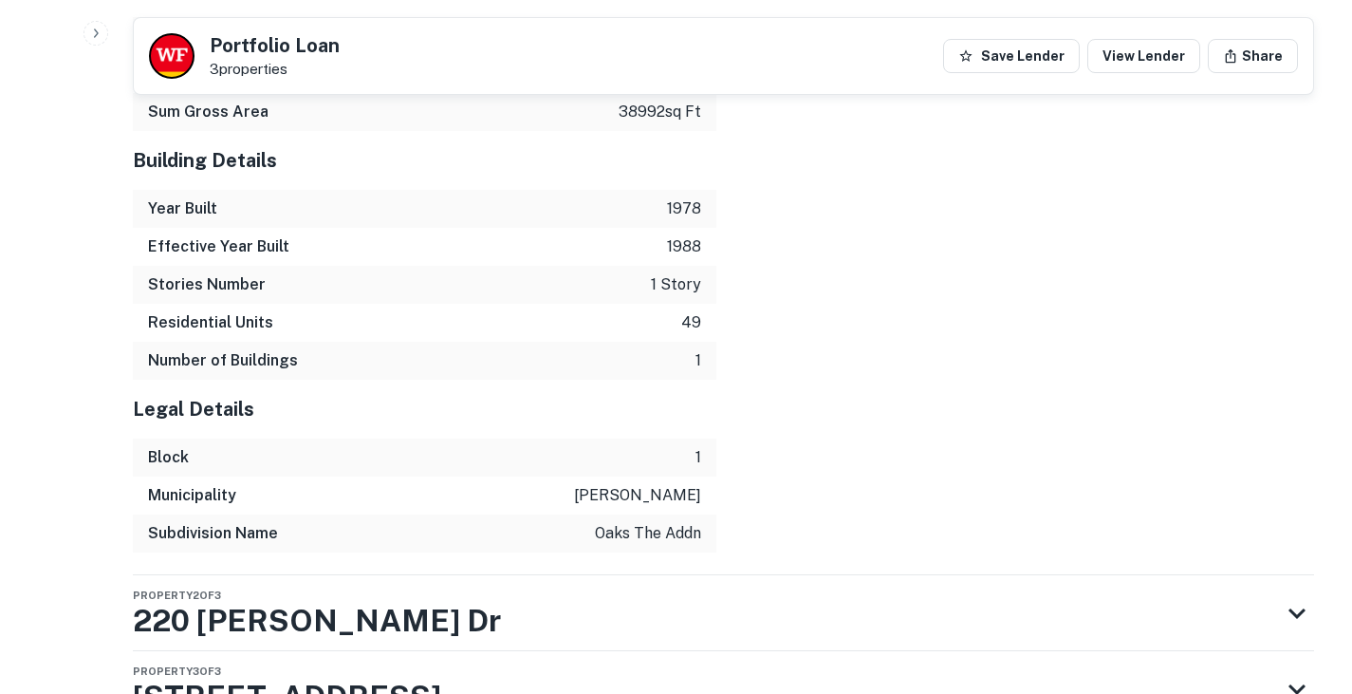
scroll to position [3374, 0]
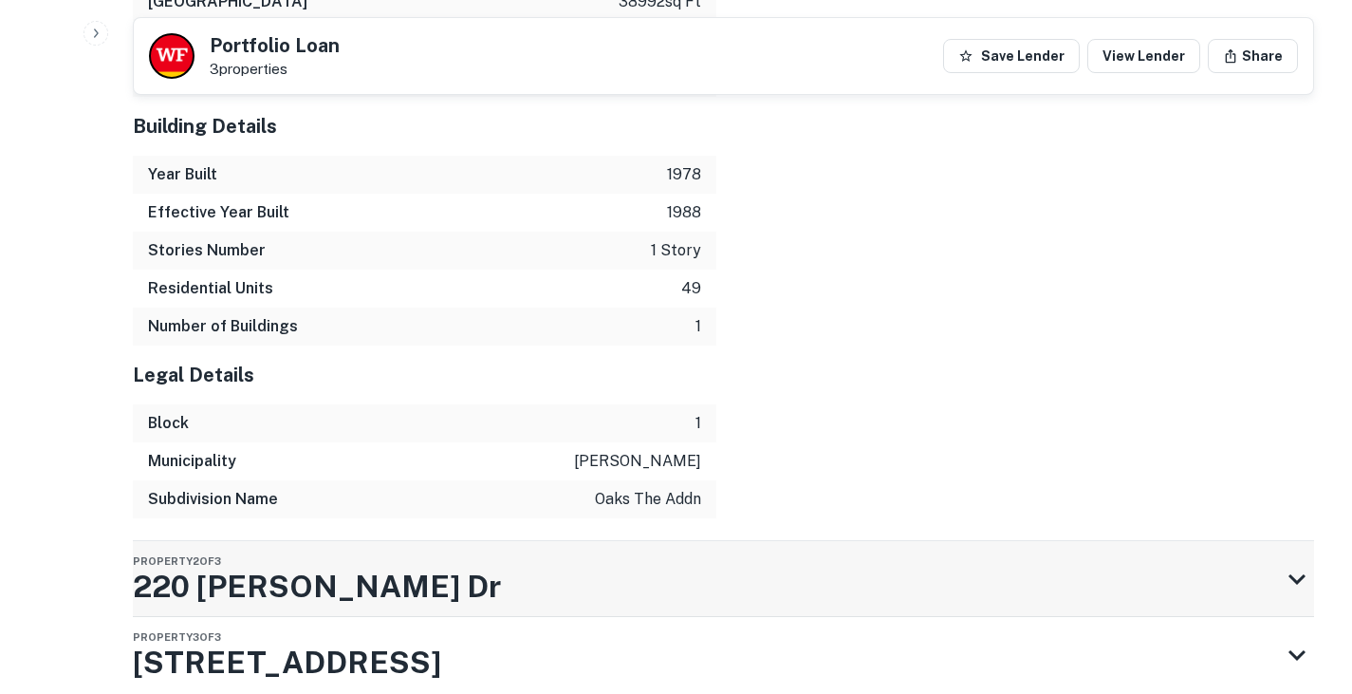
click at [513, 541] on div "Property 2 of 3 220 Archer Dr" at bounding box center [706, 579] width 1147 height 76
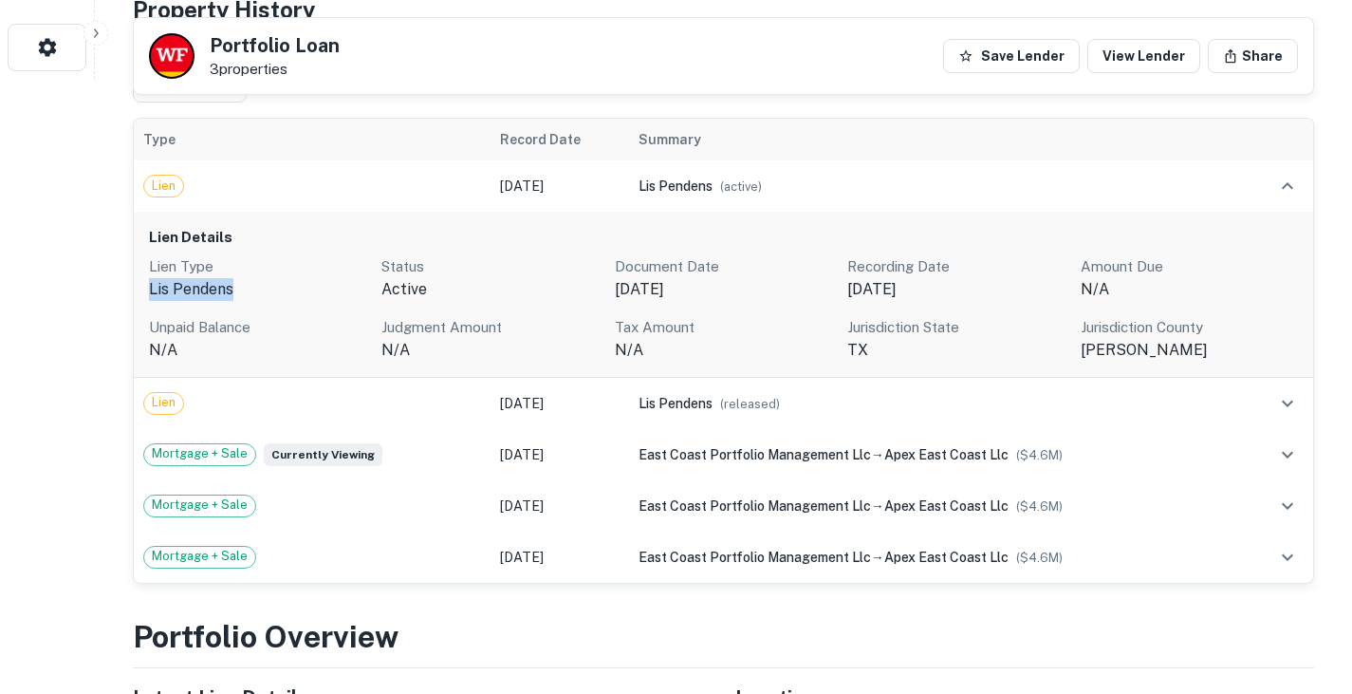
scroll to position [0, 0]
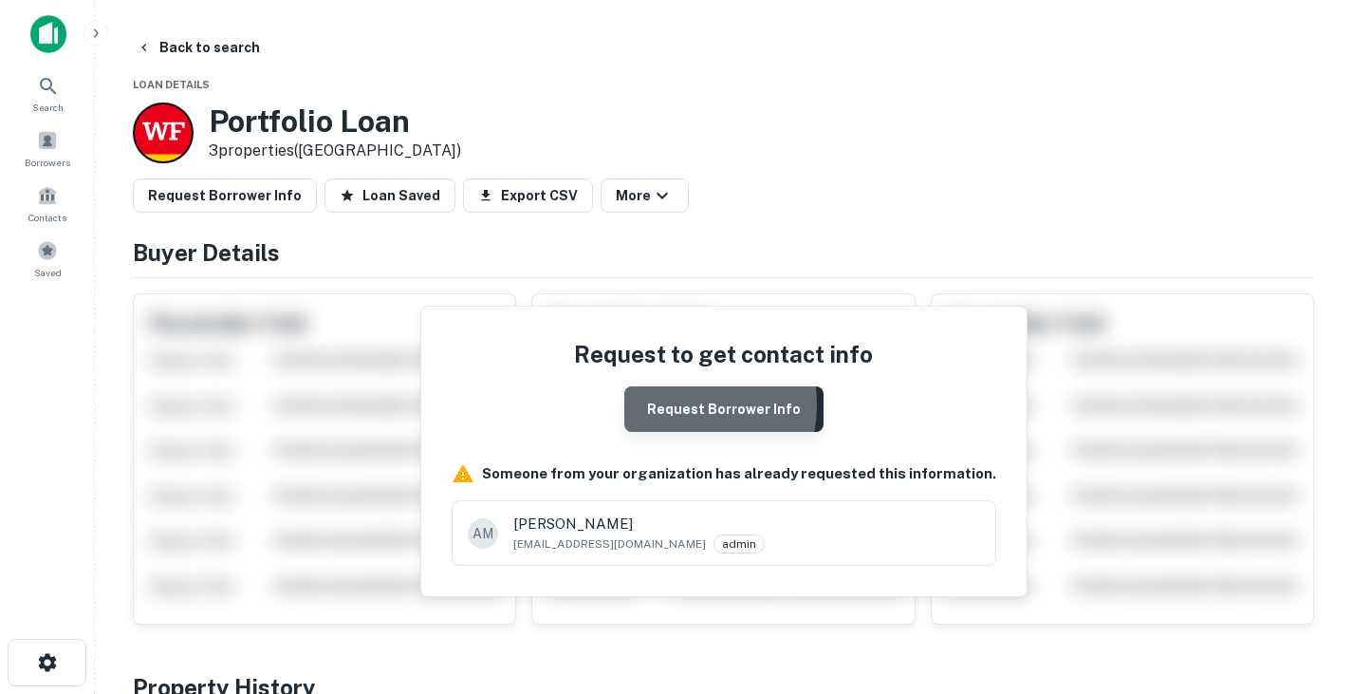
click at [672, 404] on button "Request Borrower Info" at bounding box center [723, 409] width 199 height 46
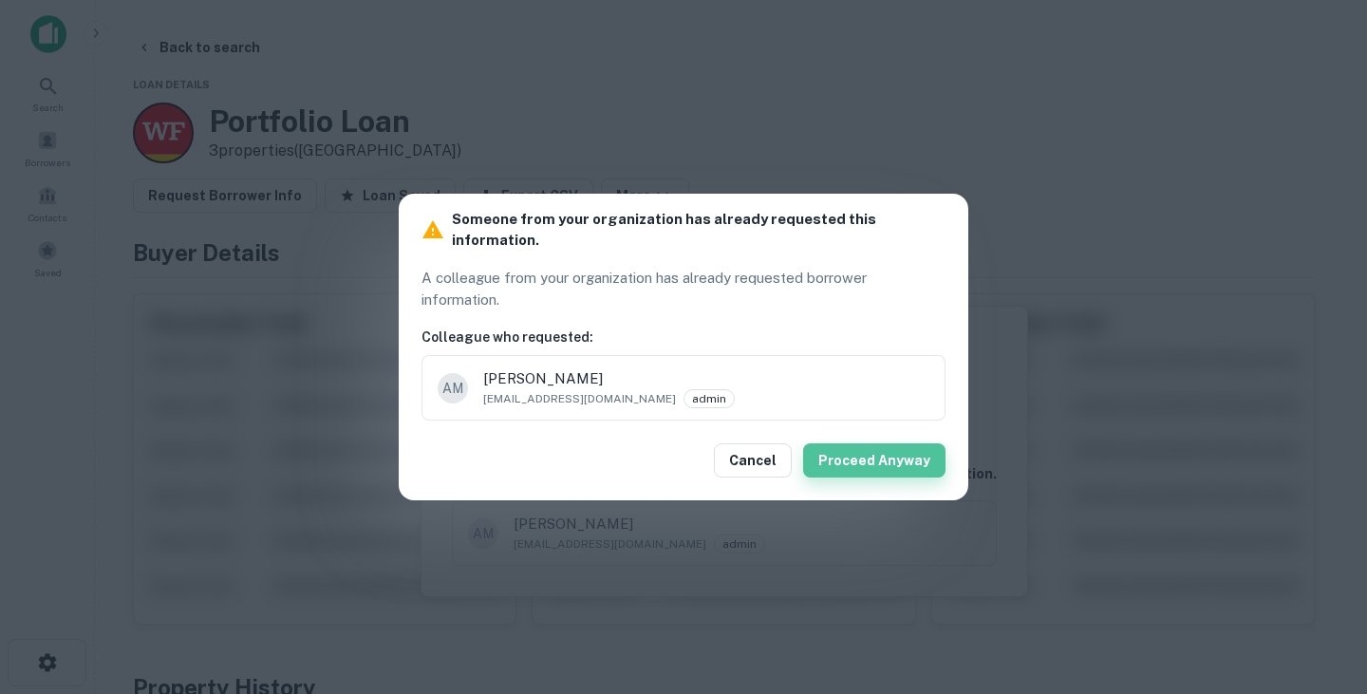
click at [892, 444] on button "Proceed Anyway" at bounding box center [874, 460] width 142 height 34
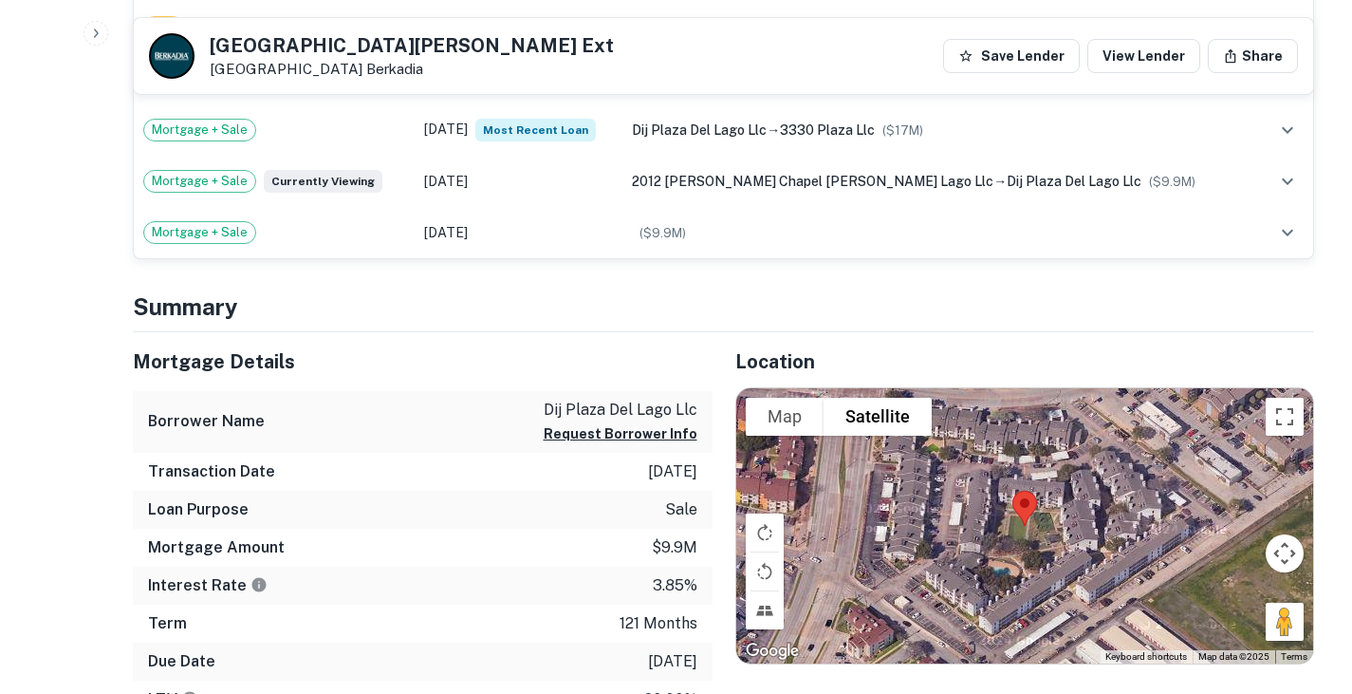
scroll to position [1096, 0]
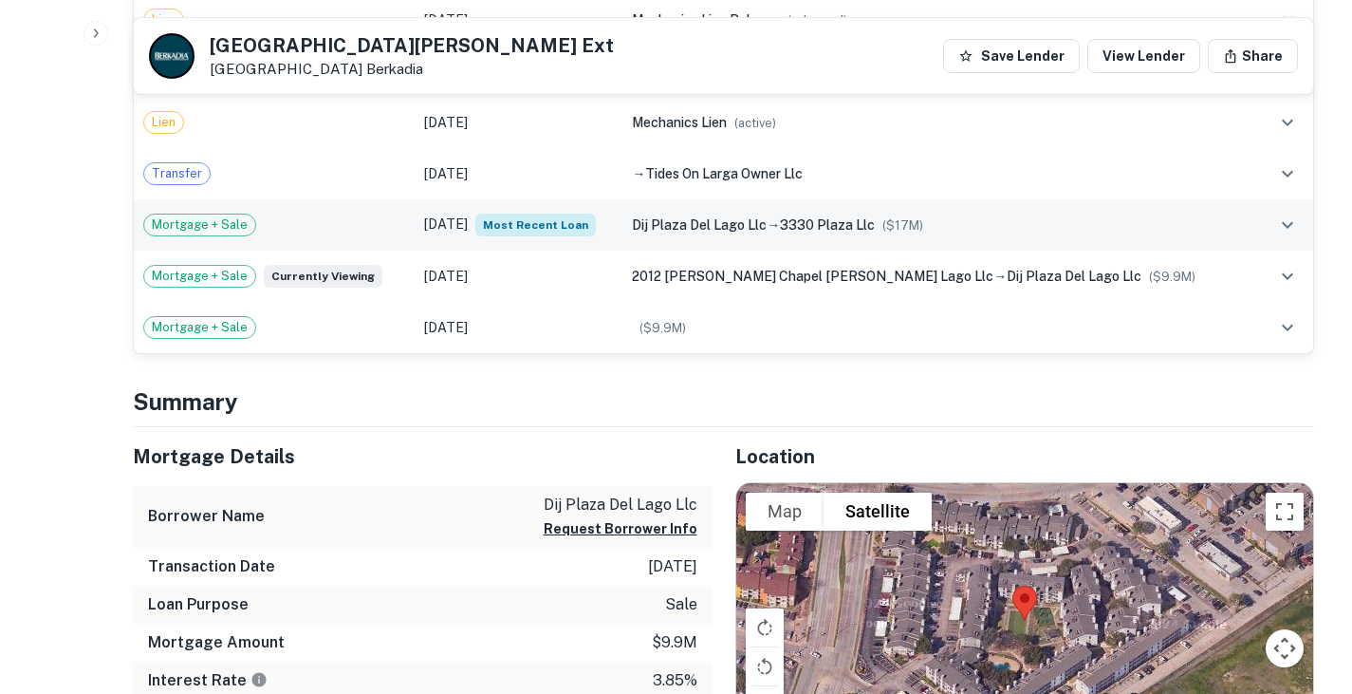
click at [493, 231] on td "[DATE] Most Recent Loan" at bounding box center [519, 224] width 208 height 51
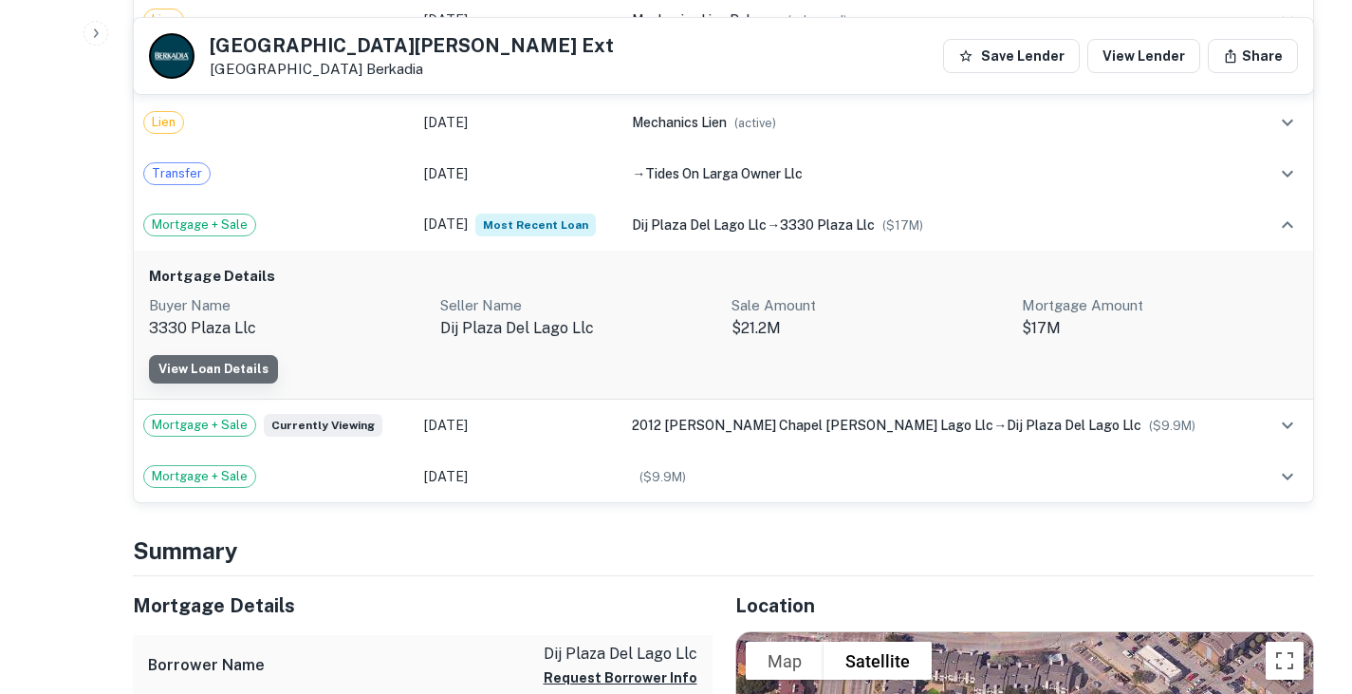
click at [241, 367] on link "View Loan Details" at bounding box center [213, 369] width 129 height 28
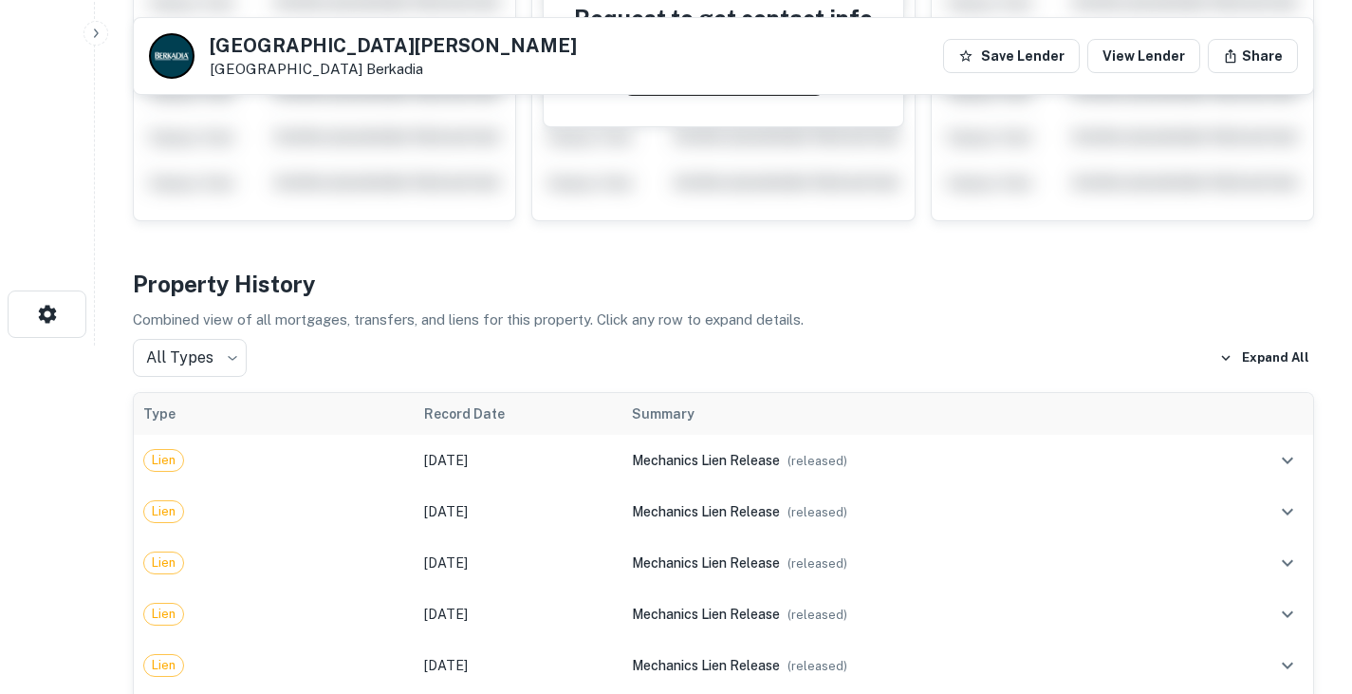
scroll to position [114, 0]
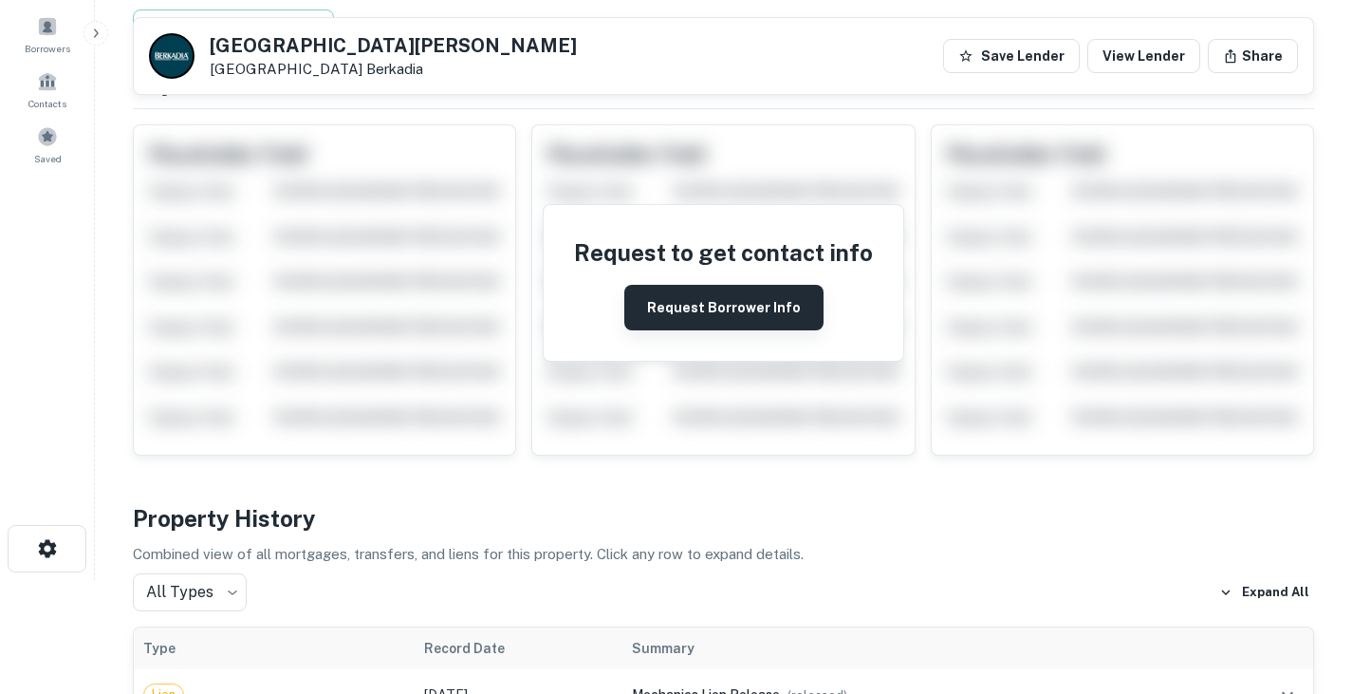
click at [689, 312] on button "Request Borrower Info" at bounding box center [723, 308] width 199 height 46
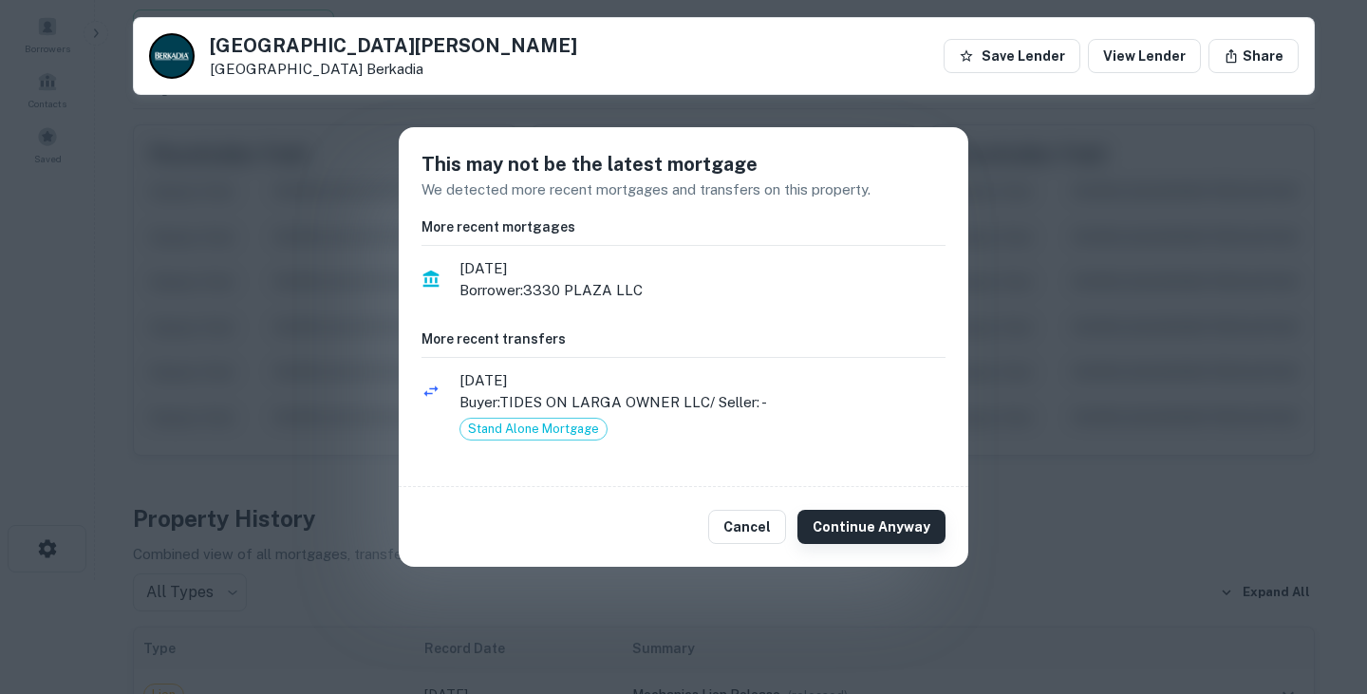
click at [883, 522] on button "Continue Anyway" at bounding box center [871, 527] width 148 height 34
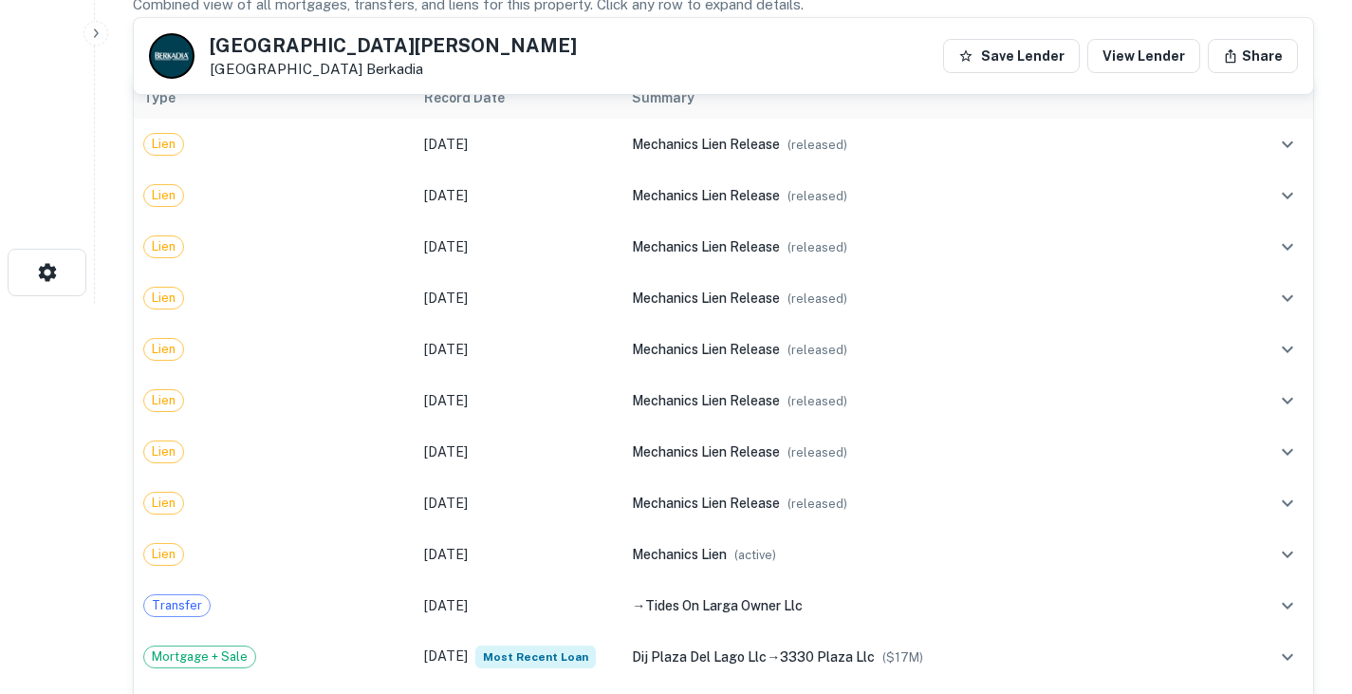
scroll to position [0, 0]
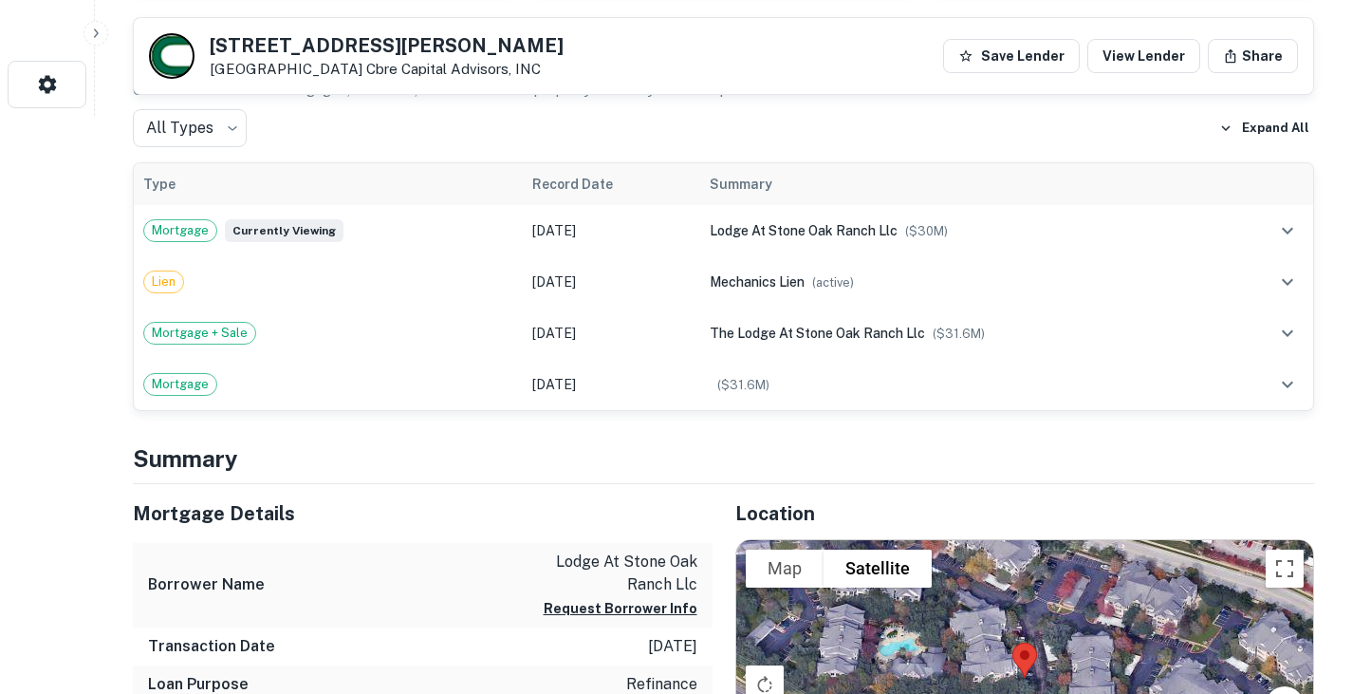
scroll to position [552, 0]
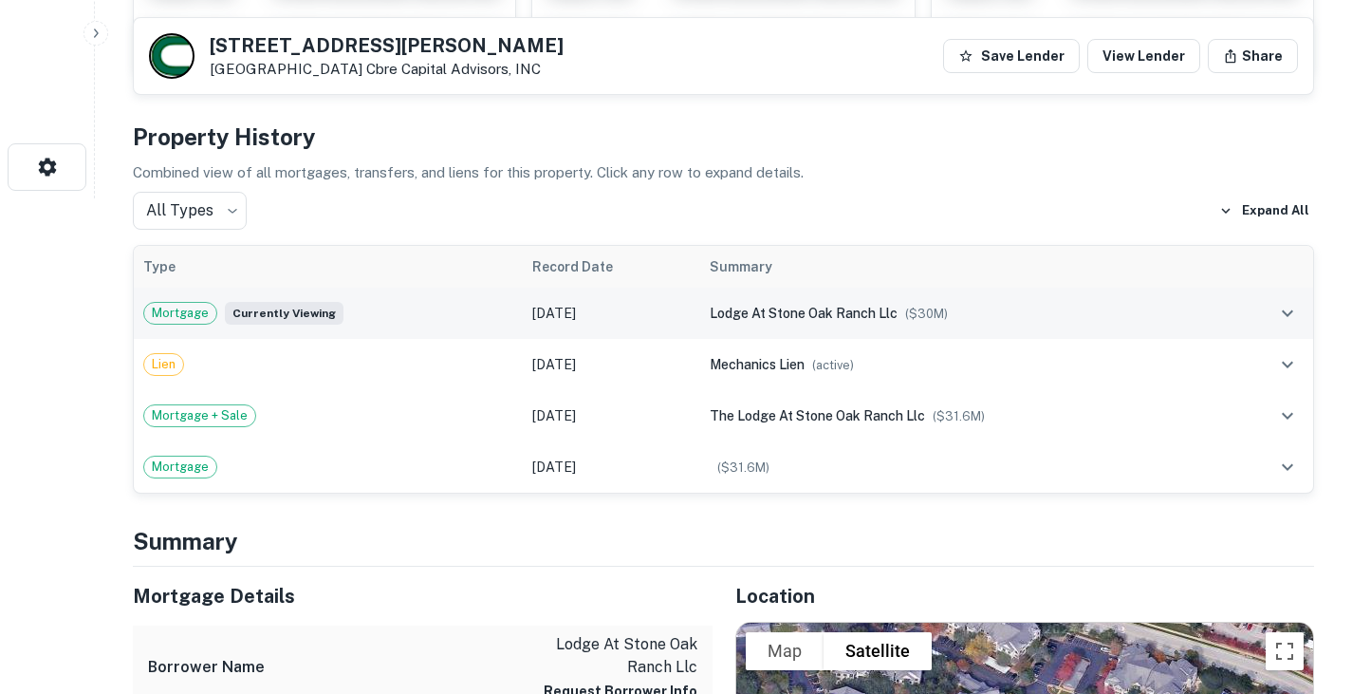
scroll to position [494, 0]
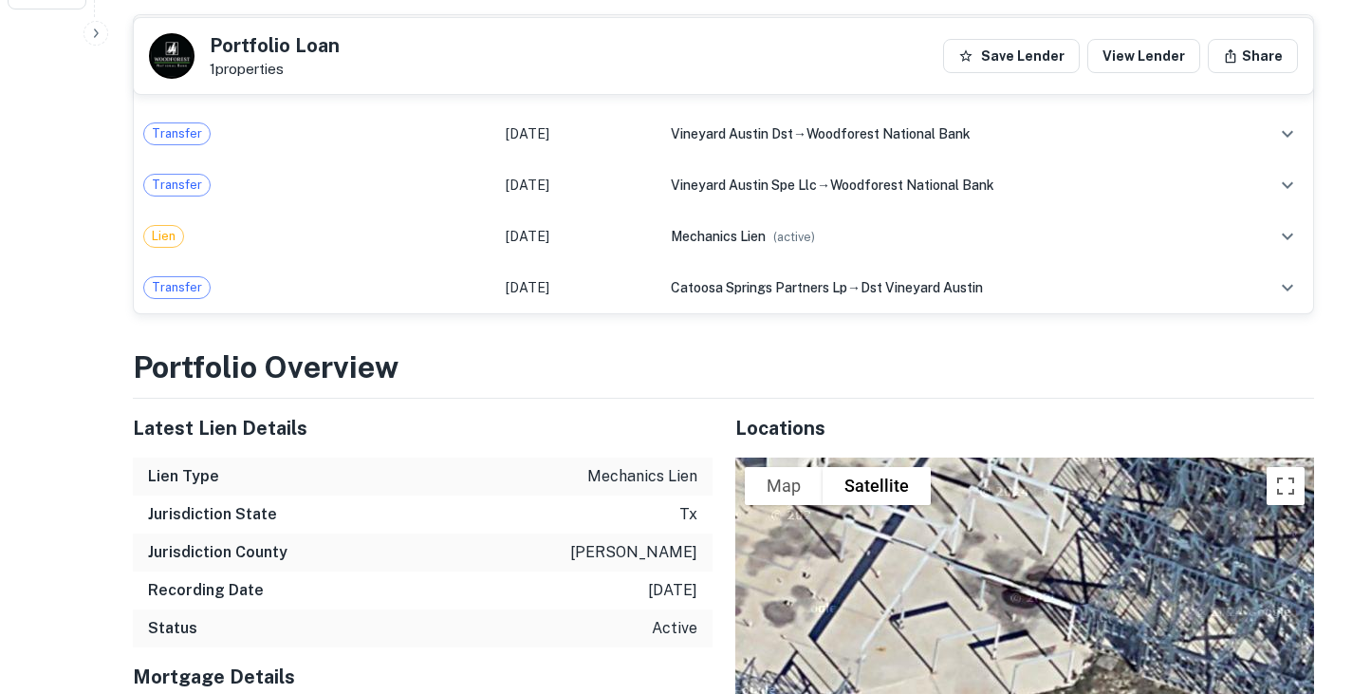
scroll to position [497, 0]
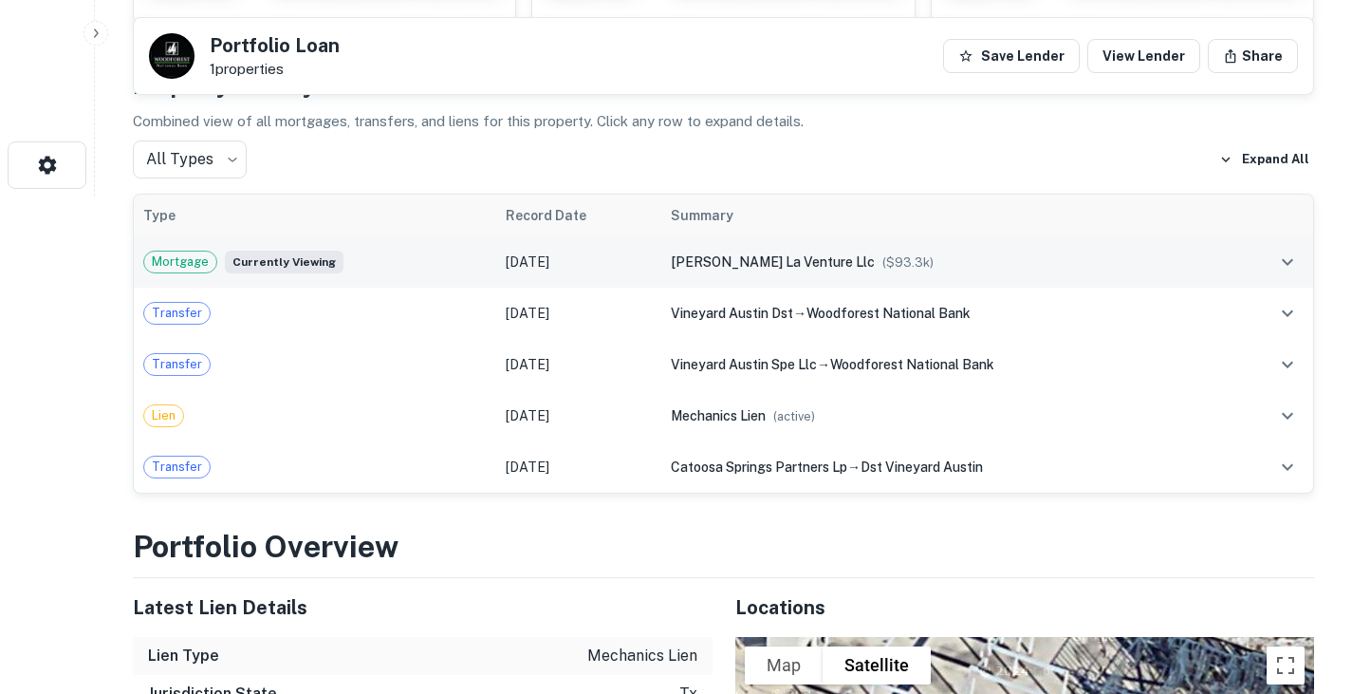
click at [395, 251] on div "Mortgage Currently viewing" at bounding box center [315, 262] width 344 height 23
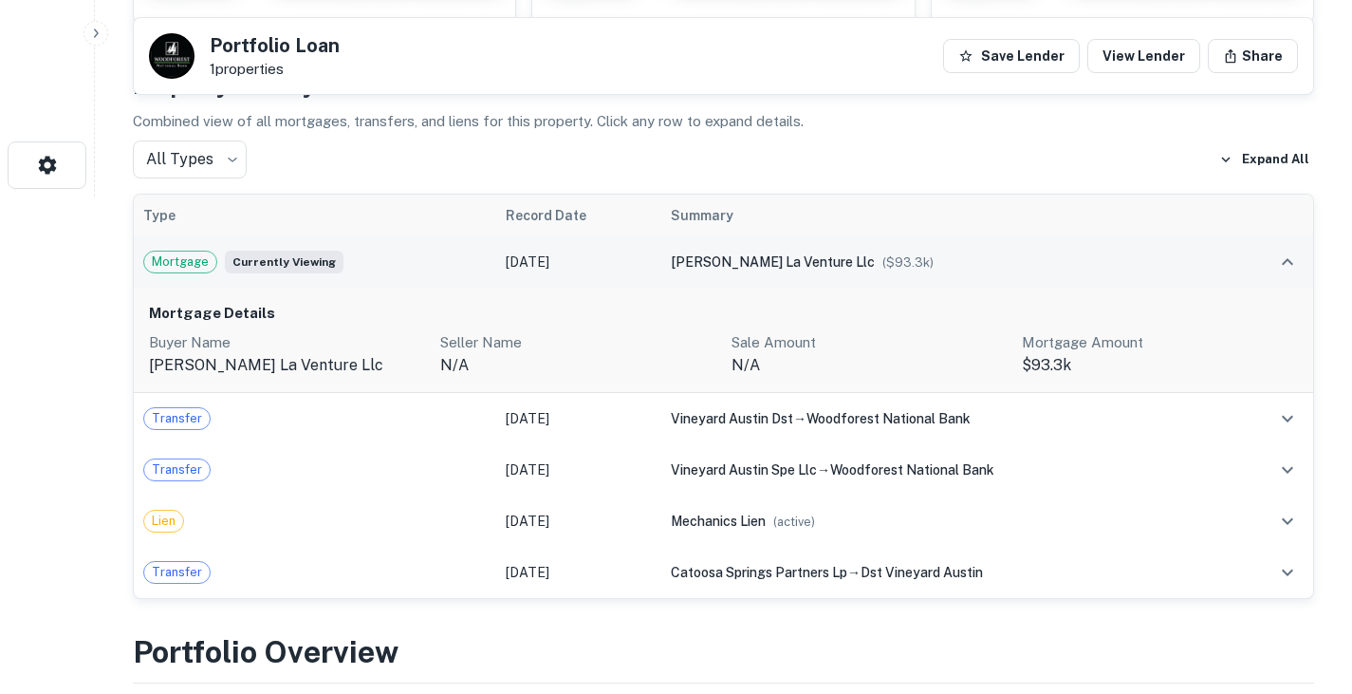
click at [395, 252] on div "Mortgage Currently viewing" at bounding box center [315, 262] width 344 height 23
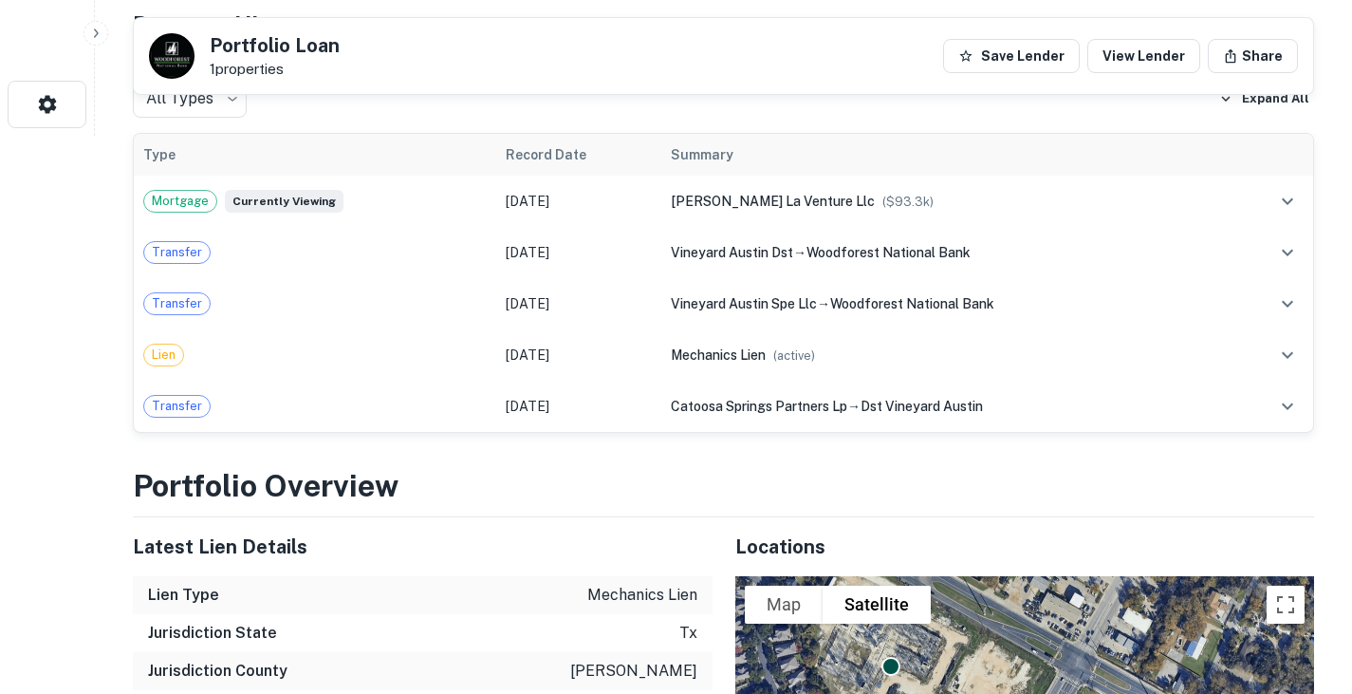
scroll to position [557, 0]
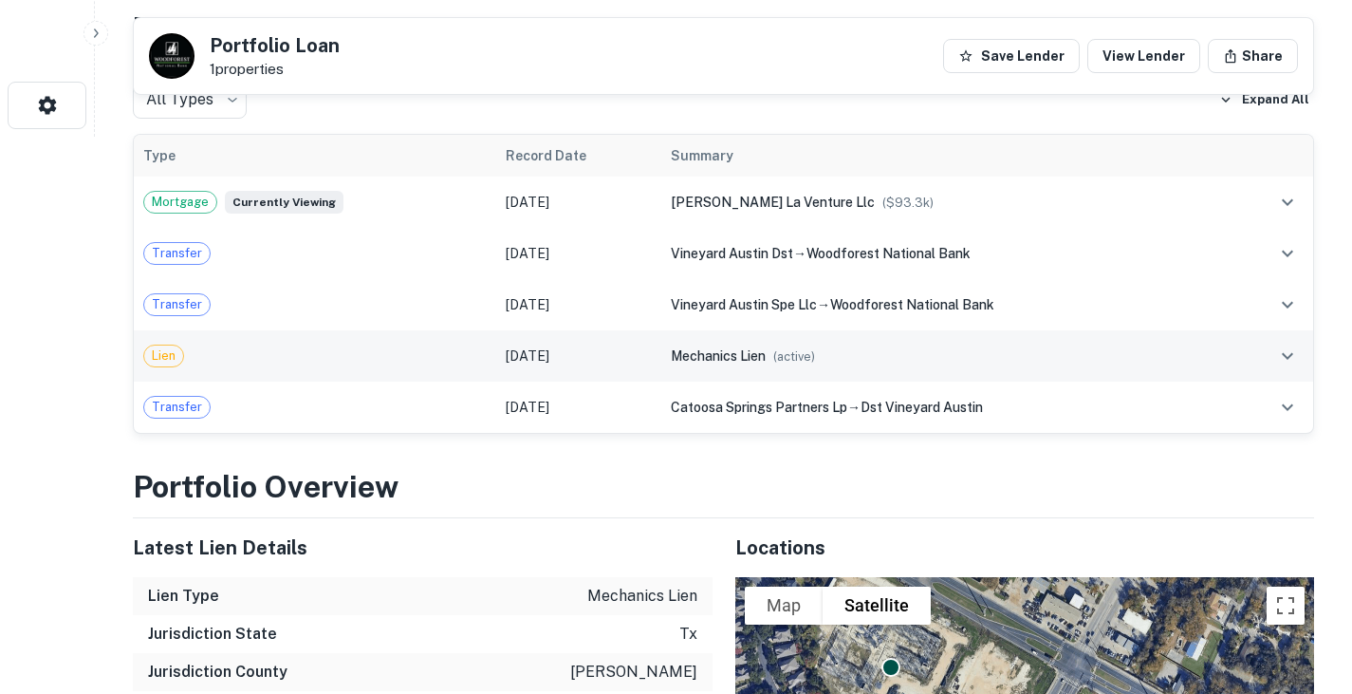
click at [393, 349] on div "Lien" at bounding box center [315, 355] width 344 height 23
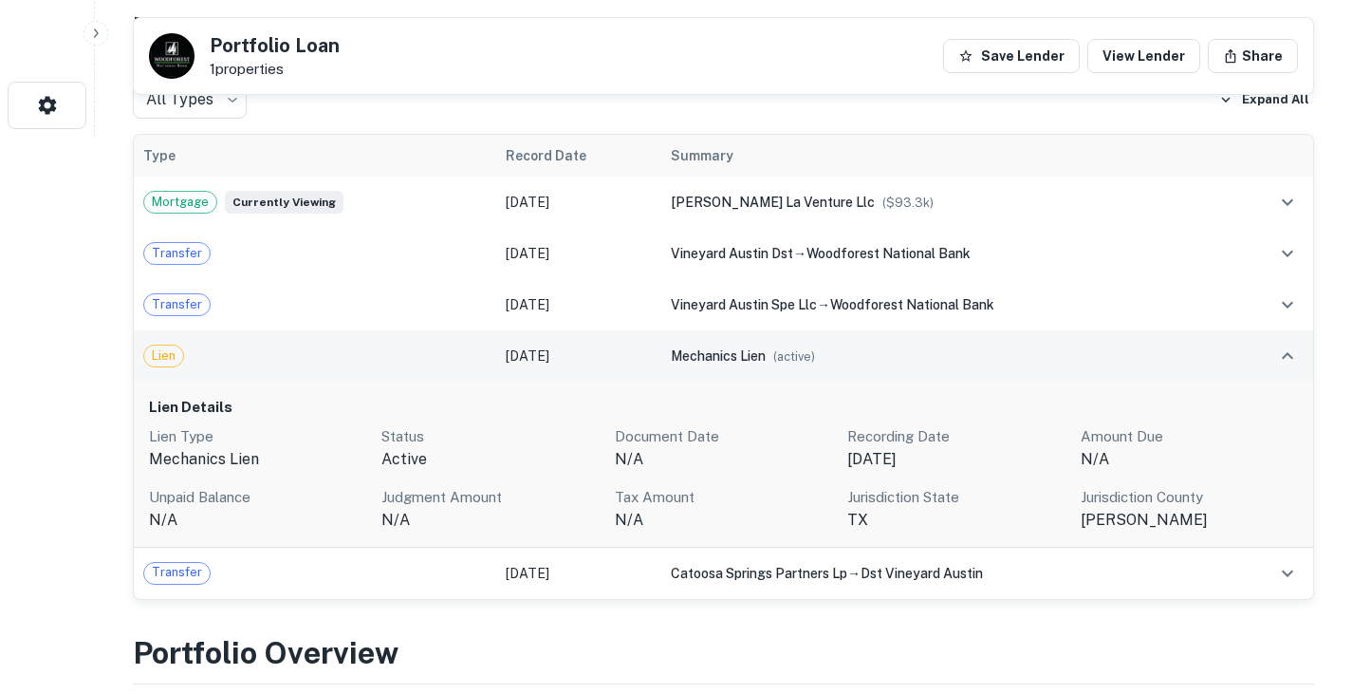
click at [393, 349] on div "Lien" at bounding box center [315, 355] width 344 height 23
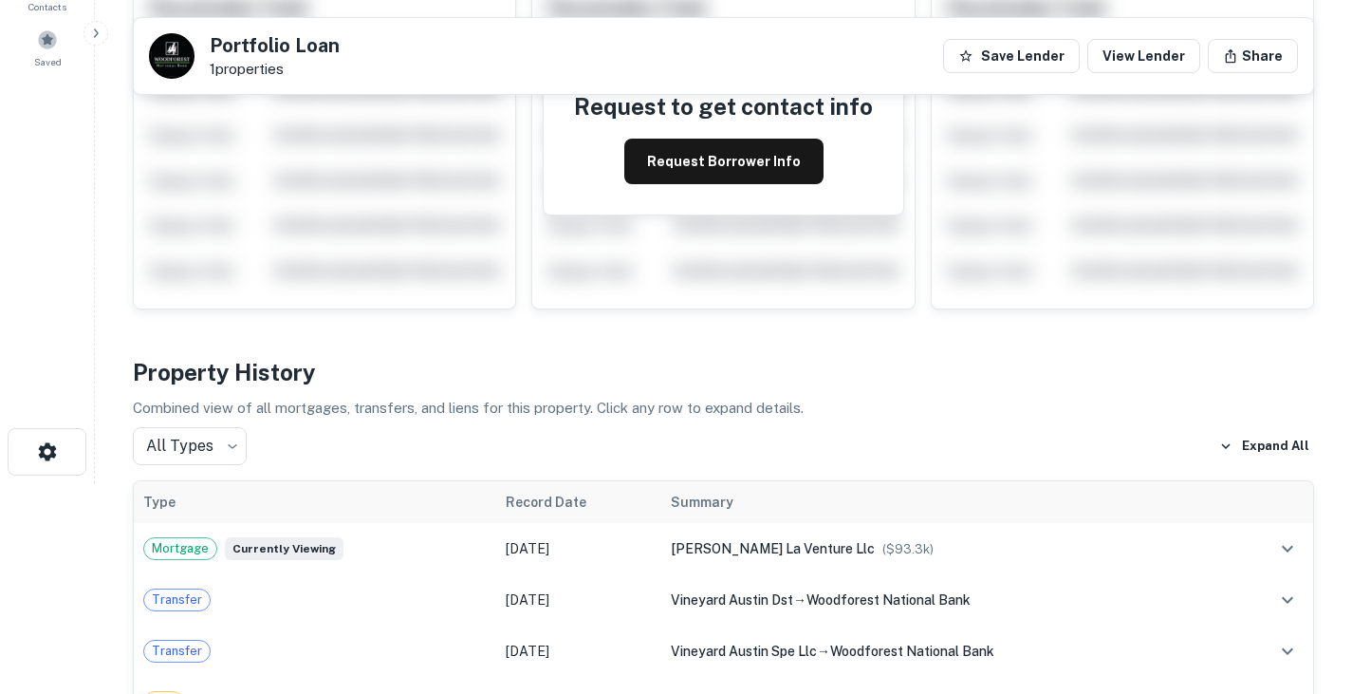
scroll to position [0, 0]
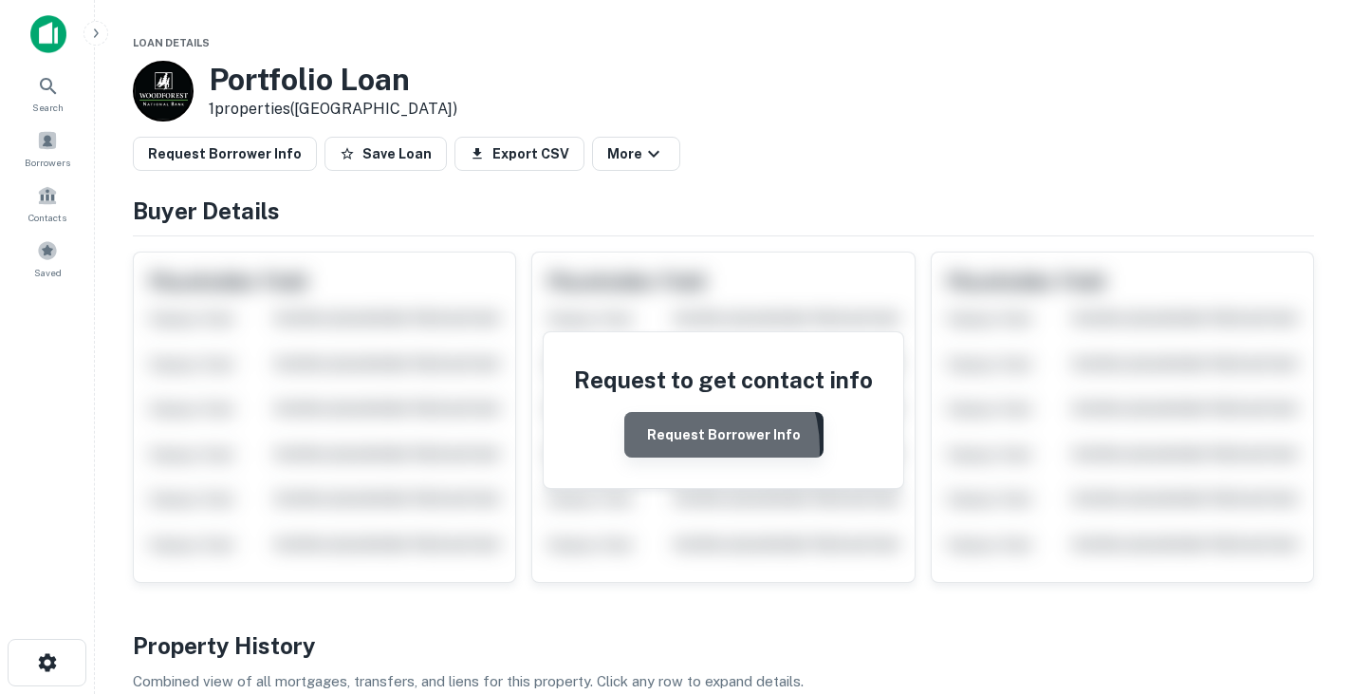
click at [682, 449] on button "Request Borrower Info" at bounding box center [723, 435] width 199 height 46
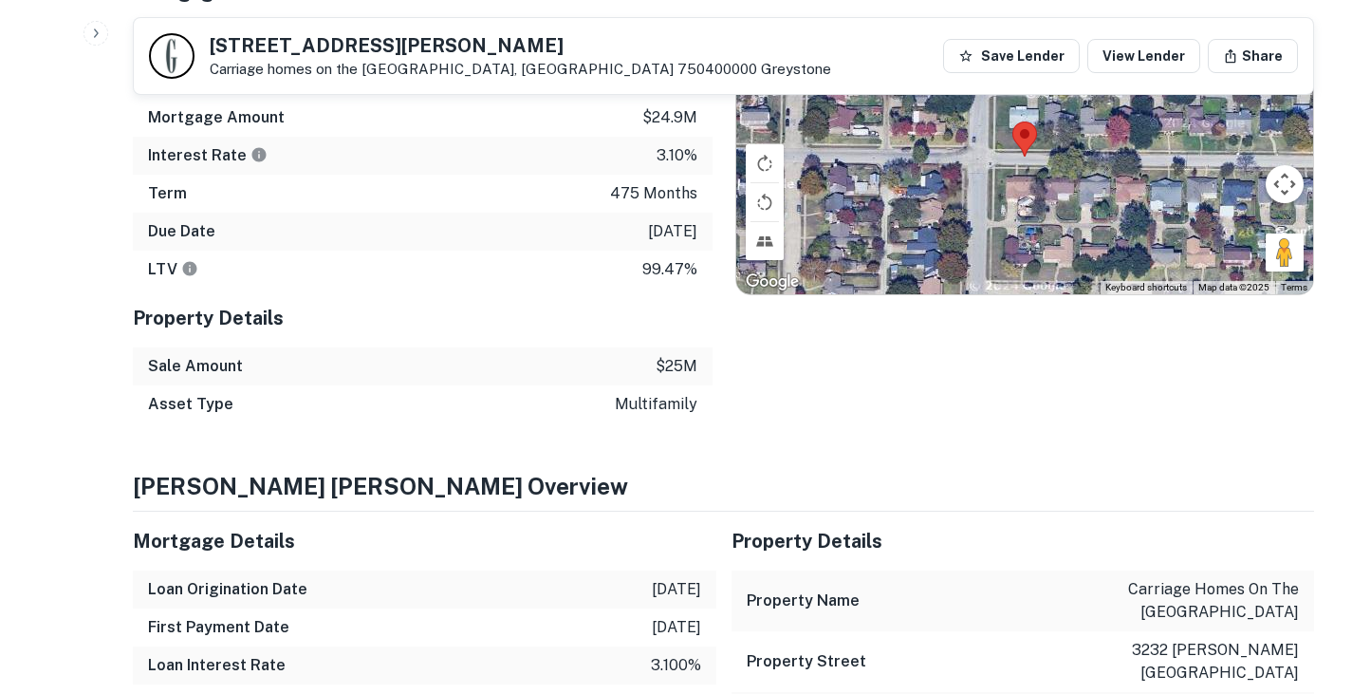
scroll to position [1152, 0]
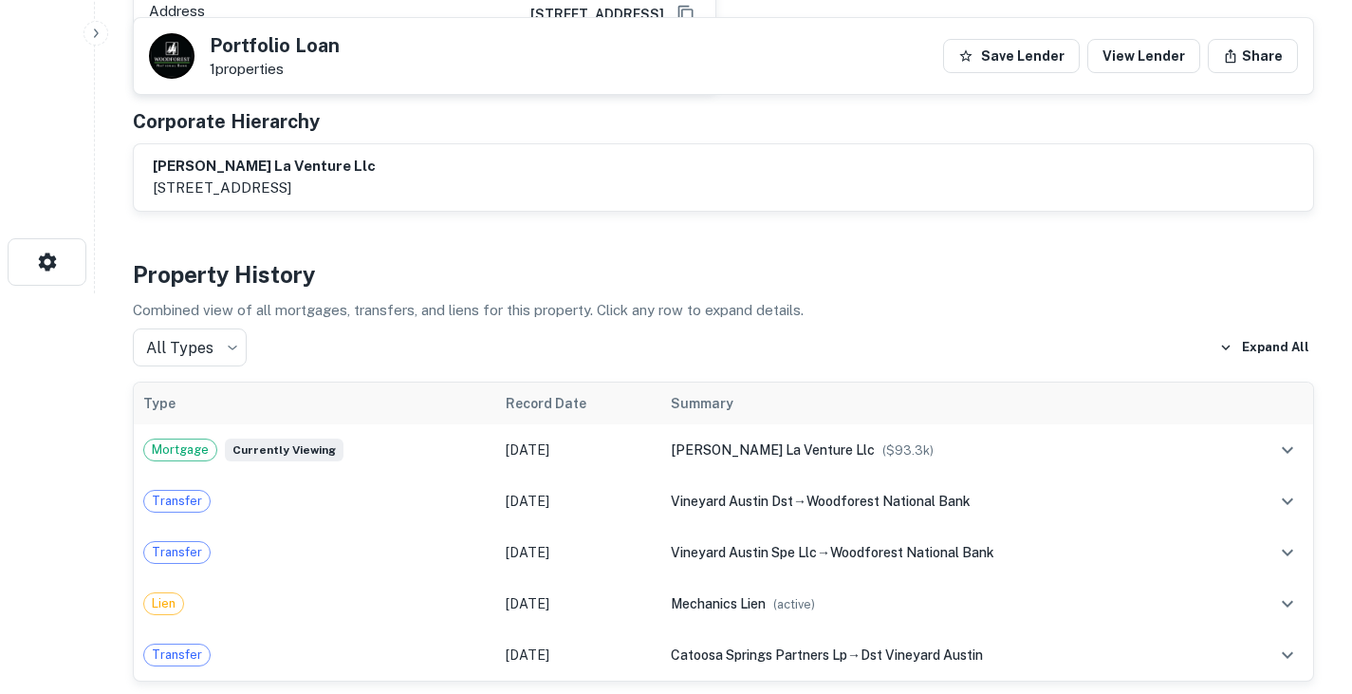
scroll to position [400, 0]
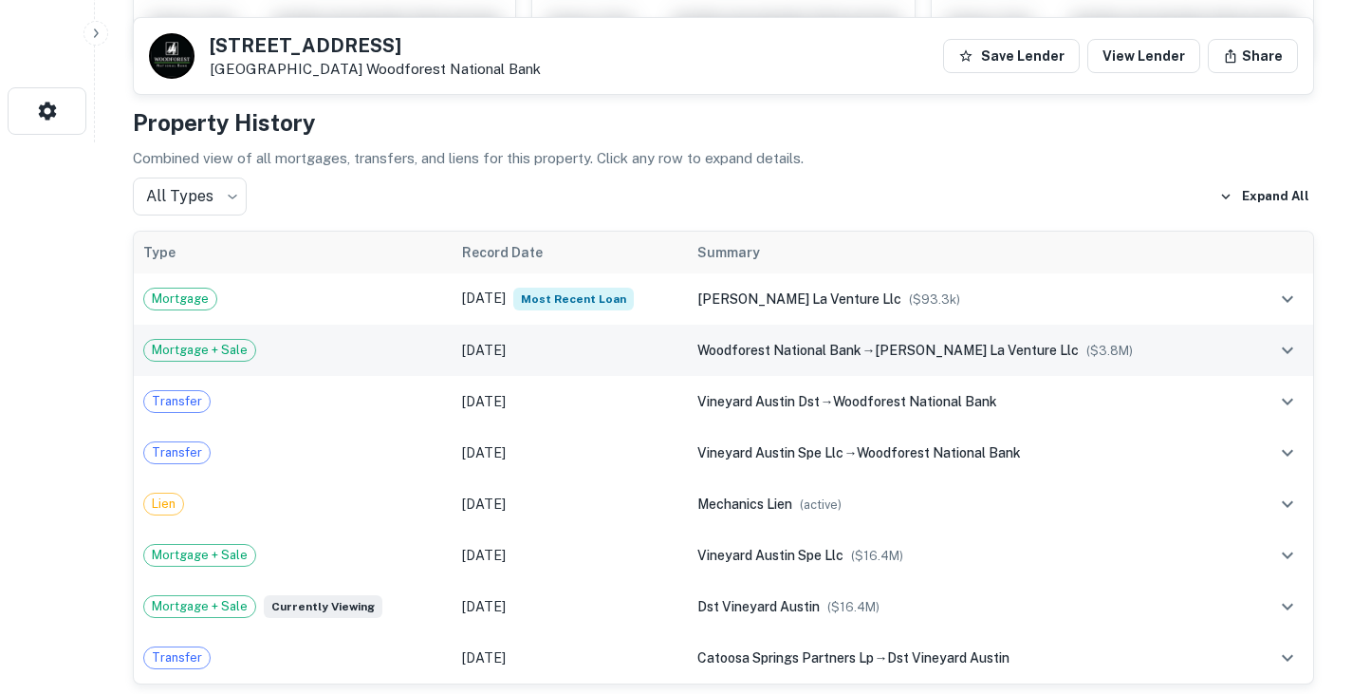
click at [388, 351] on div "Mortgage + Sale" at bounding box center [293, 350] width 300 height 23
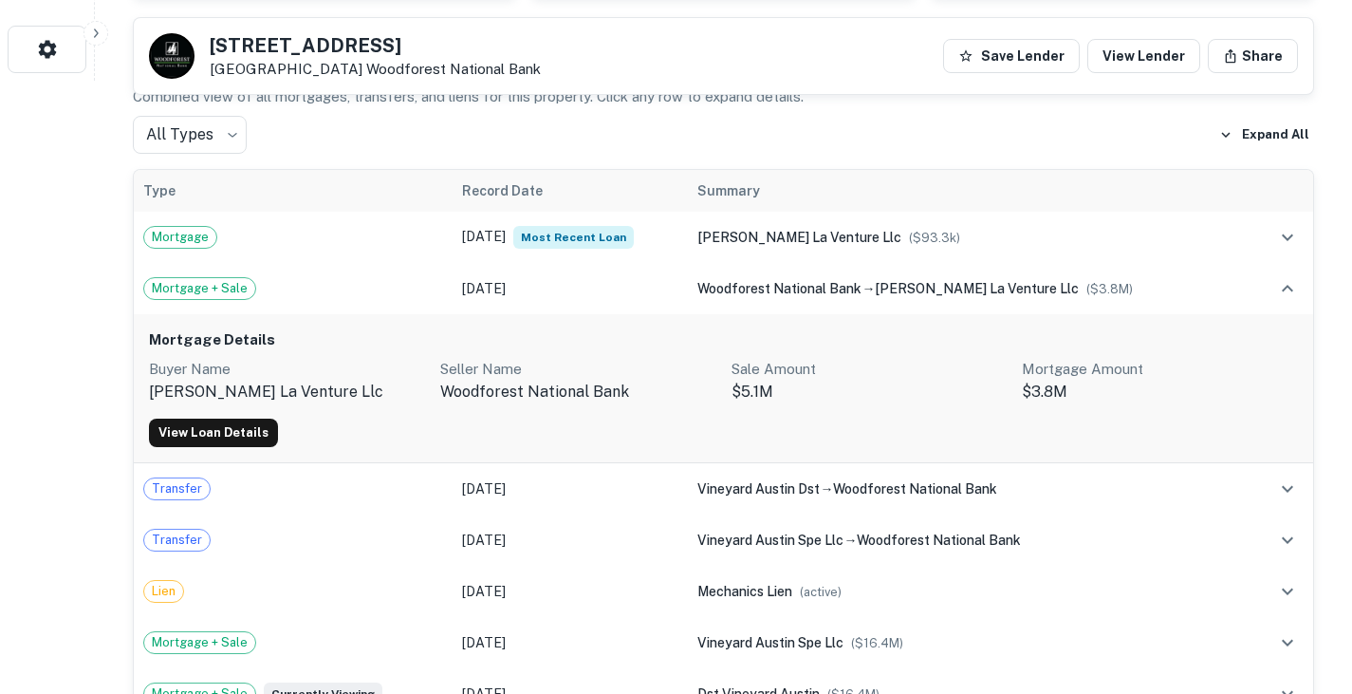
scroll to position [614, 0]
click at [228, 426] on link "View Loan Details" at bounding box center [213, 432] width 129 height 28
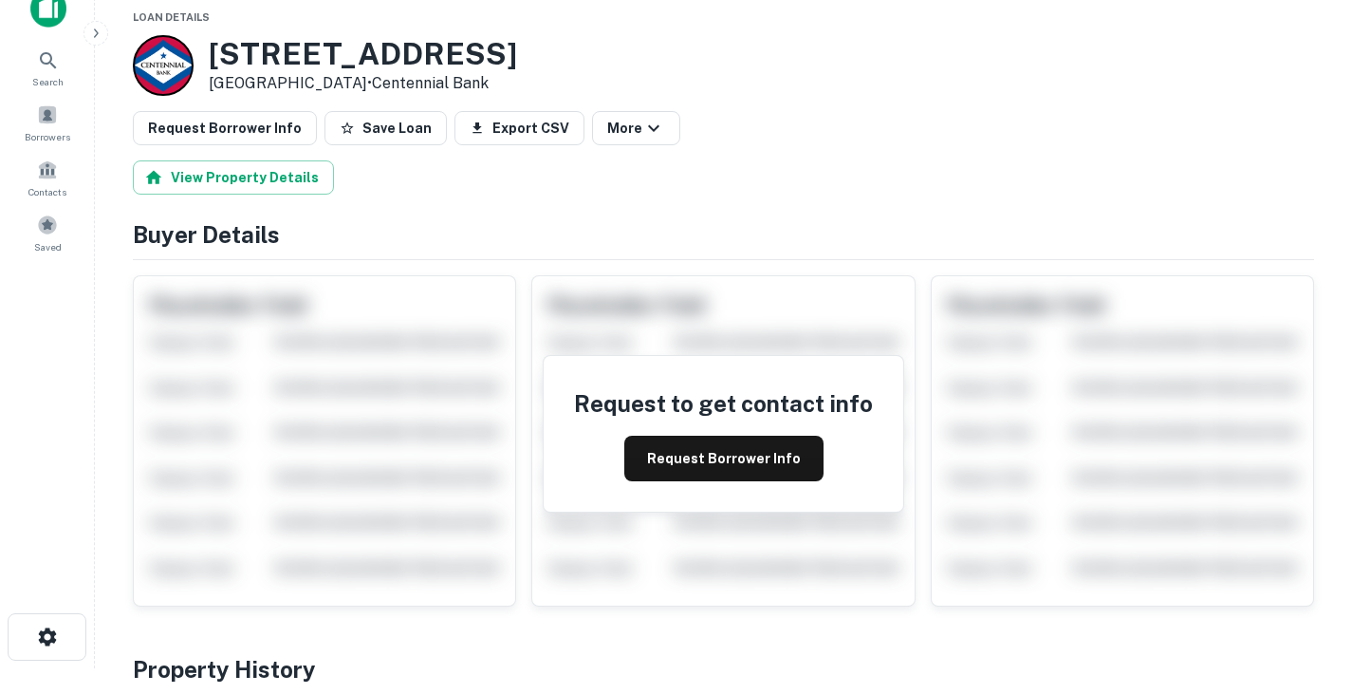
scroll to position [25, 0]
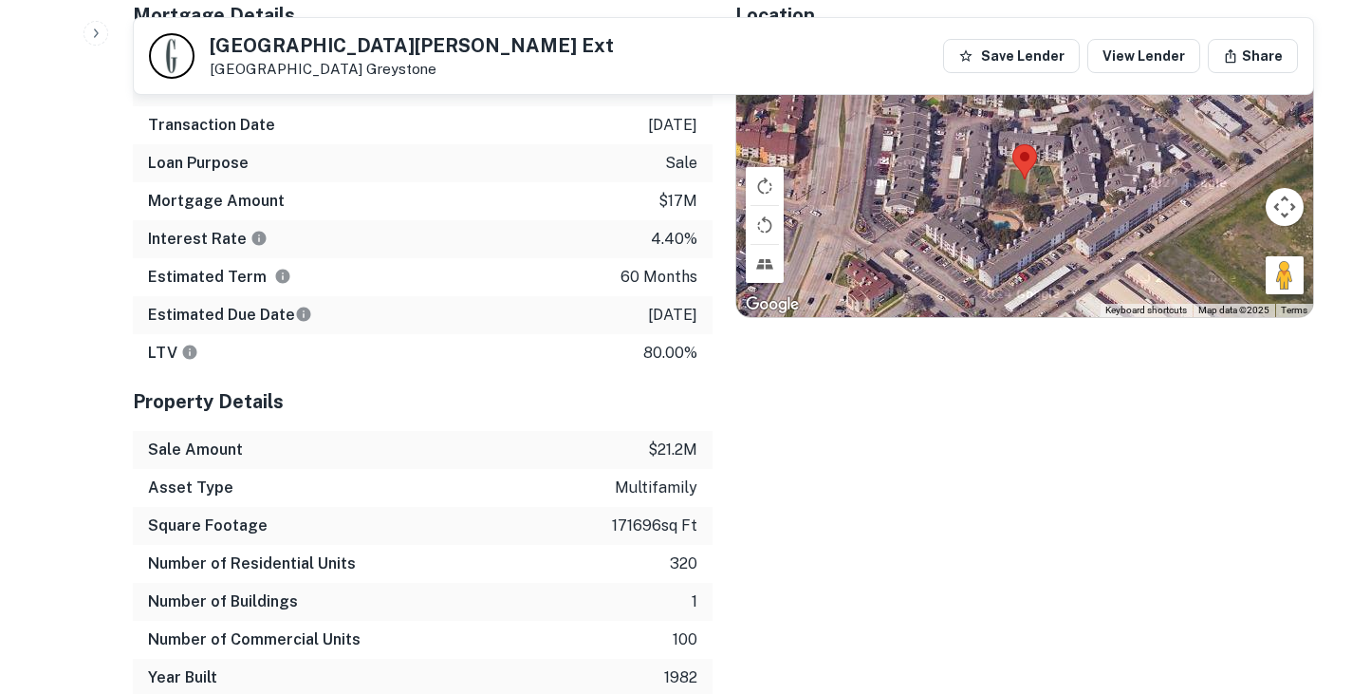
scroll to position [1538, 0]
click at [707, 315] on div "Estimated Due Date 4/5/2023" at bounding box center [423, 314] width 580 height 38
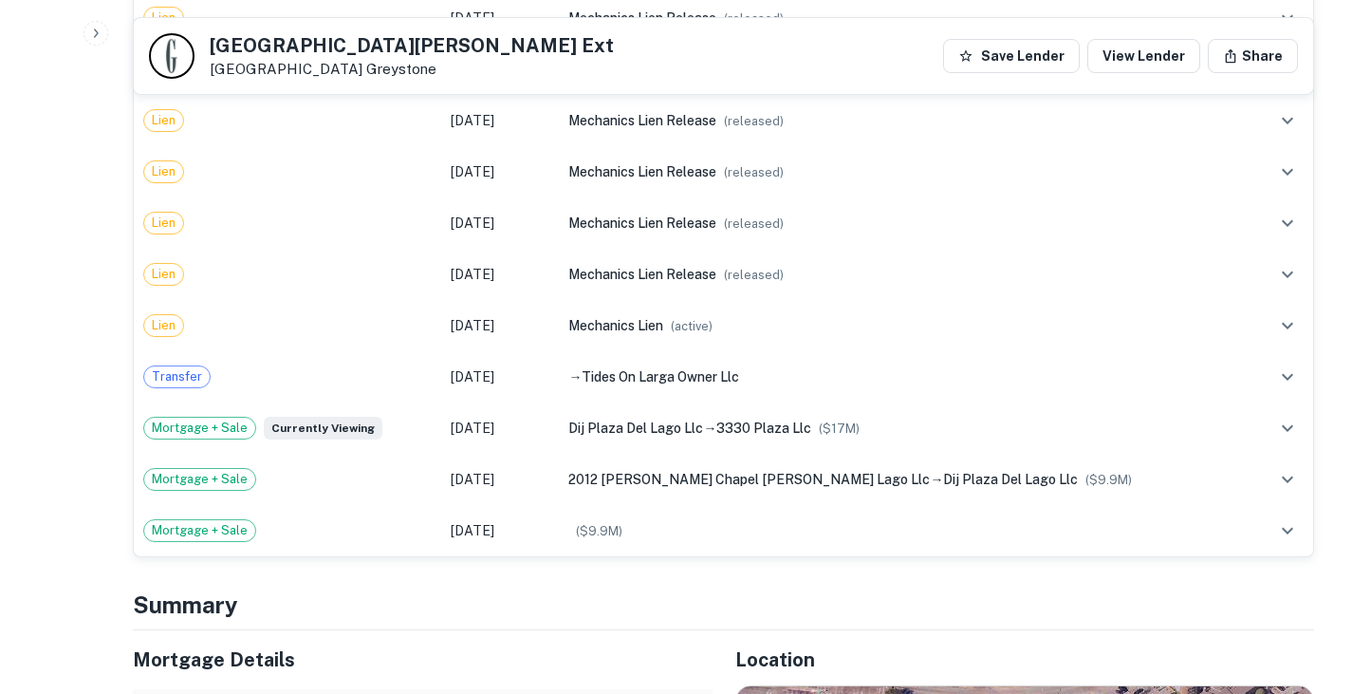
scroll to position [900, 0]
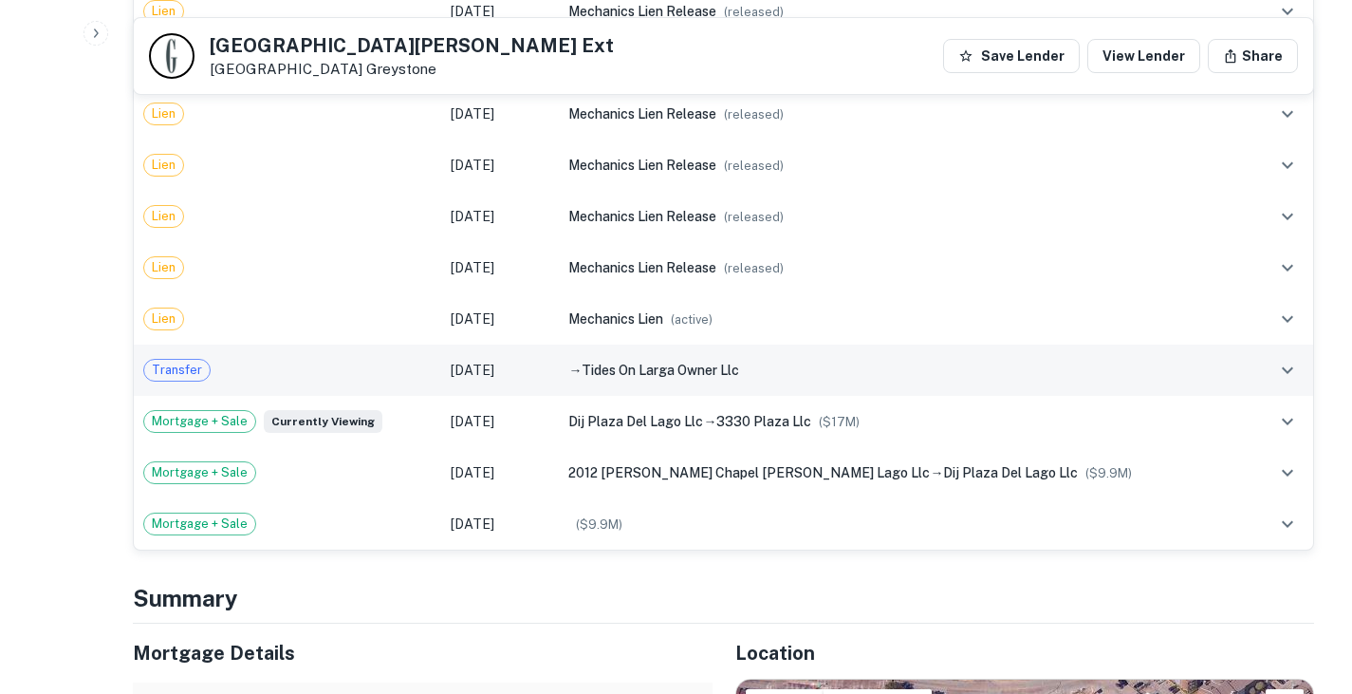
click at [669, 378] on div "→ tides on larga owner llc" at bounding box center [905, 370] width 674 height 21
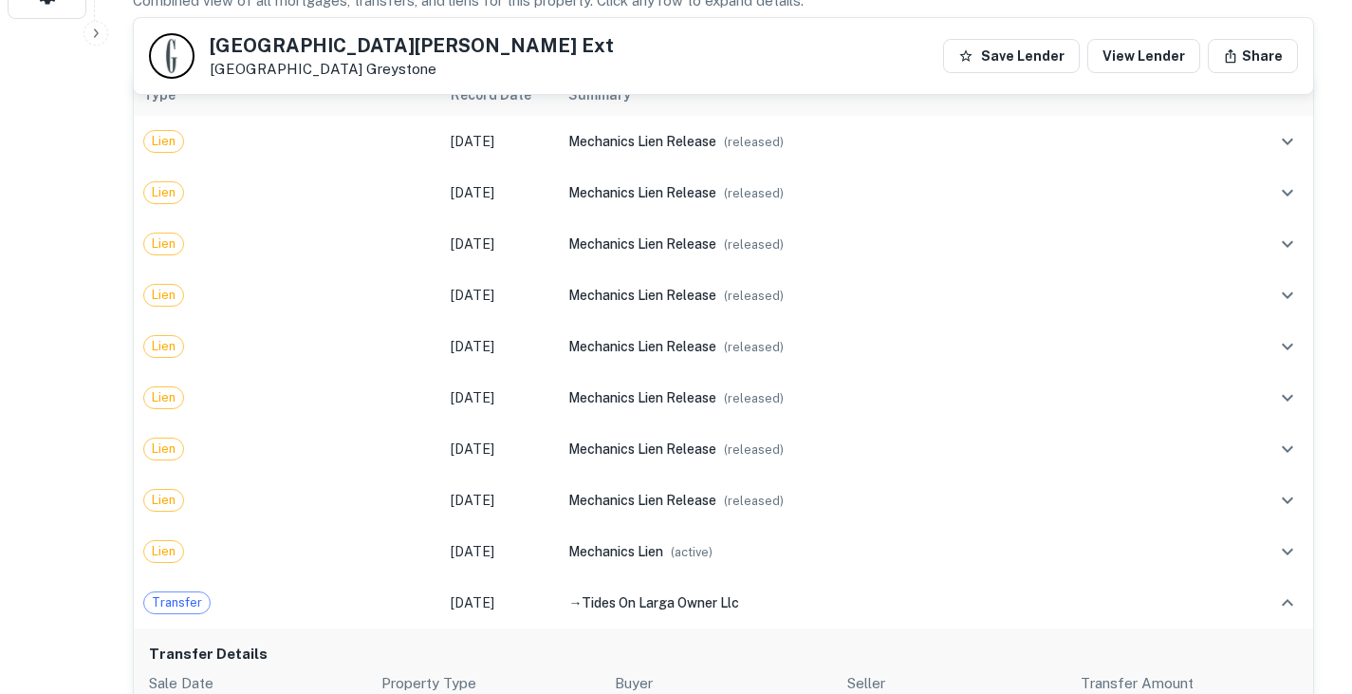
scroll to position [679, 0]
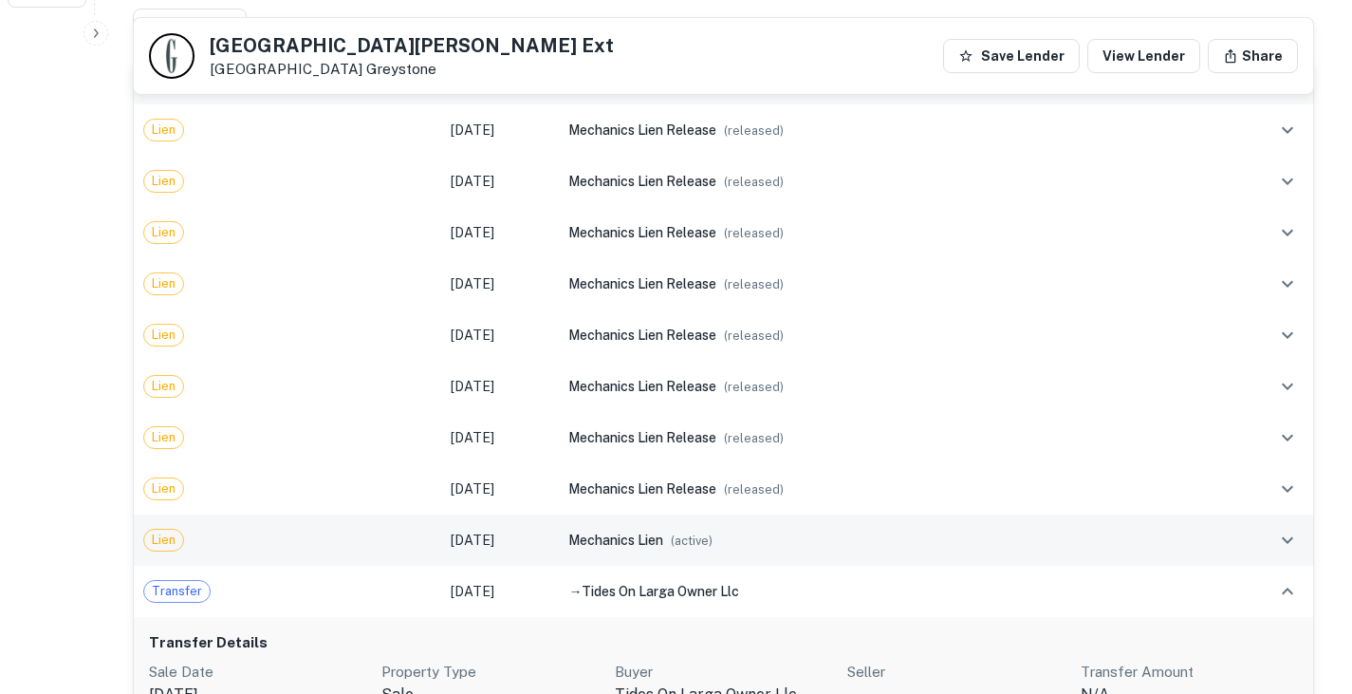
click at [560, 530] on td "Jun 21, 2023" at bounding box center [500, 539] width 119 height 51
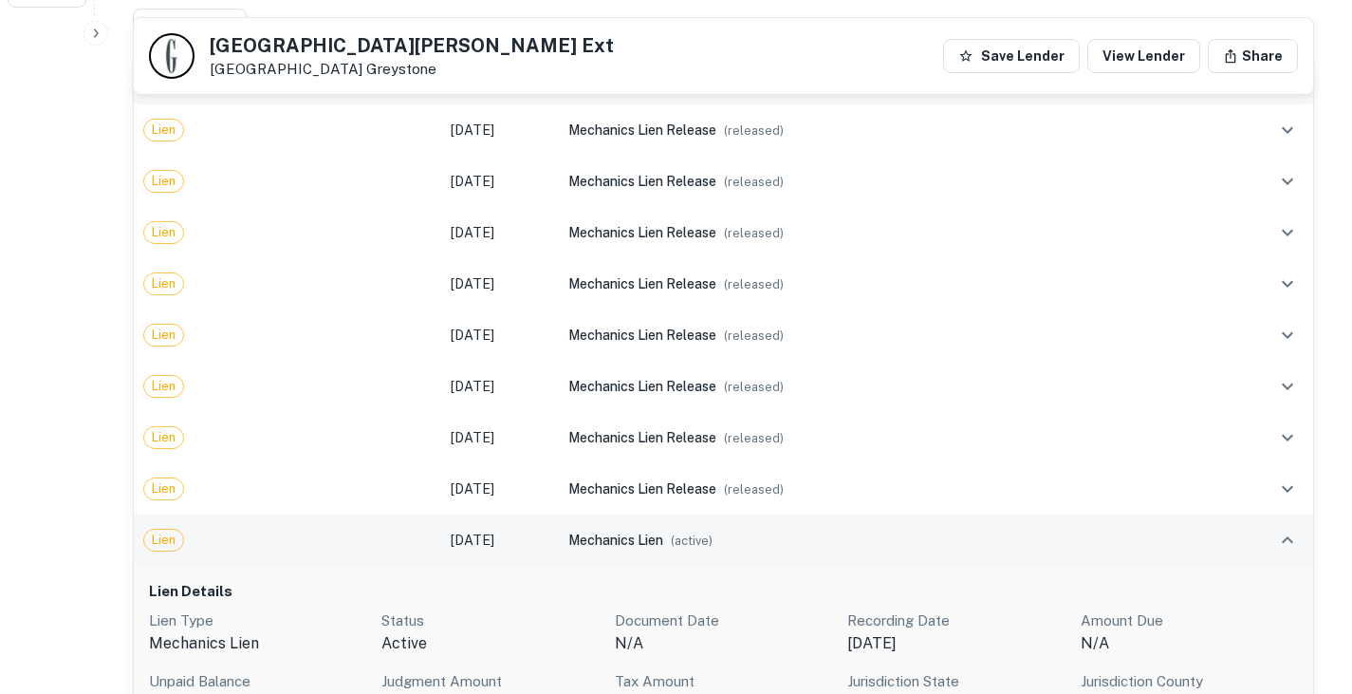
click at [663, 546] on span "mechanics lien" at bounding box center [615, 539] width 95 height 15
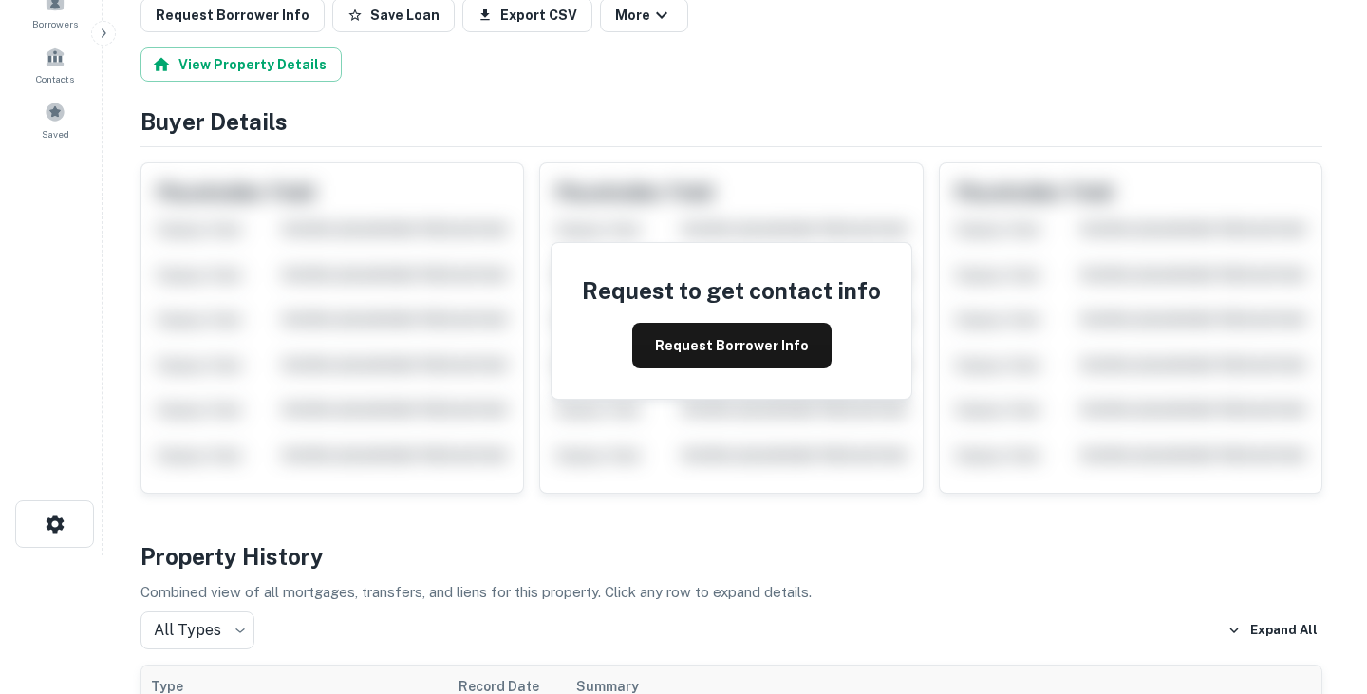
scroll to position [51, 0]
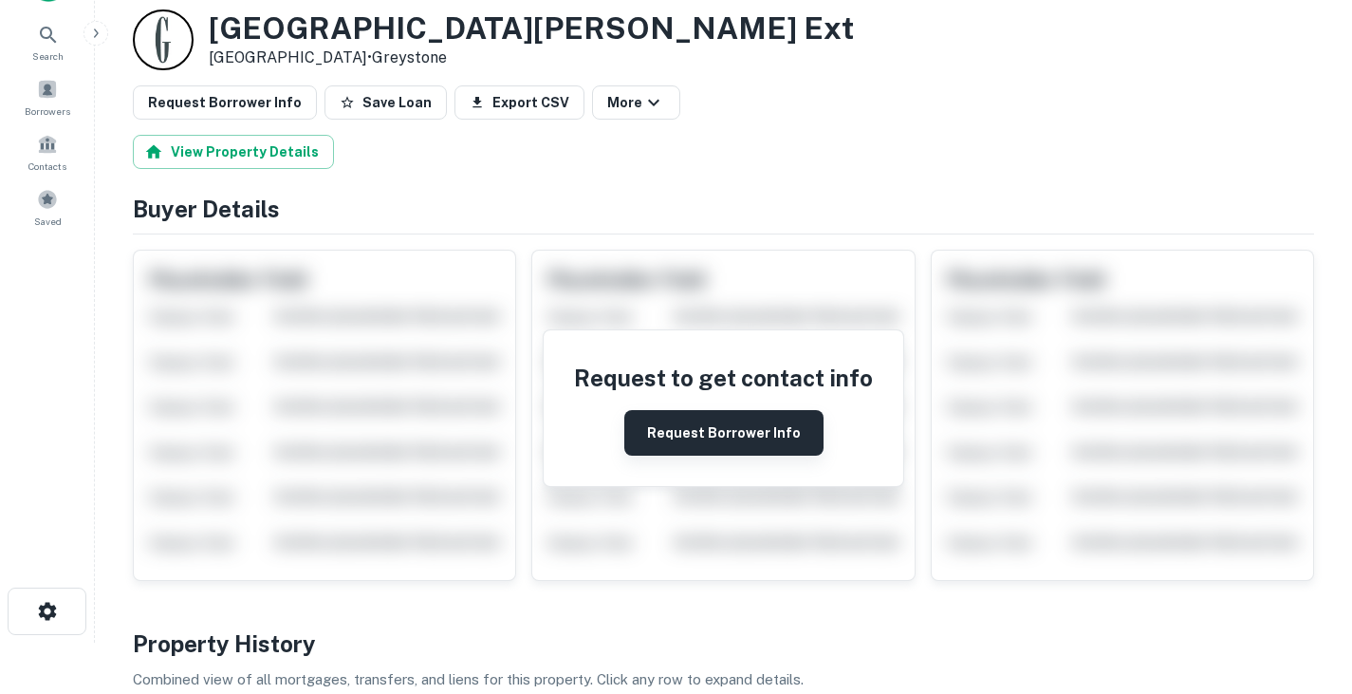
click at [710, 437] on button "Request Borrower Info" at bounding box center [723, 433] width 199 height 46
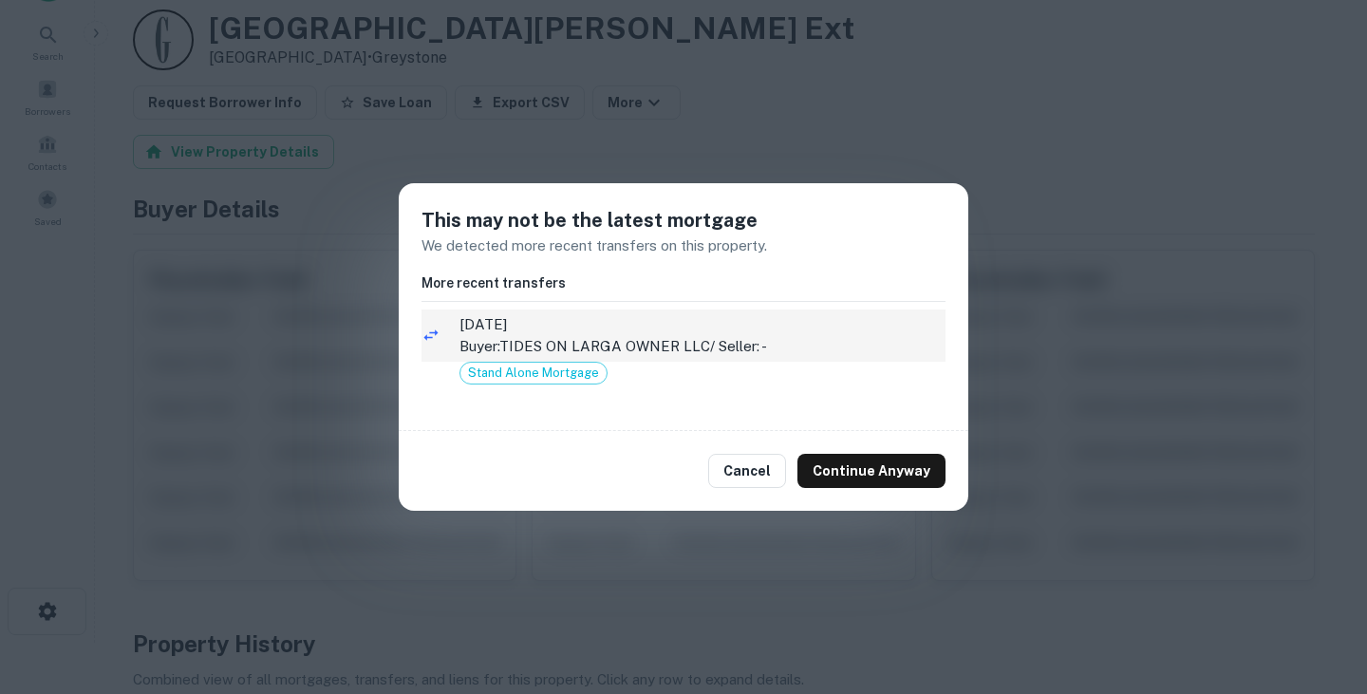
click at [648, 341] on p "Buyer: TIDES ON LARGA OWNER LLC / Seller: -" at bounding box center [702, 346] width 486 height 23
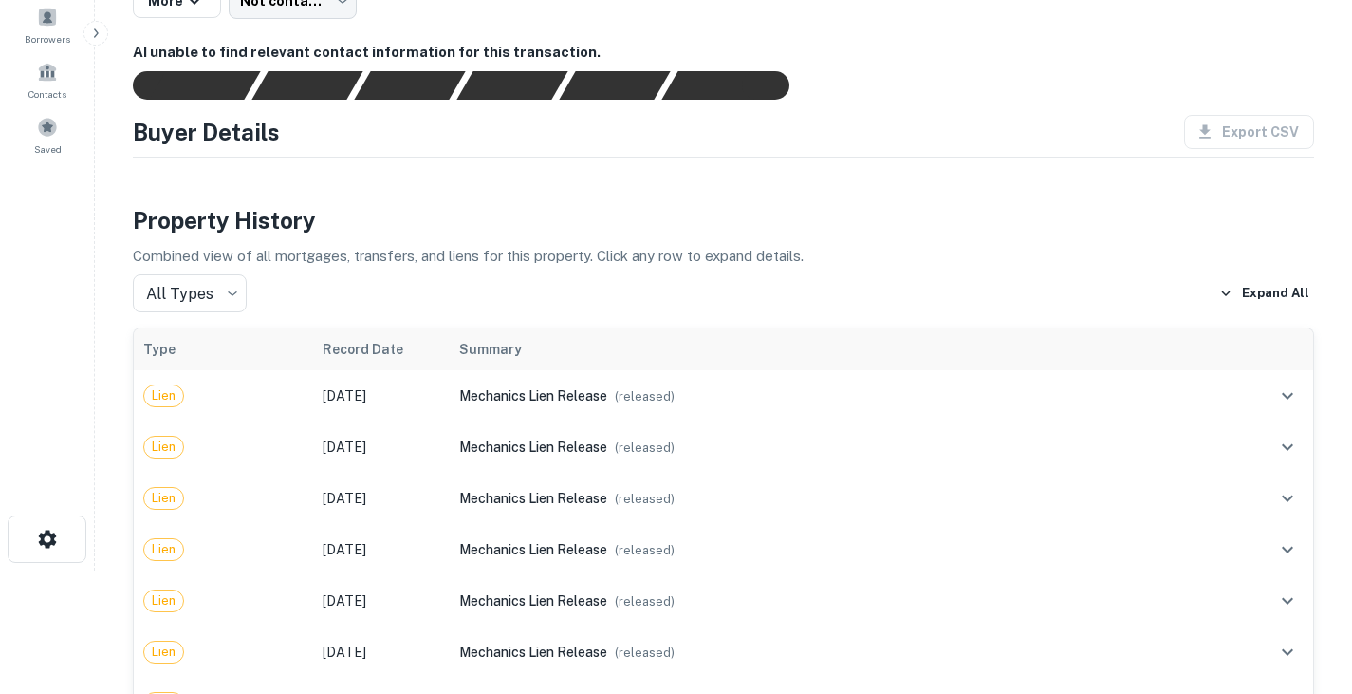
scroll to position [124, 0]
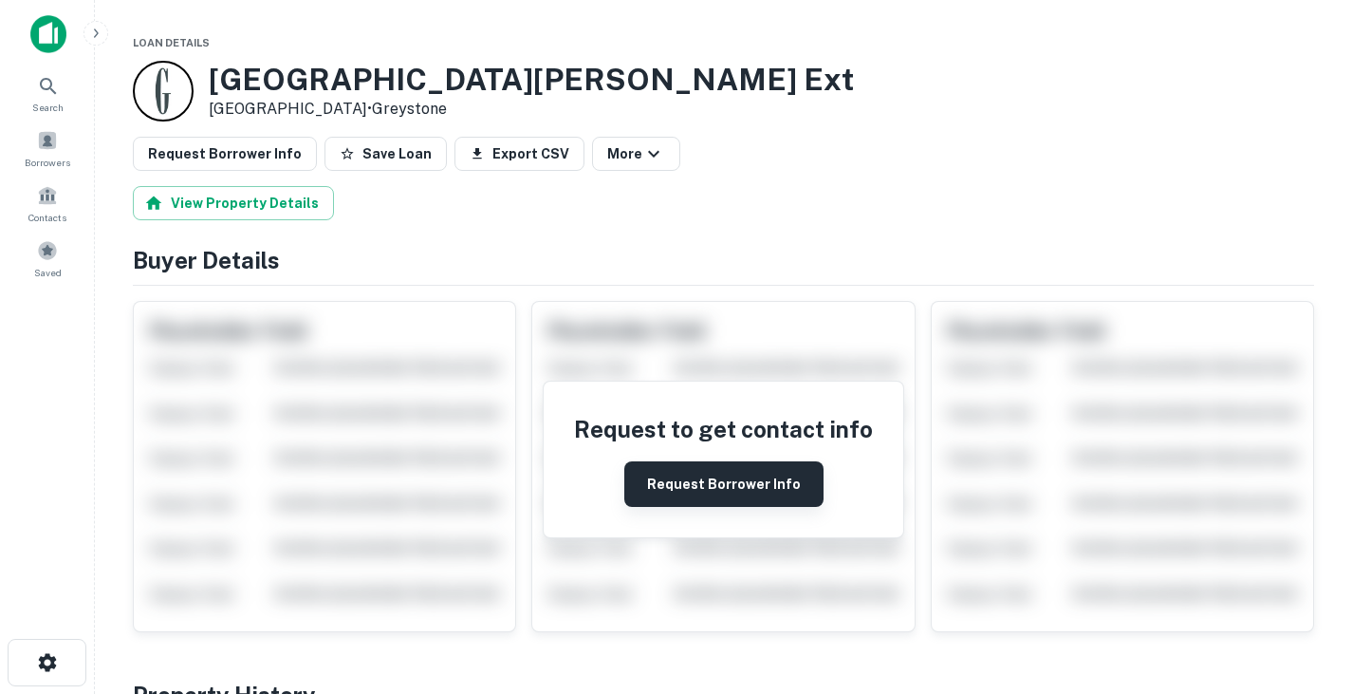
click at [674, 475] on button "Request Borrower Info" at bounding box center [723, 484] width 199 height 46
click at [708, 494] on button "Request Borrower Info" at bounding box center [723, 484] width 199 height 46
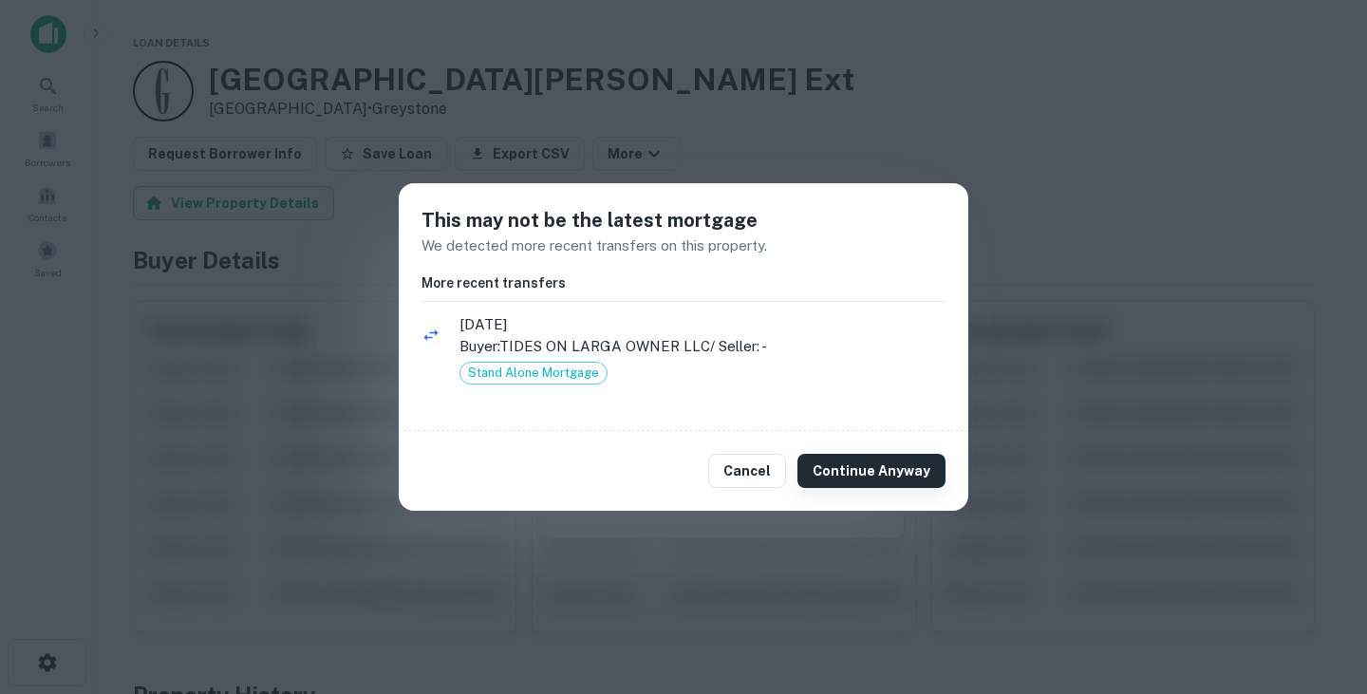
click at [901, 474] on button "Continue Anyway" at bounding box center [871, 471] width 148 height 34
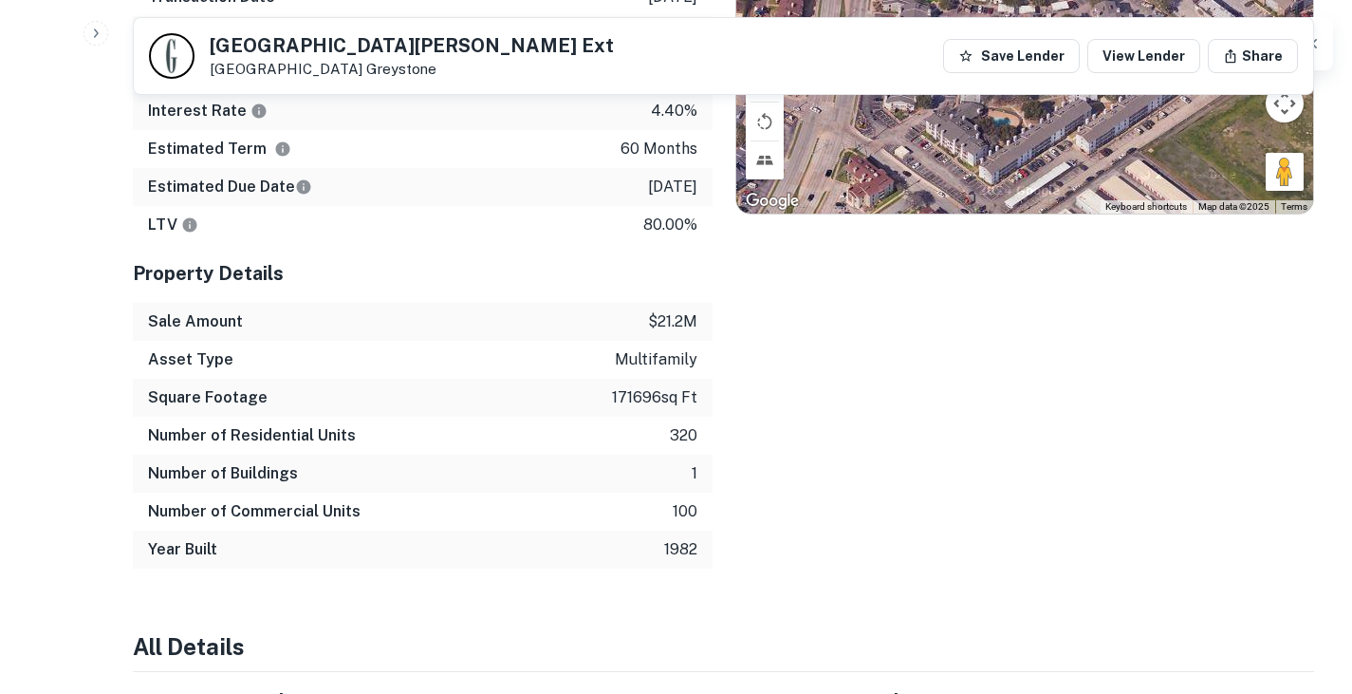
scroll to position [2010, 0]
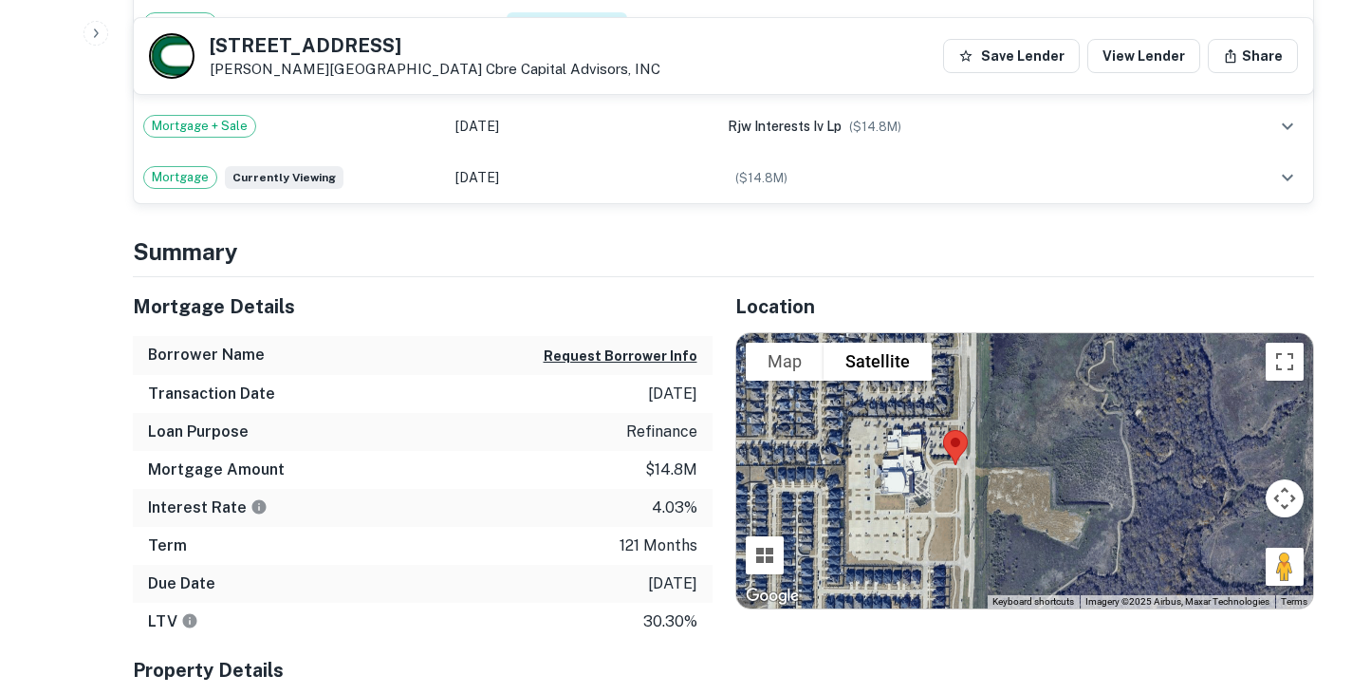
scroll to position [478, 0]
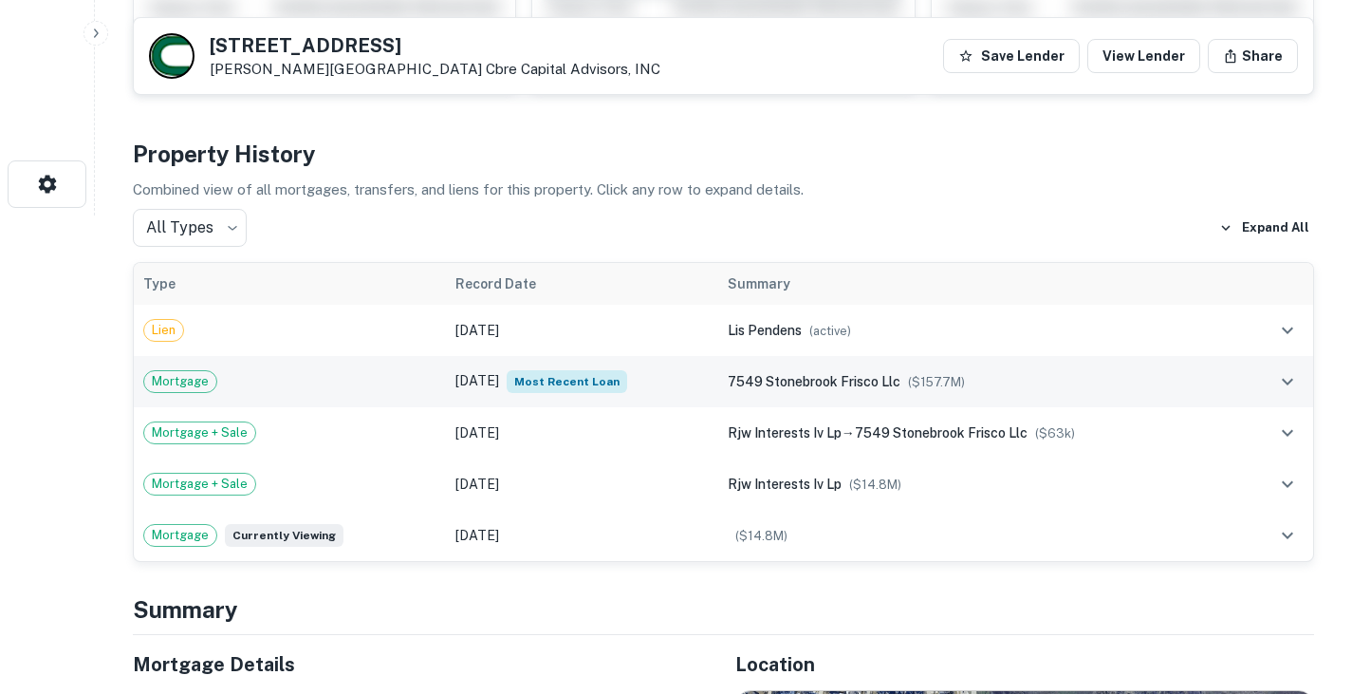
click at [413, 385] on div "Mortgage" at bounding box center [289, 381] width 293 height 23
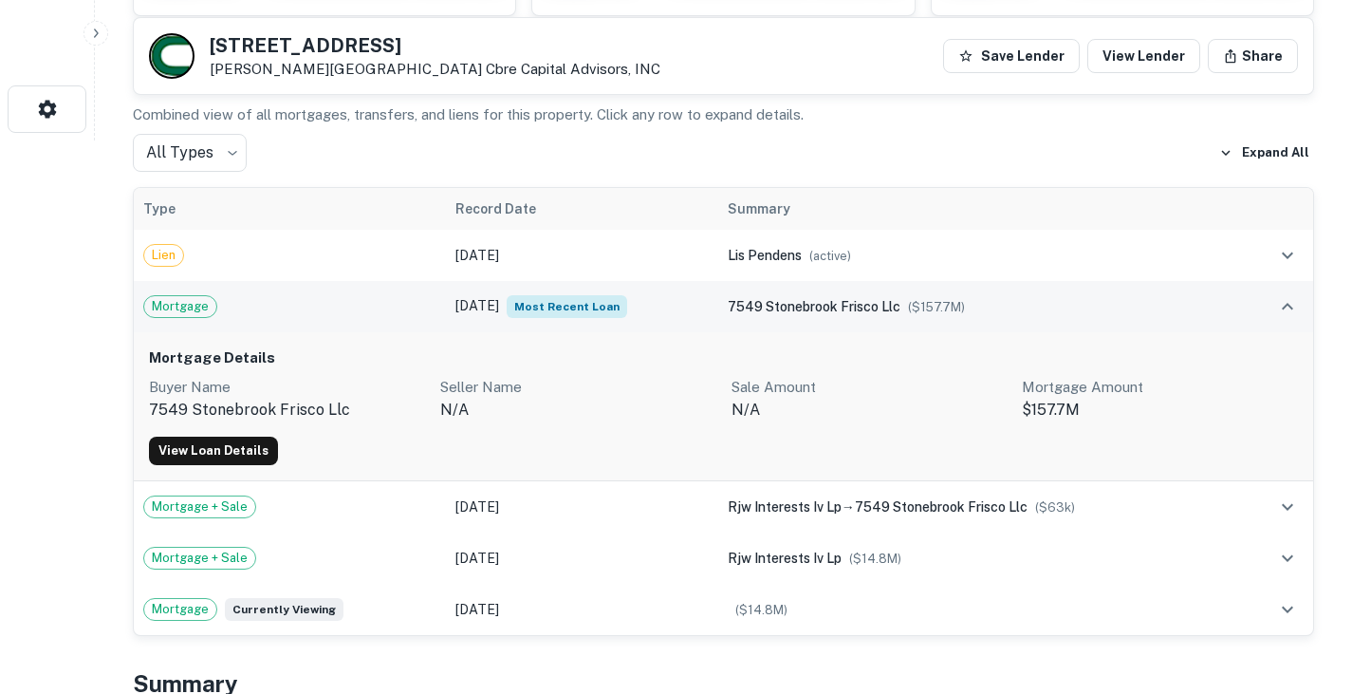
scroll to position [554, 0]
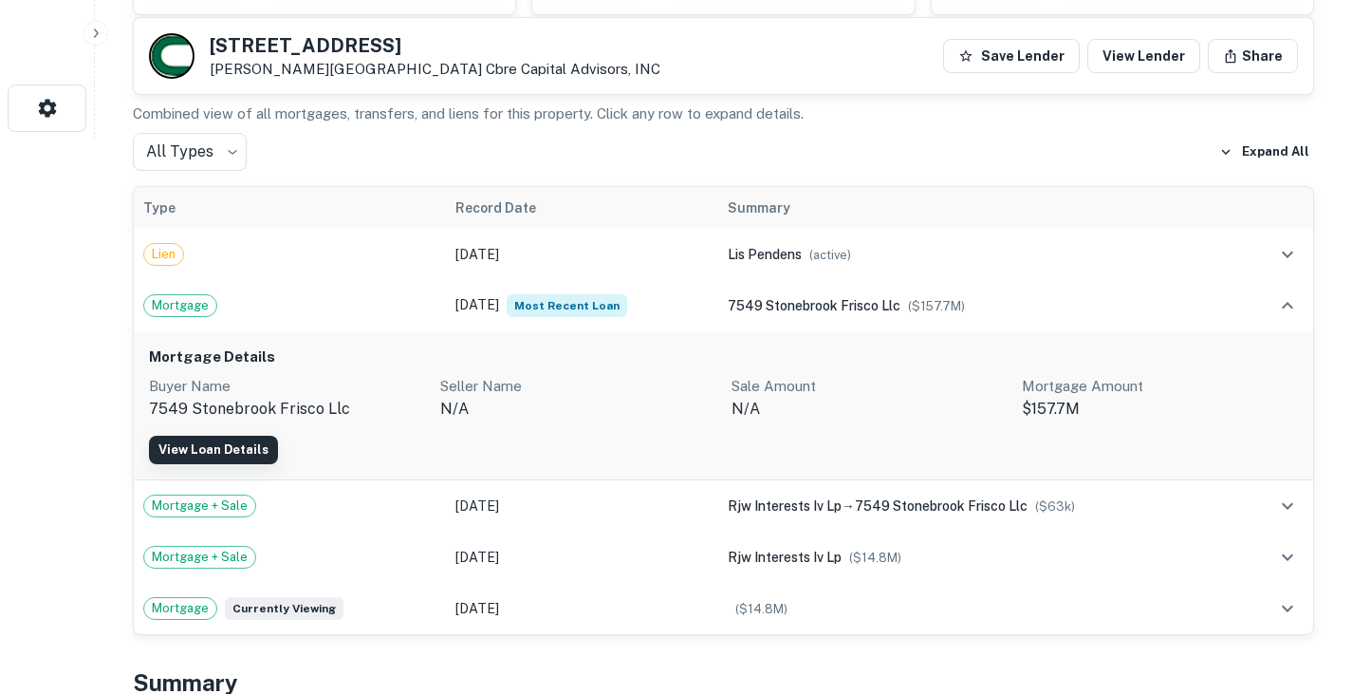
click at [223, 442] on link "View Loan Details" at bounding box center [213, 450] width 129 height 28
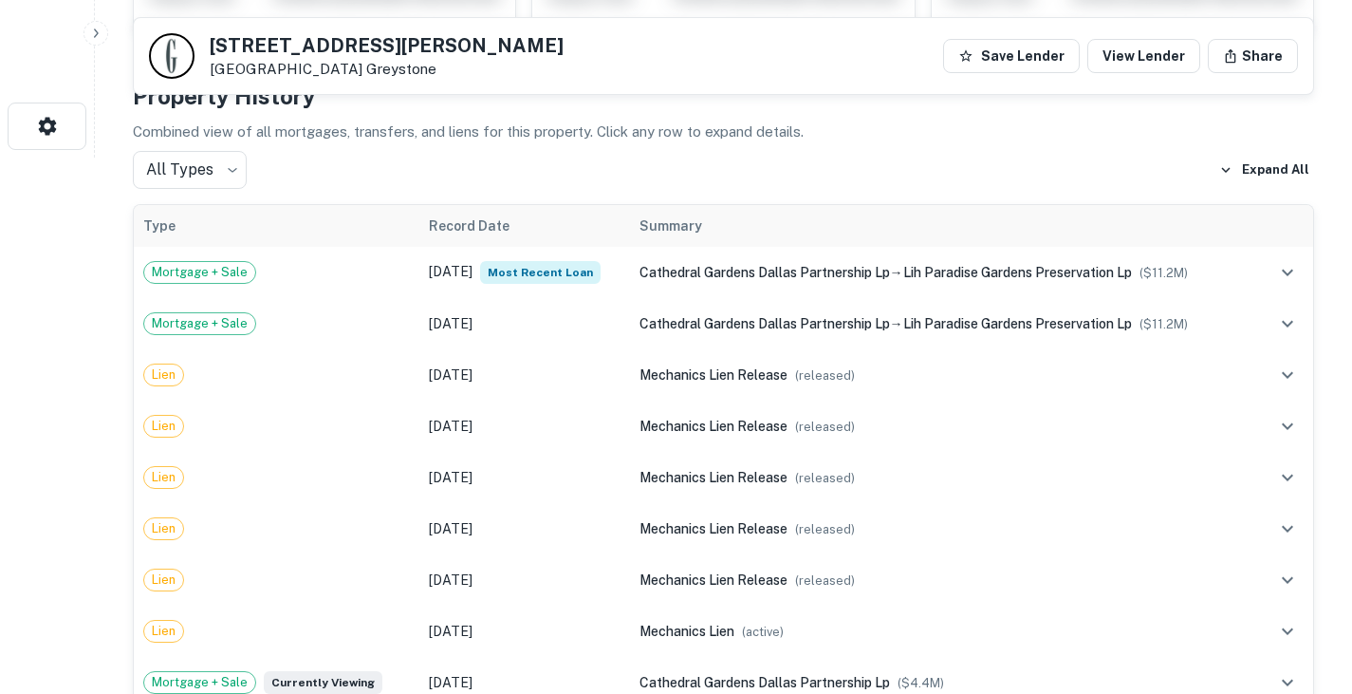
scroll to position [493, 0]
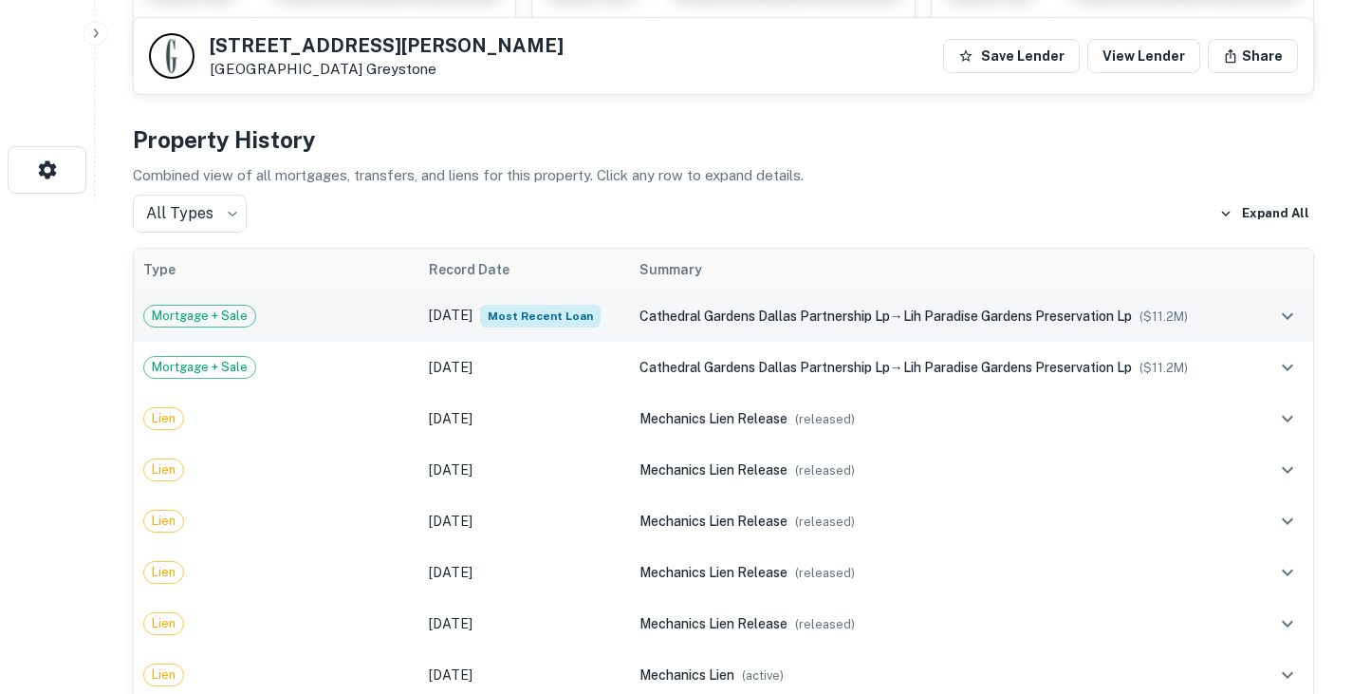
click at [331, 327] on td "Mortgage + Sale" at bounding box center [277, 315] width 286 height 51
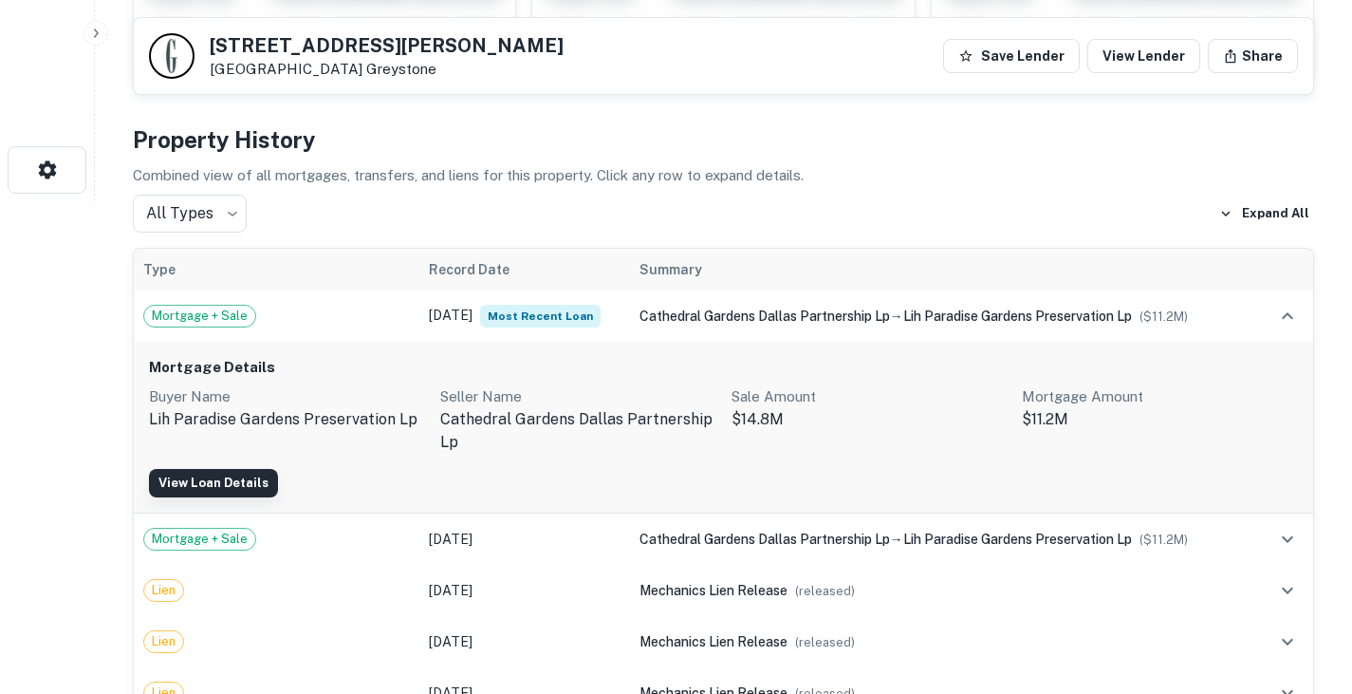
click at [225, 480] on link "View Loan Details" at bounding box center [213, 483] width 129 height 28
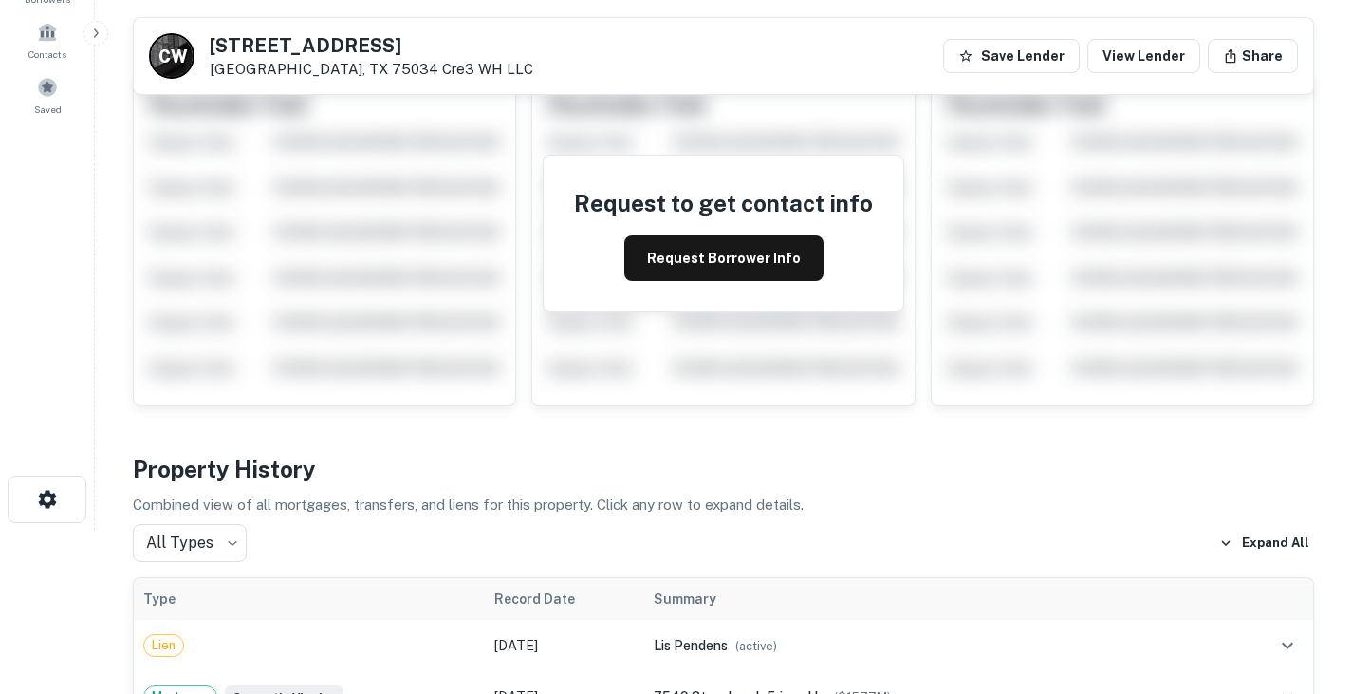
scroll to position [88, 0]
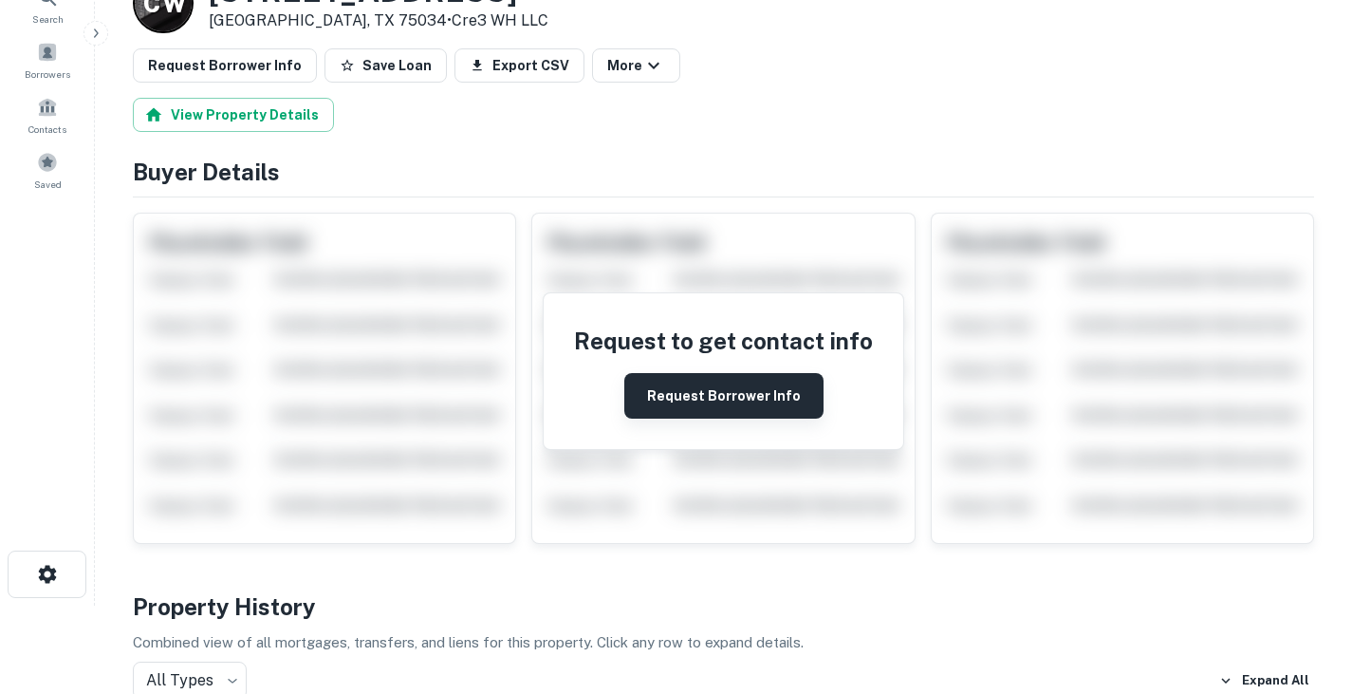
click at [733, 403] on button "Request Borrower Info" at bounding box center [723, 396] width 199 height 46
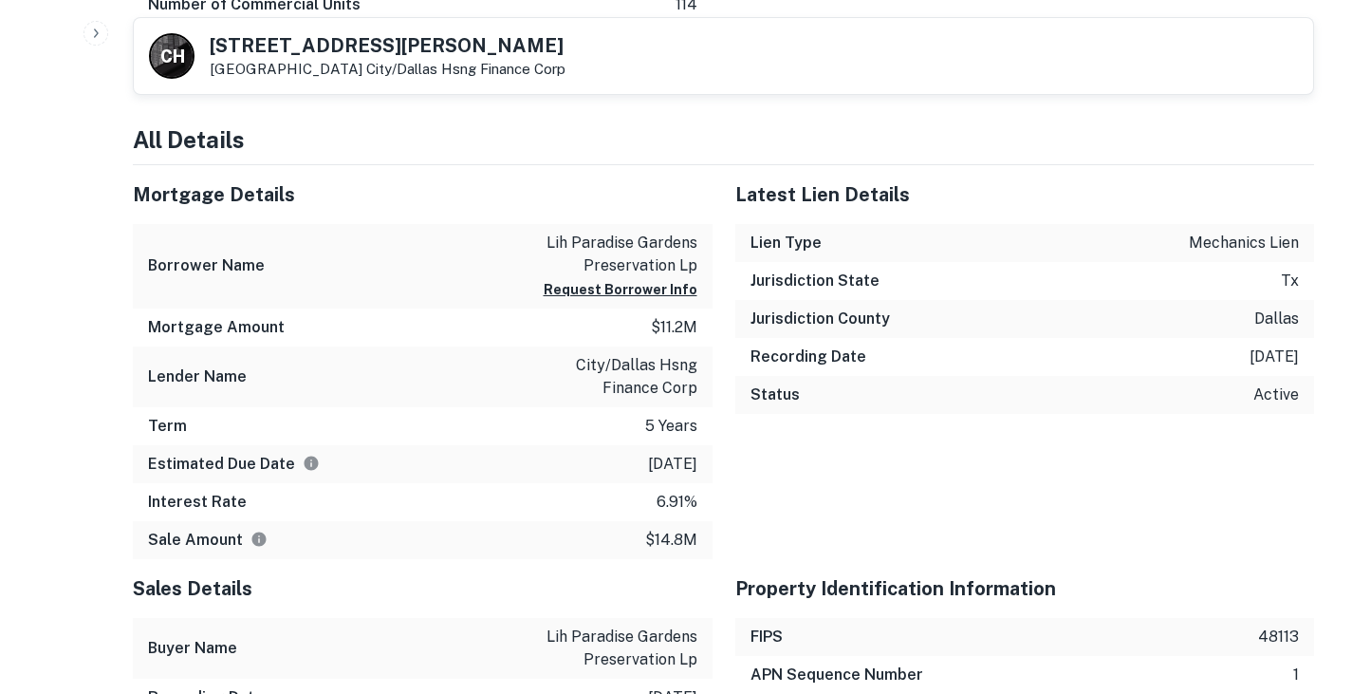
scroll to position [2145, 0]
